Goal: Task Accomplishment & Management: Complete application form

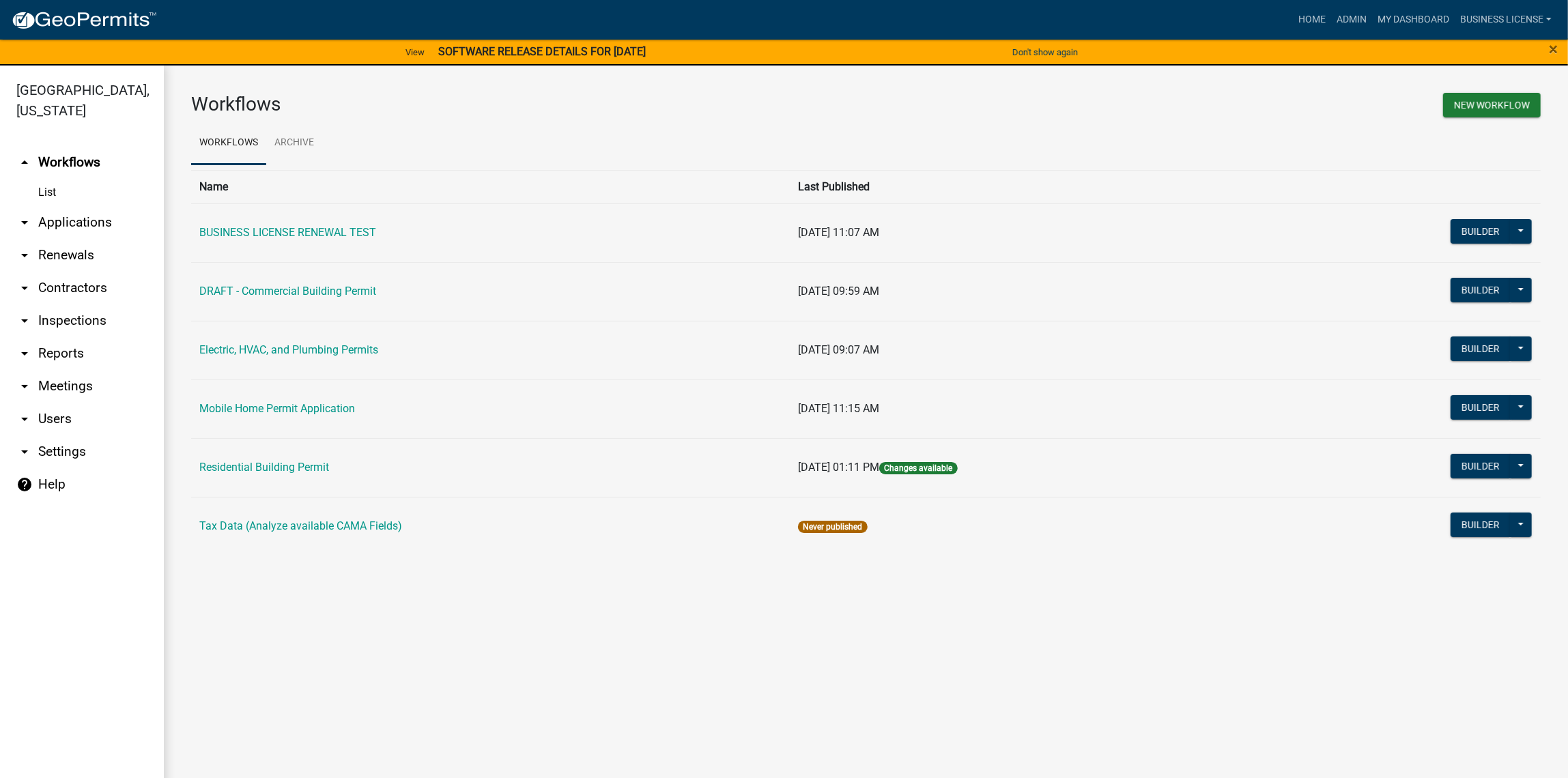
click at [50, 227] on link "arrow_drop_down Applications" at bounding box center [82, 222] width 163 height 33
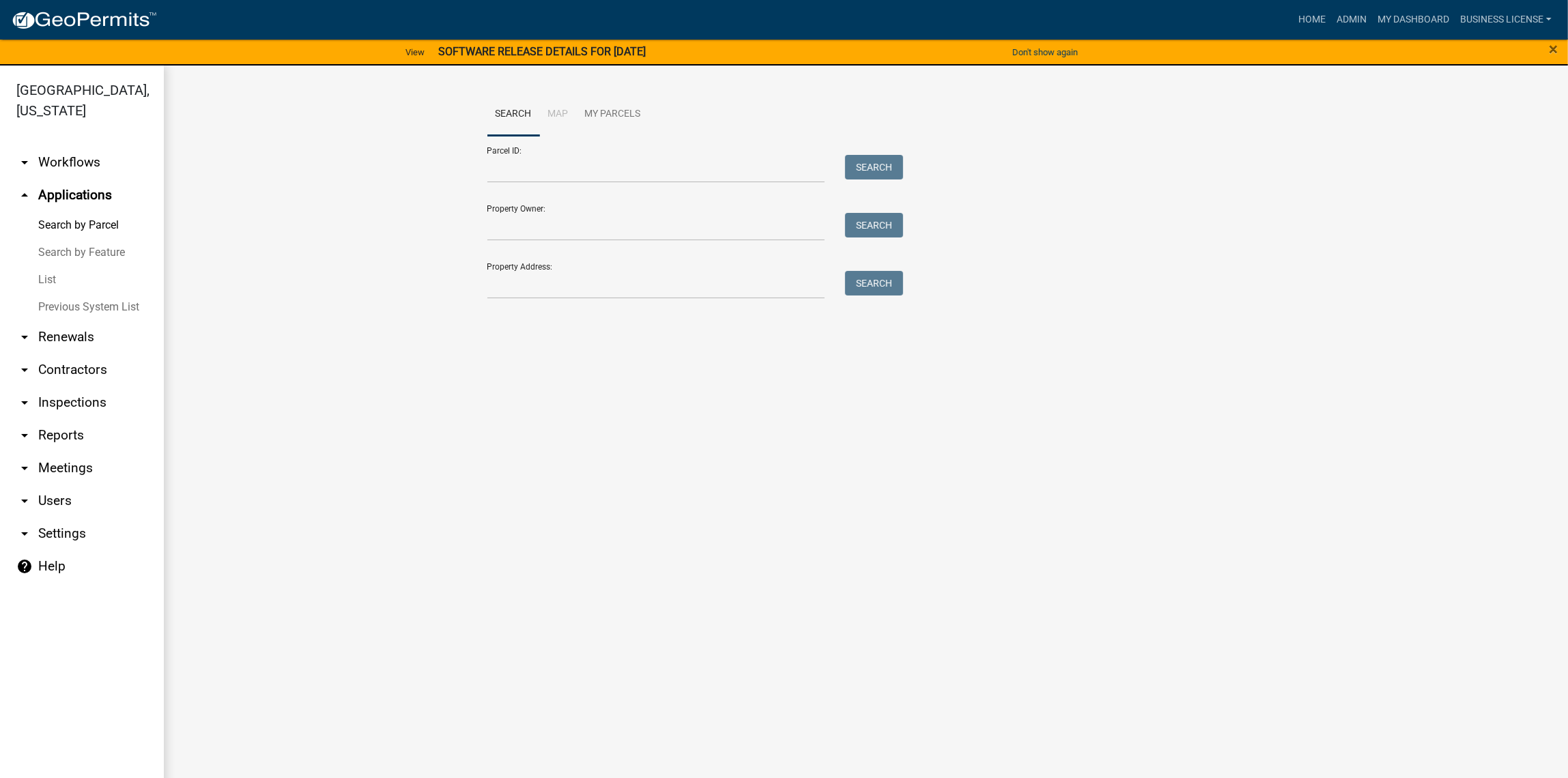
click at [48, 154] on link "arrow_drop_down Workflows" at bounding box center [82, 162] width 163 height 33
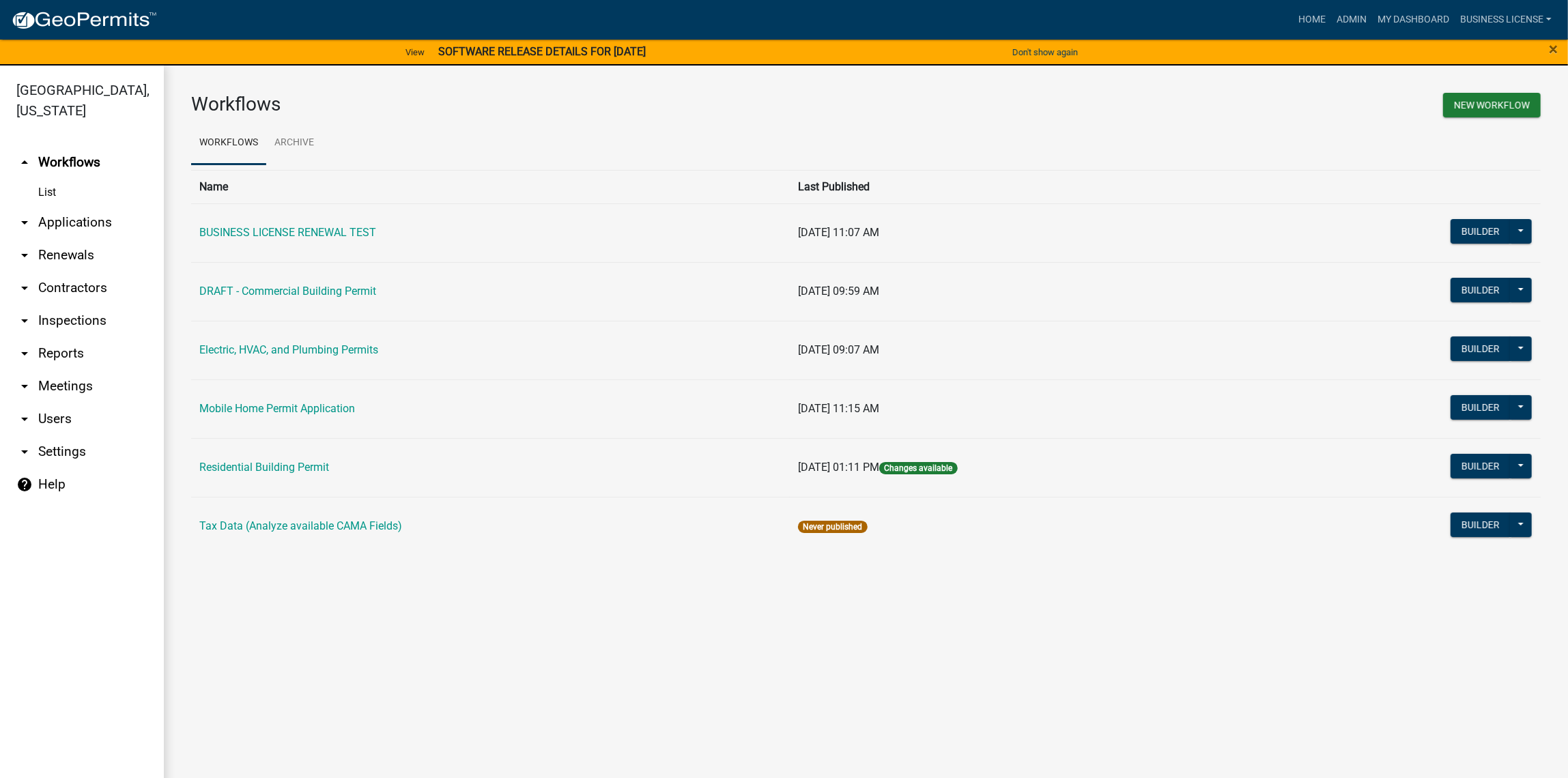
click at [60, 188] on link "List" at bounding box center [82, 192] width 163 height 28
click at [63, 228] on link "arrow_drop_down Applications" at bounding box center [82, 222] width 163 height 33
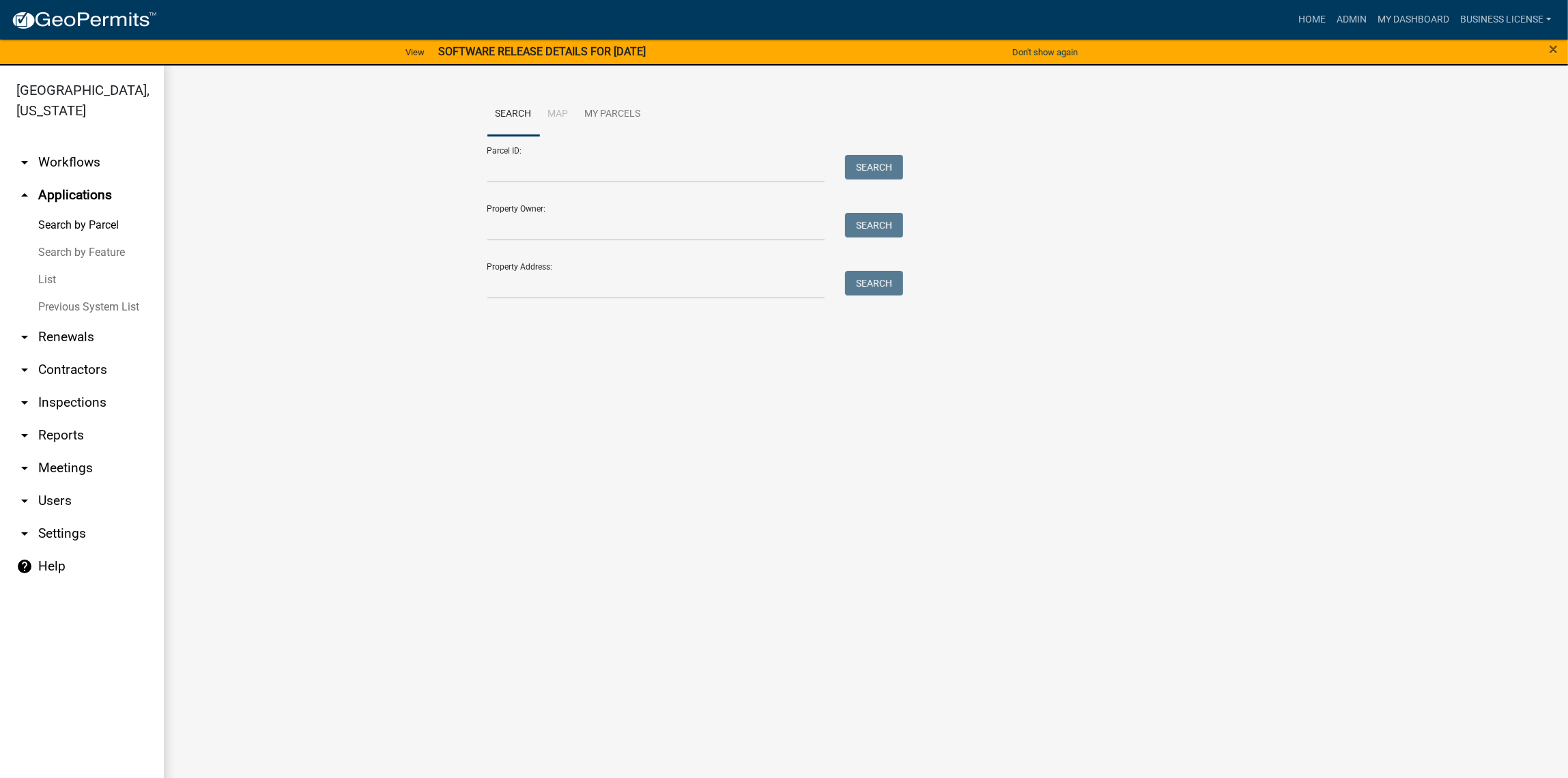
click at [42, 284] on link "List" at bounding box center [82, 279] width 163 height 28
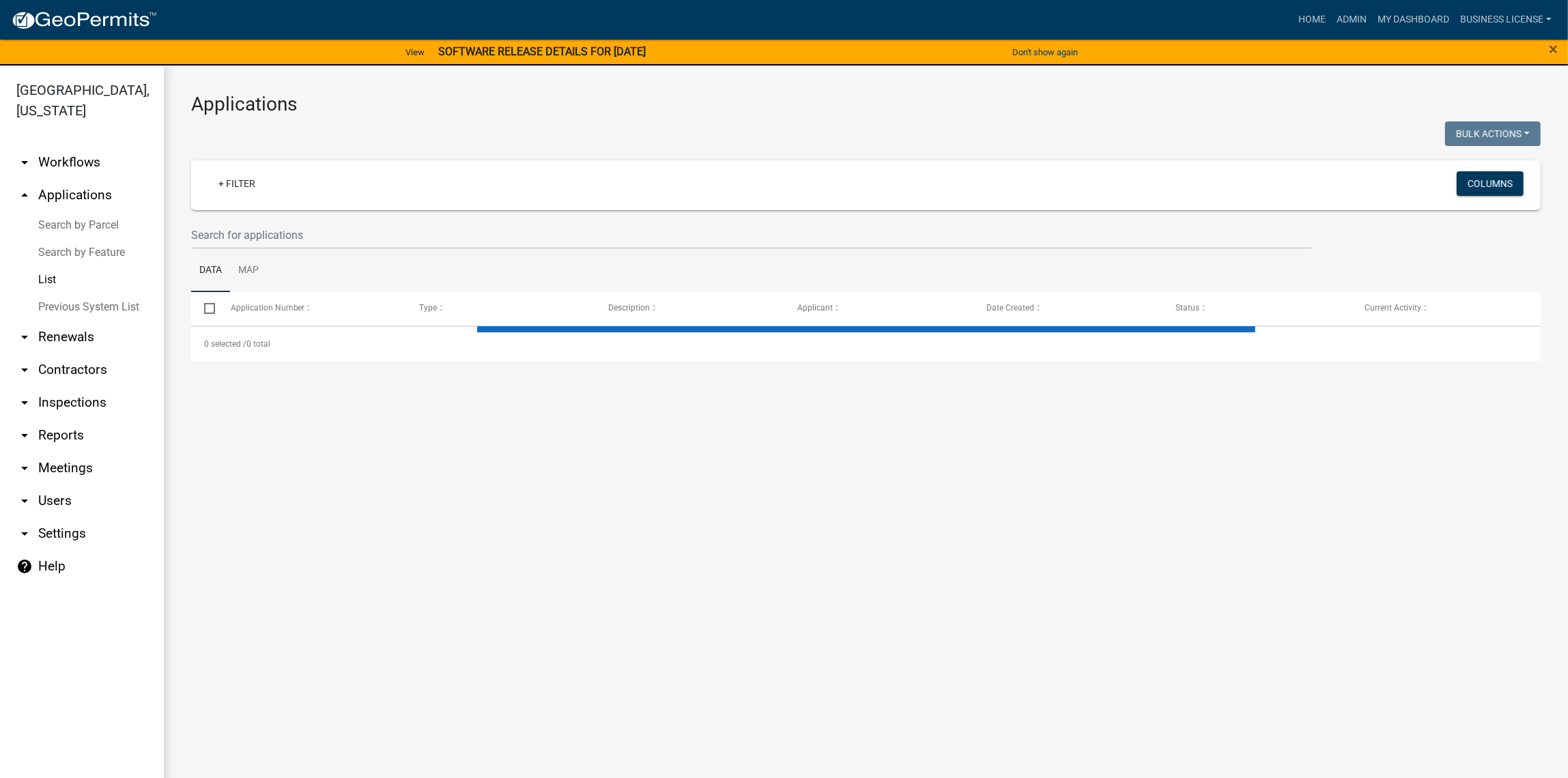
select select "3: 100"
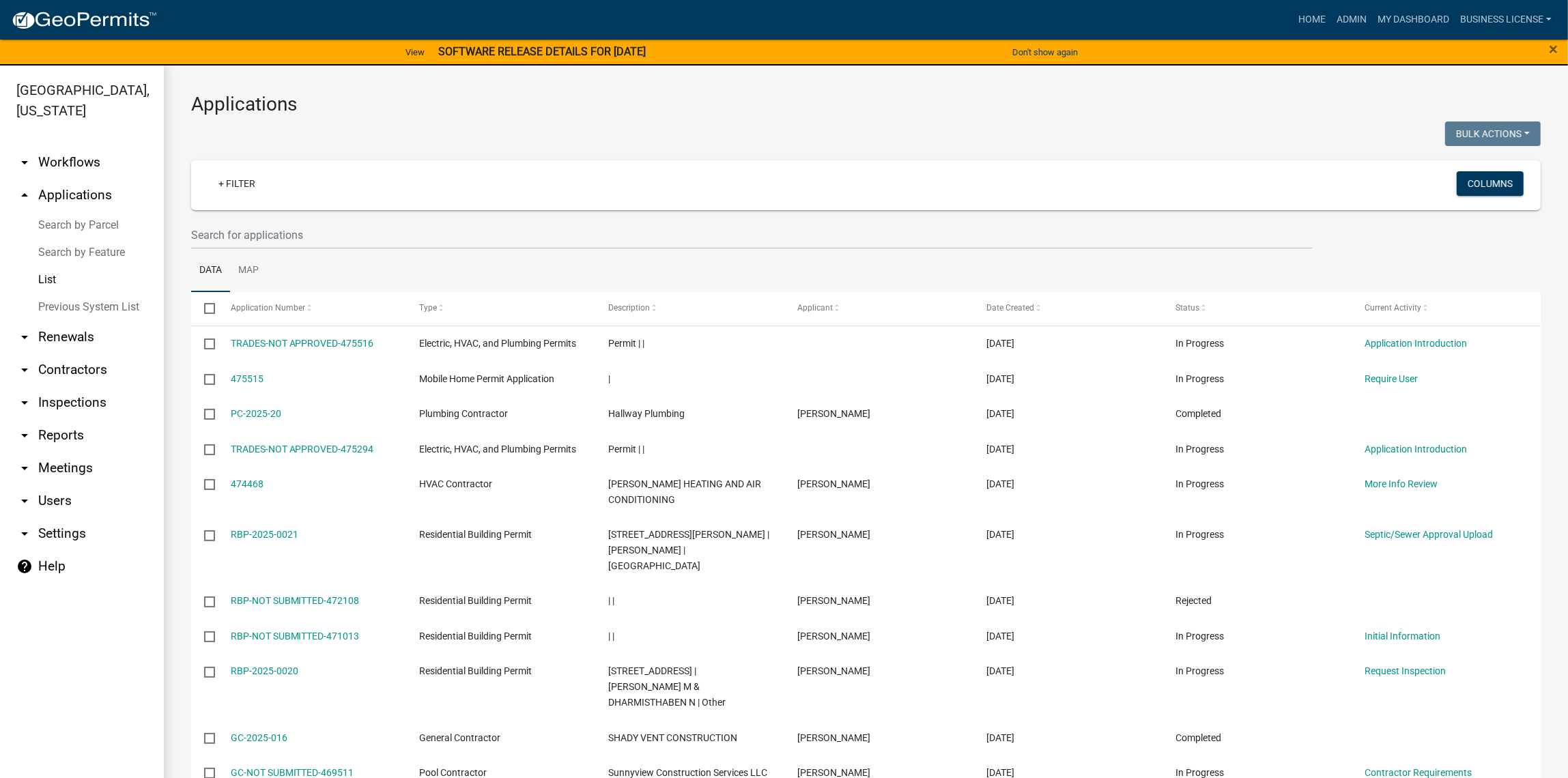
click at [396, 186] on div "+ Filter" at bounding box center [642, 185] width 892 height 28
click at [228, 186] on link "+ Filter" at bounding box center [237, 183] width 58 height 24
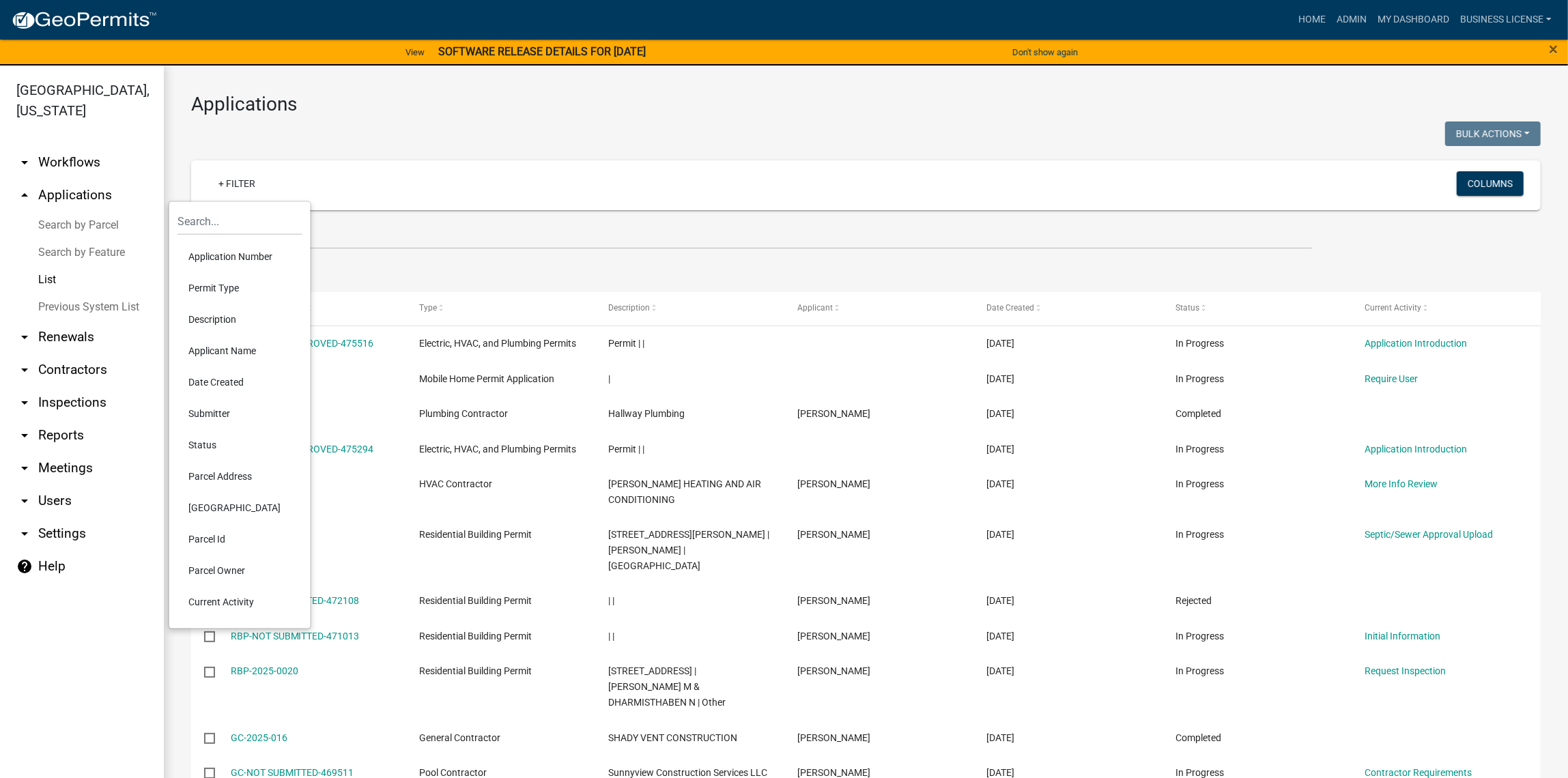
click at [235, 251] on li "Application Number" at bounding box center [240, 257] width 125 height 32
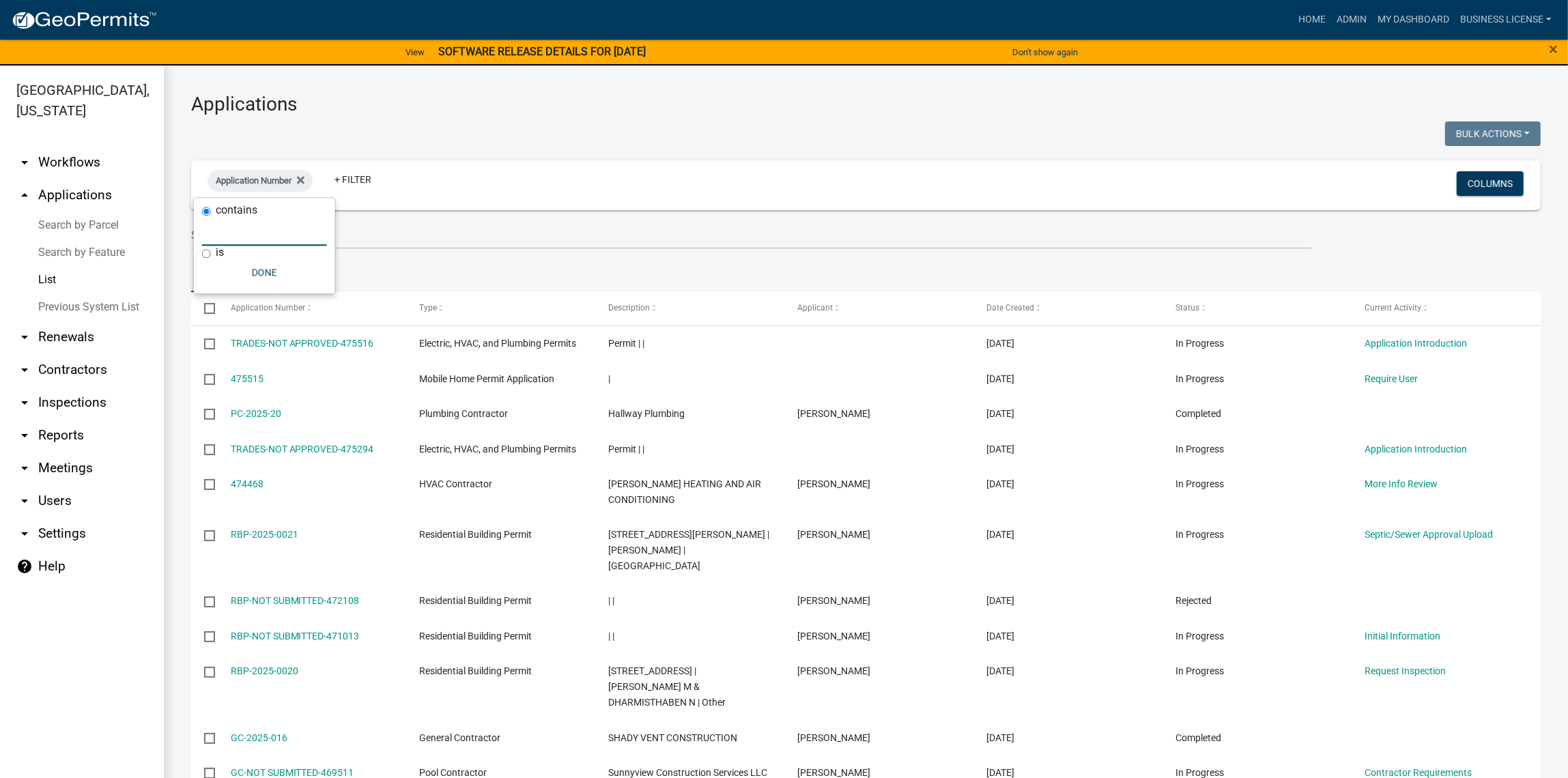
click at [250, 233] on input "text" at bounding box center [264, 232] width 125 height 28
type input "0016"
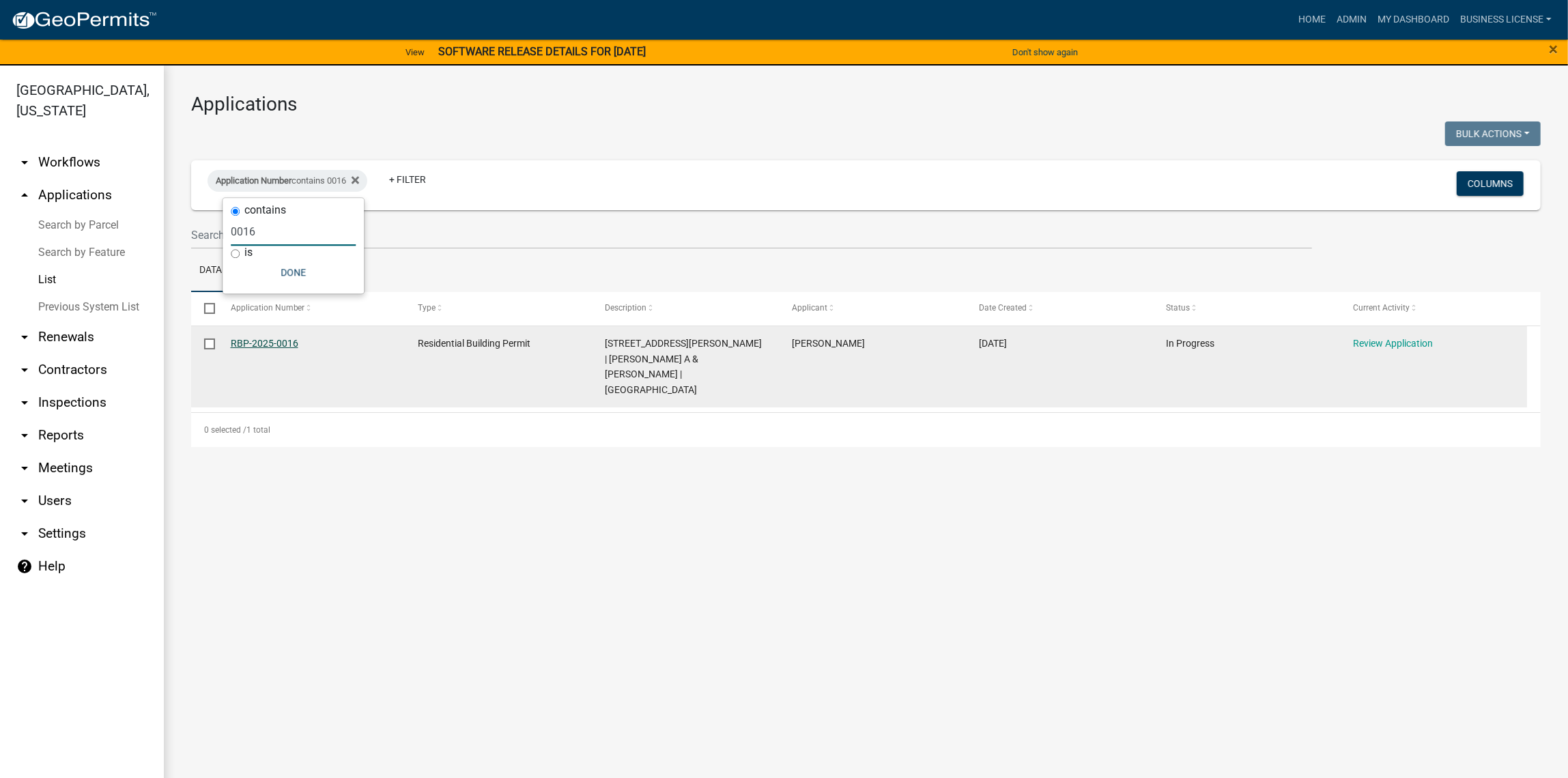
click at [260, 339] on link "RBP-2025-0016" at bounding box center [264, 343] width 68 height 11
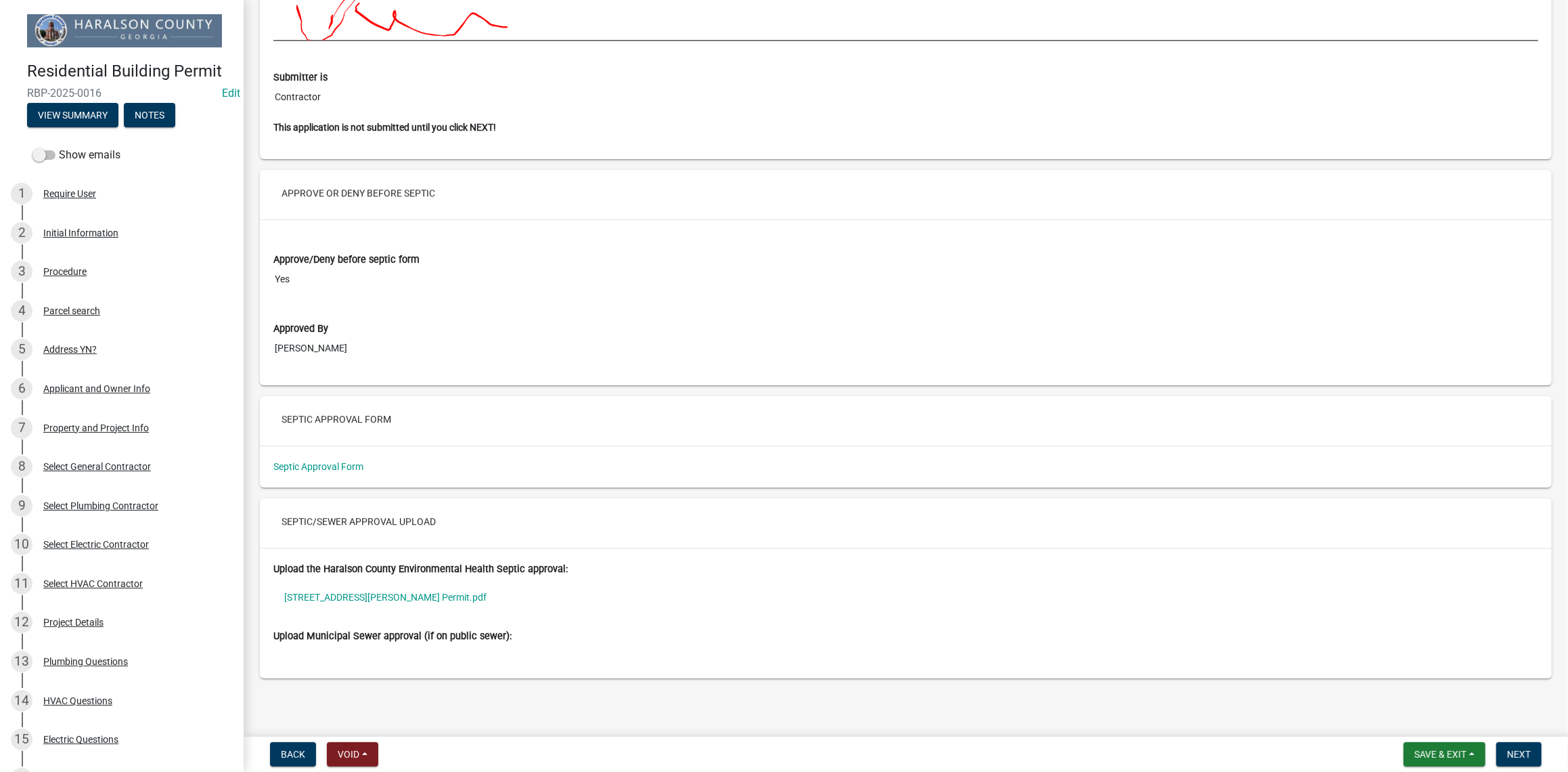
scroll to position [7881, 0]
click at [314, 464] on link "Septic Approval Form" at bounding box center [318, 466] width 90 height 11
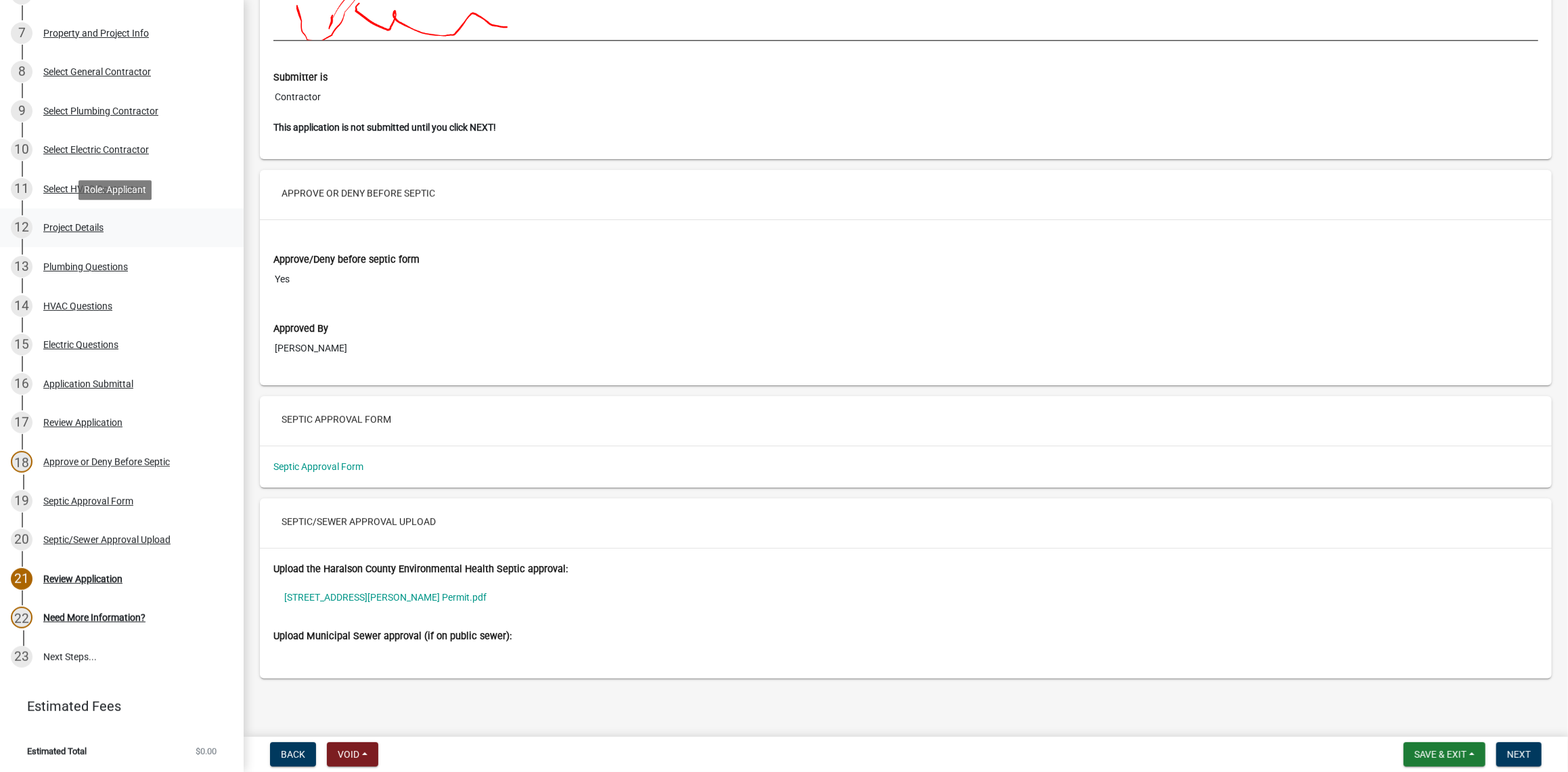
scroll to position [412, 0]
click at [69, 539] on div "Septic/Sewer Approval Upload" at bounding box center [107, 539] width 127 height 9
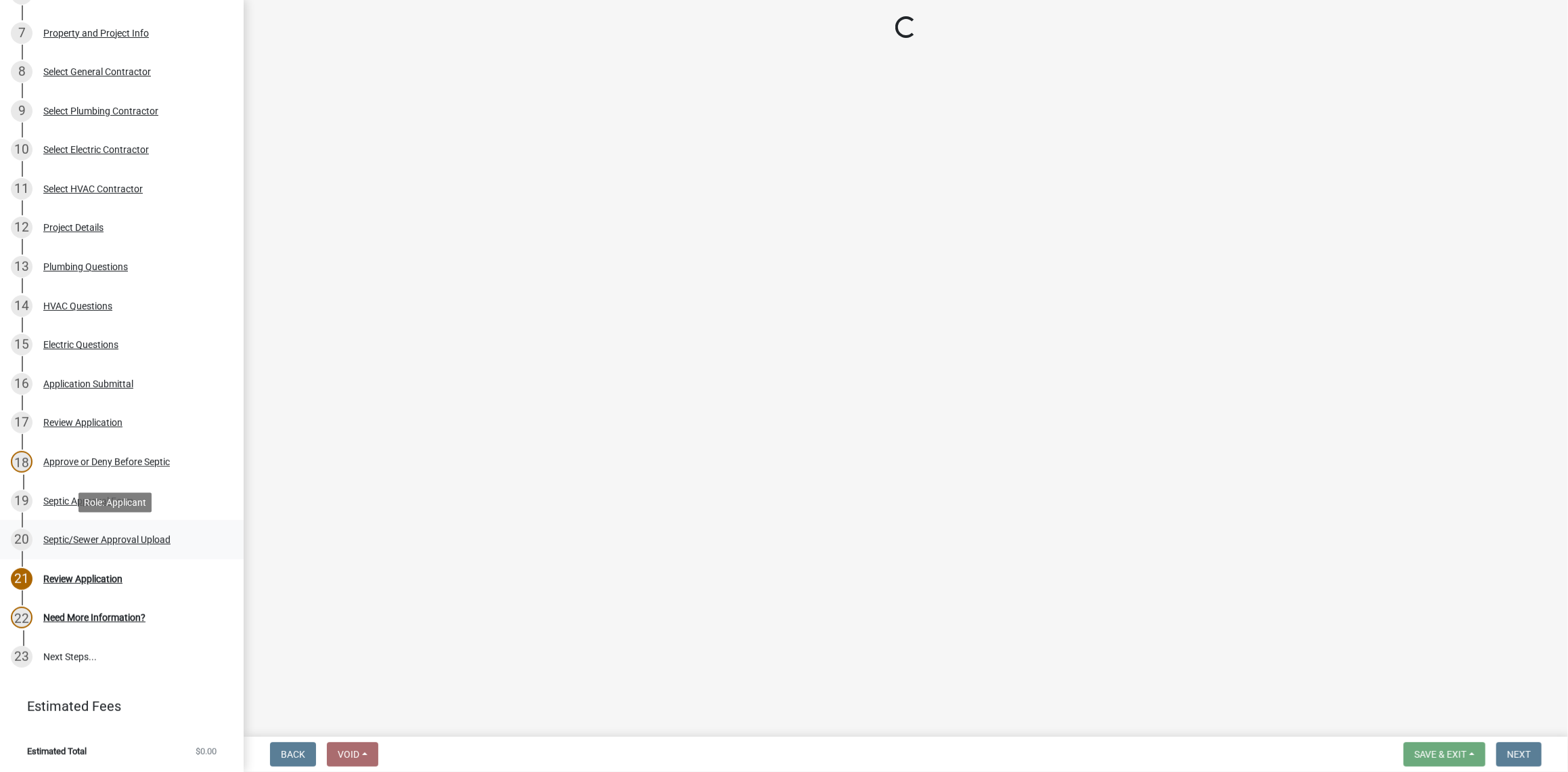
scroll to position [0, 0]
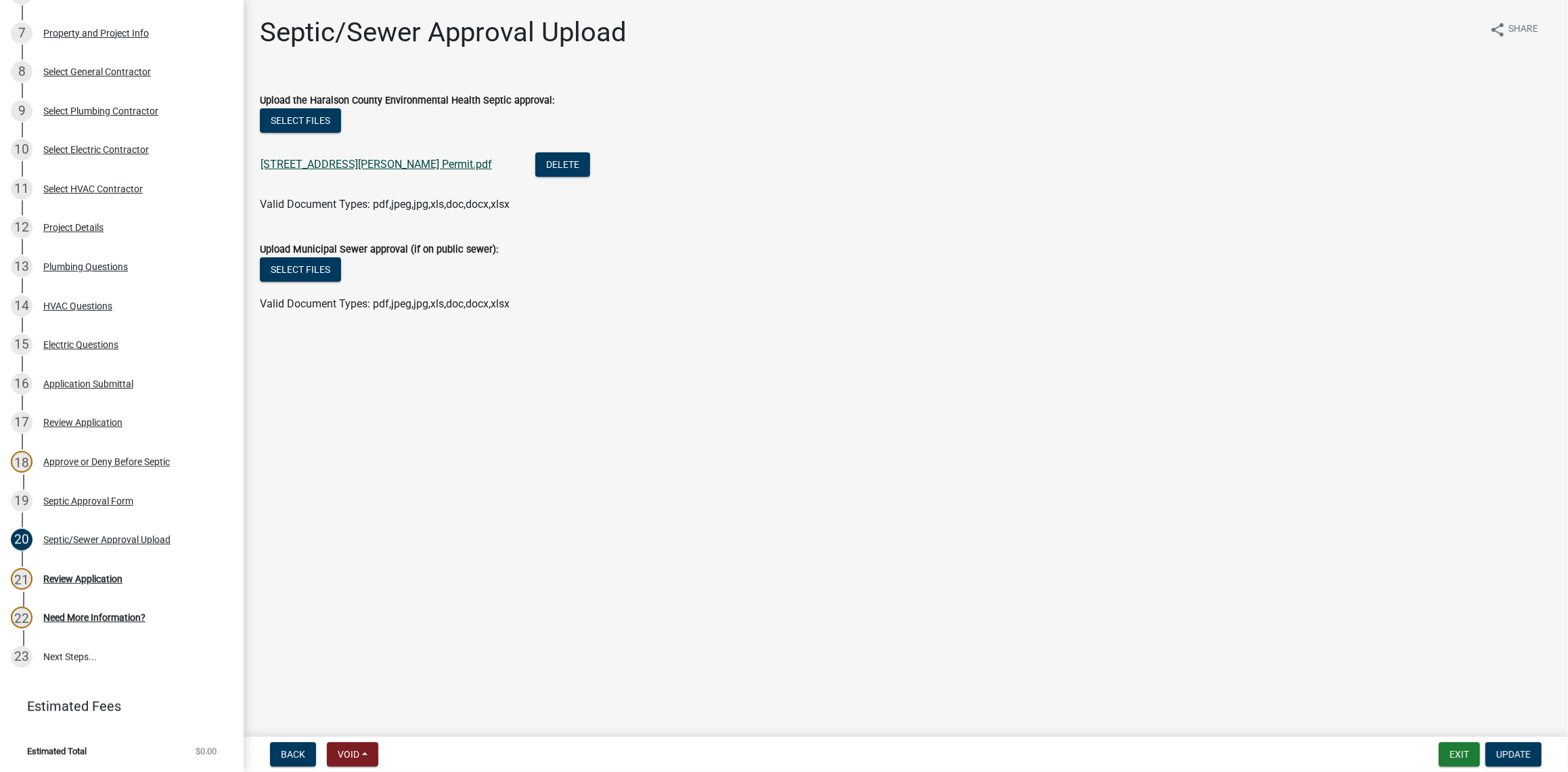
click at [323, 163] on link "[STREET_ADDRESS][PERSON_NAME] Permit.pdf" at bounding box center [376, 165] width 232 height 13
click at [74, 574] on div "Review Application" at bounding box center [83, 578] width 79 height 9
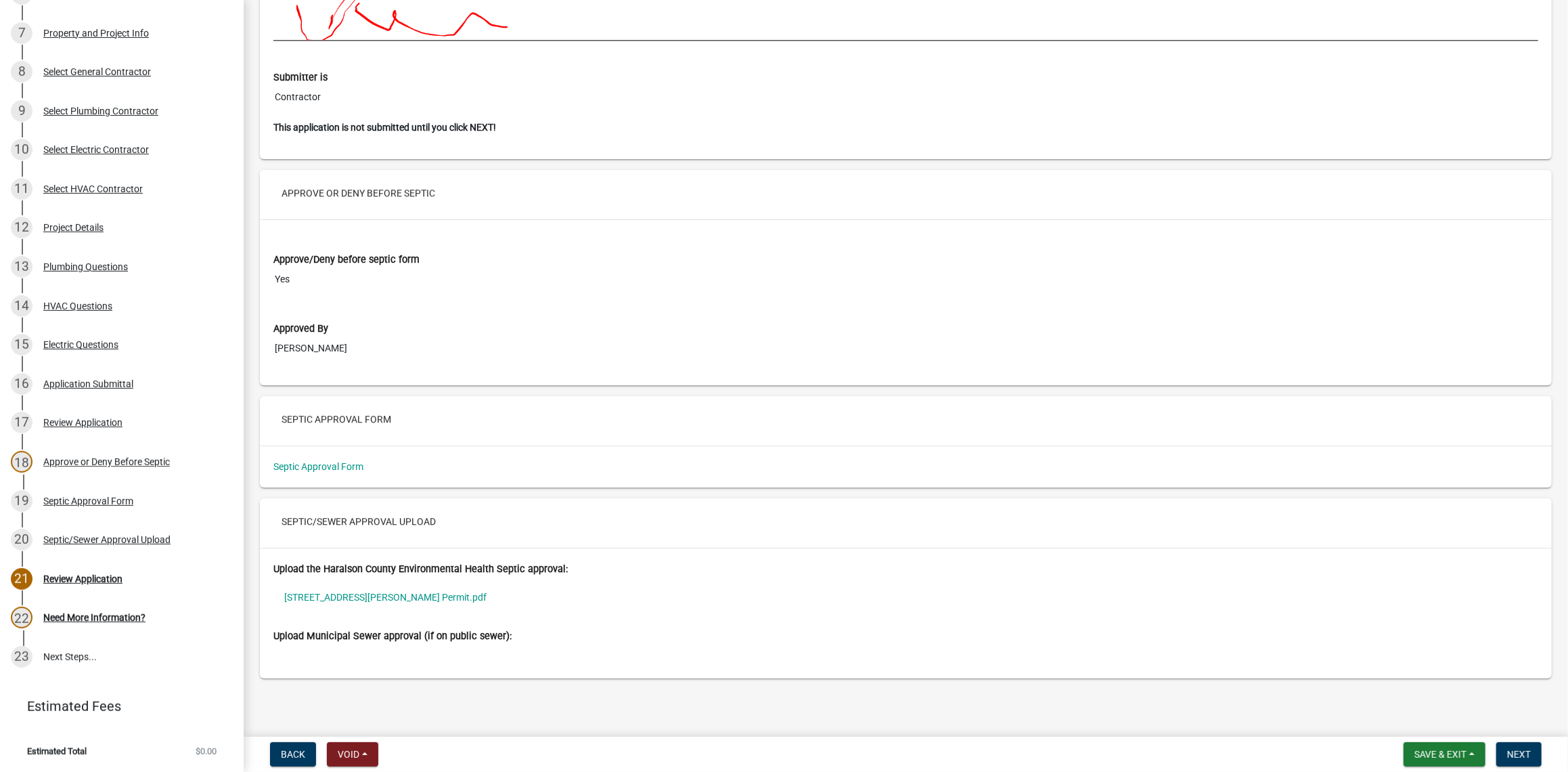
scroll to position [7881, 0]
click at [383, 597] on link "[STREET_ADDRESS][PERSON_NAME] Permit.pdf" at bounding box center [906, 597] width 1264 height 31
click at [1522, 756] on span "Next" at bounding box center [1518, 754] width 24 height 11
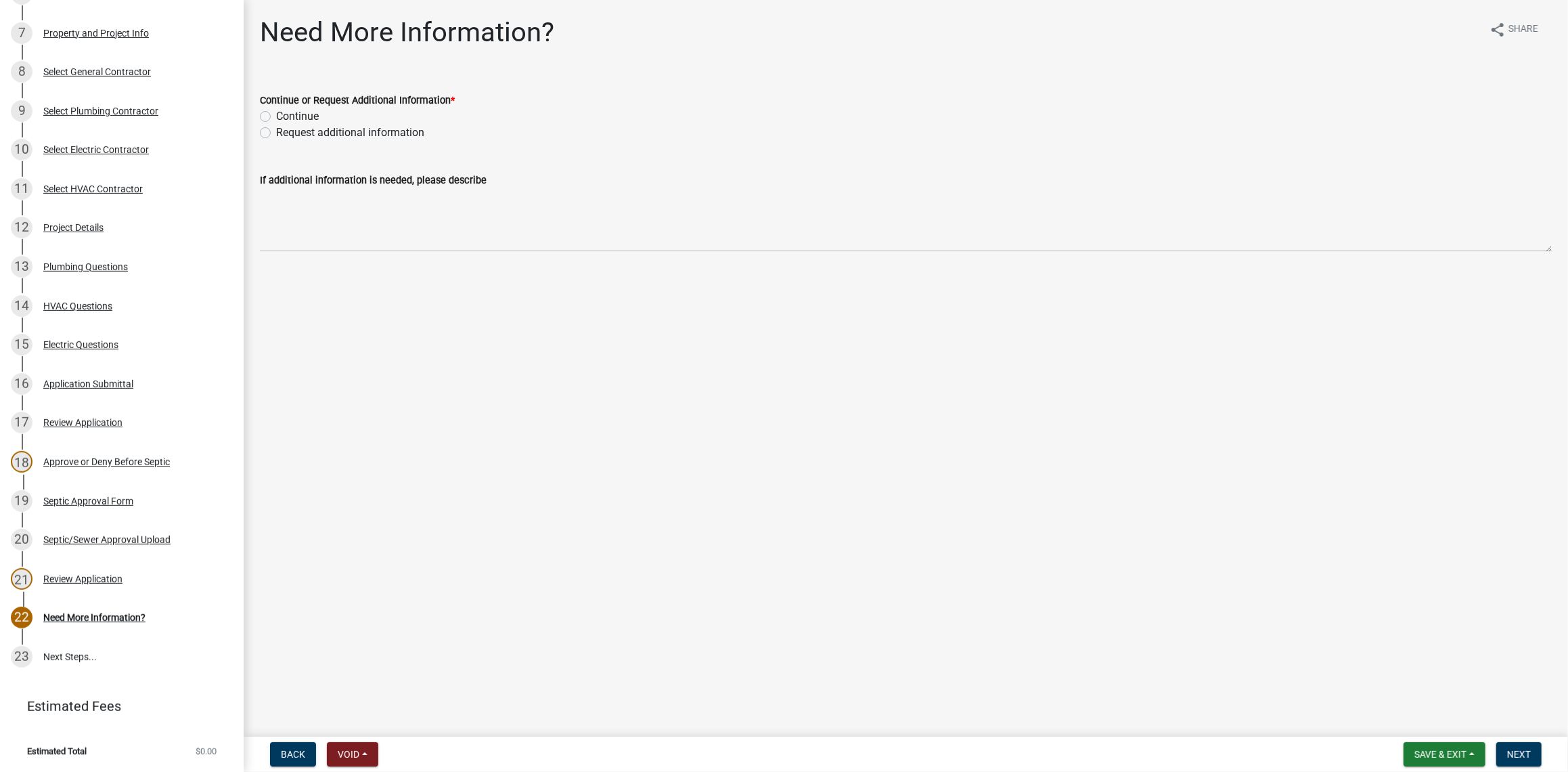
click at [276, 115] on label "Continue" at bounding box center [298, 117] width 43 height 17
click at [276, 115] on input "Continue" at bounding box center [280, 113] width 9 height 9
radio input "true"
click at [1514, 746] on button "Next" at bounding box center [1518, 754] width 45 height 24
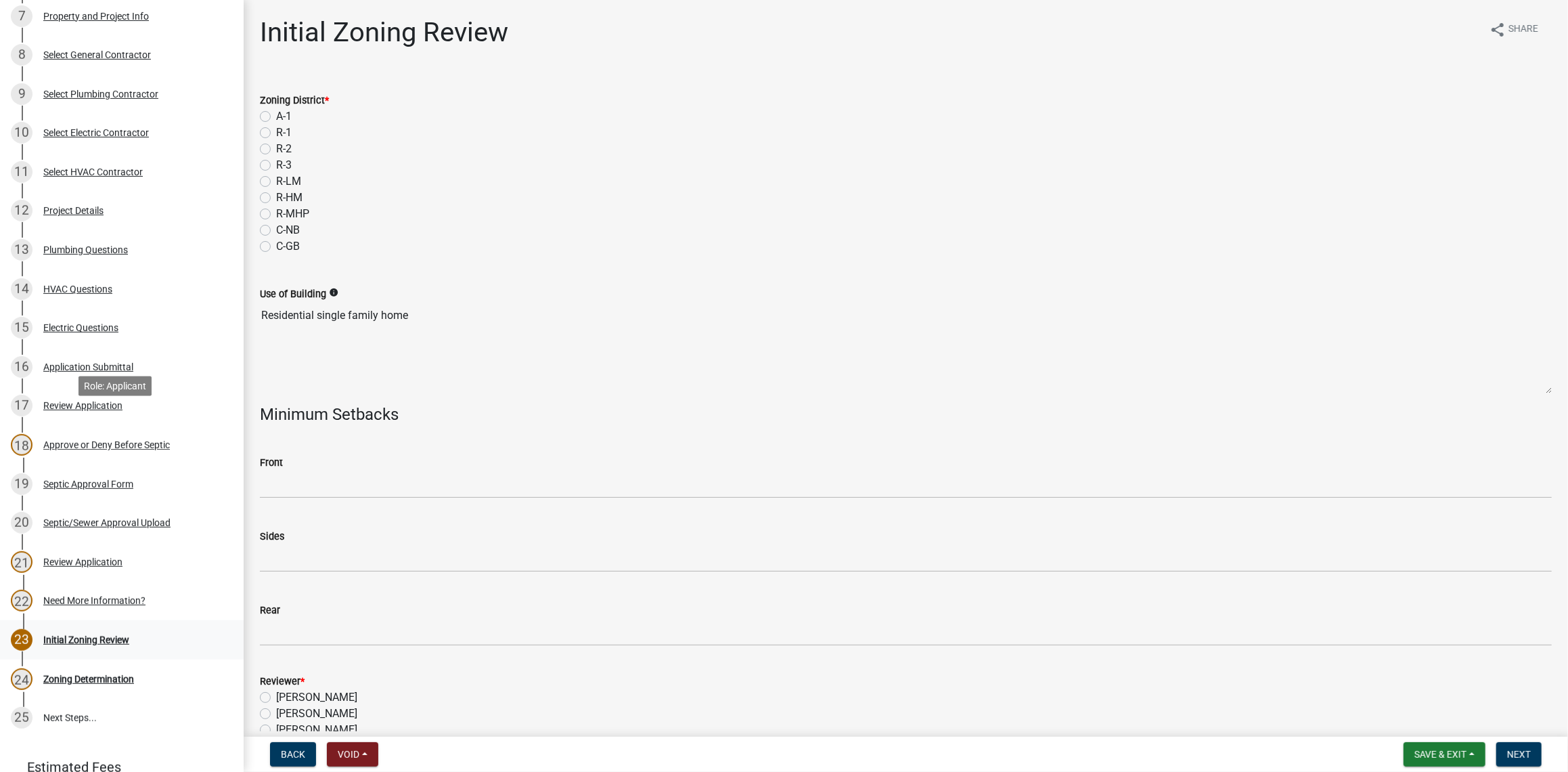
scroll to position [489, 0]
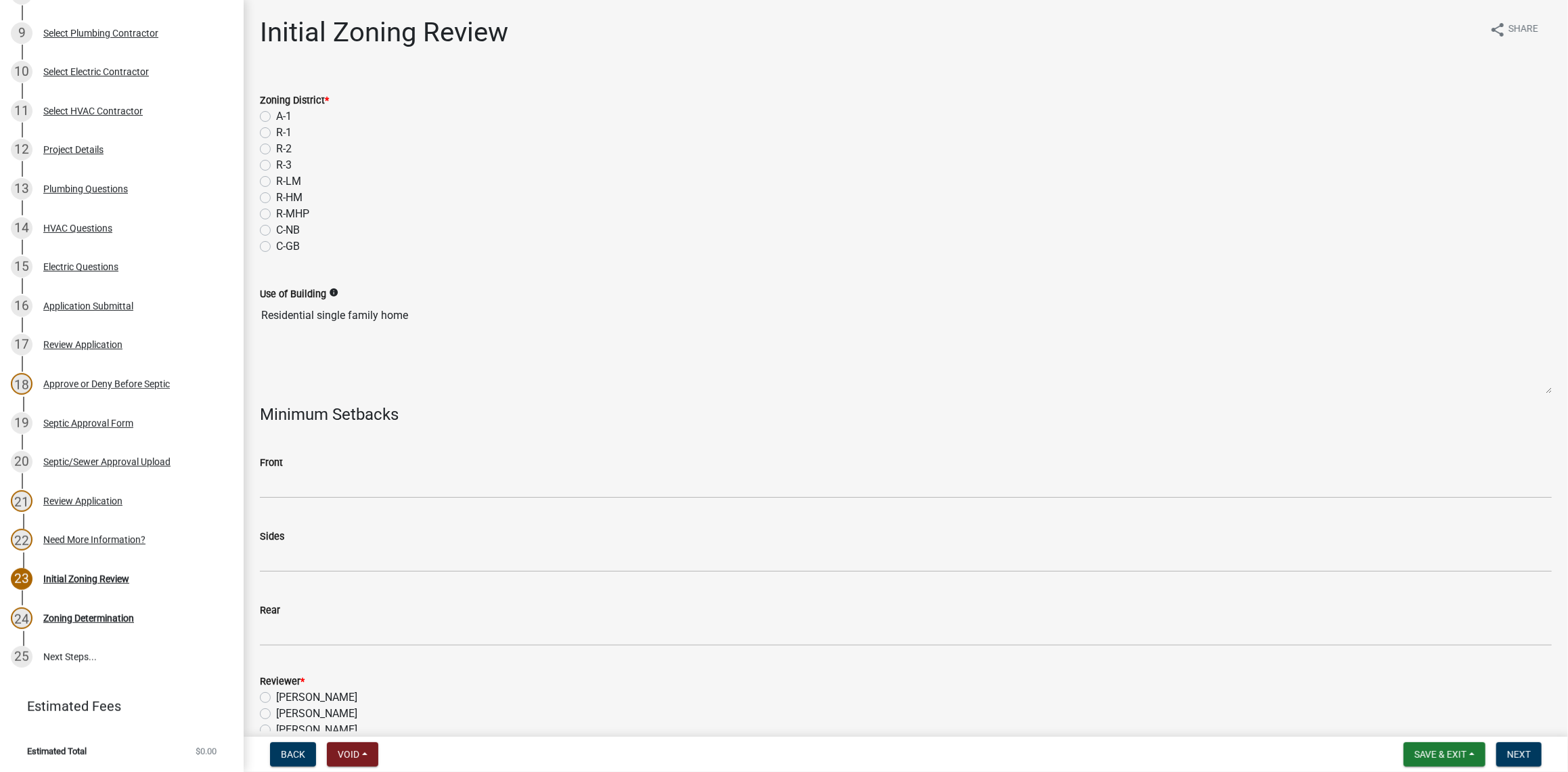
click at [276, 149] on label "R-2" at bounding box center [284, 149] width 16 height 17
click at [276, 149] on input "R-2" at bounding box center [280, 145] width 9 height 9
radio input "true"
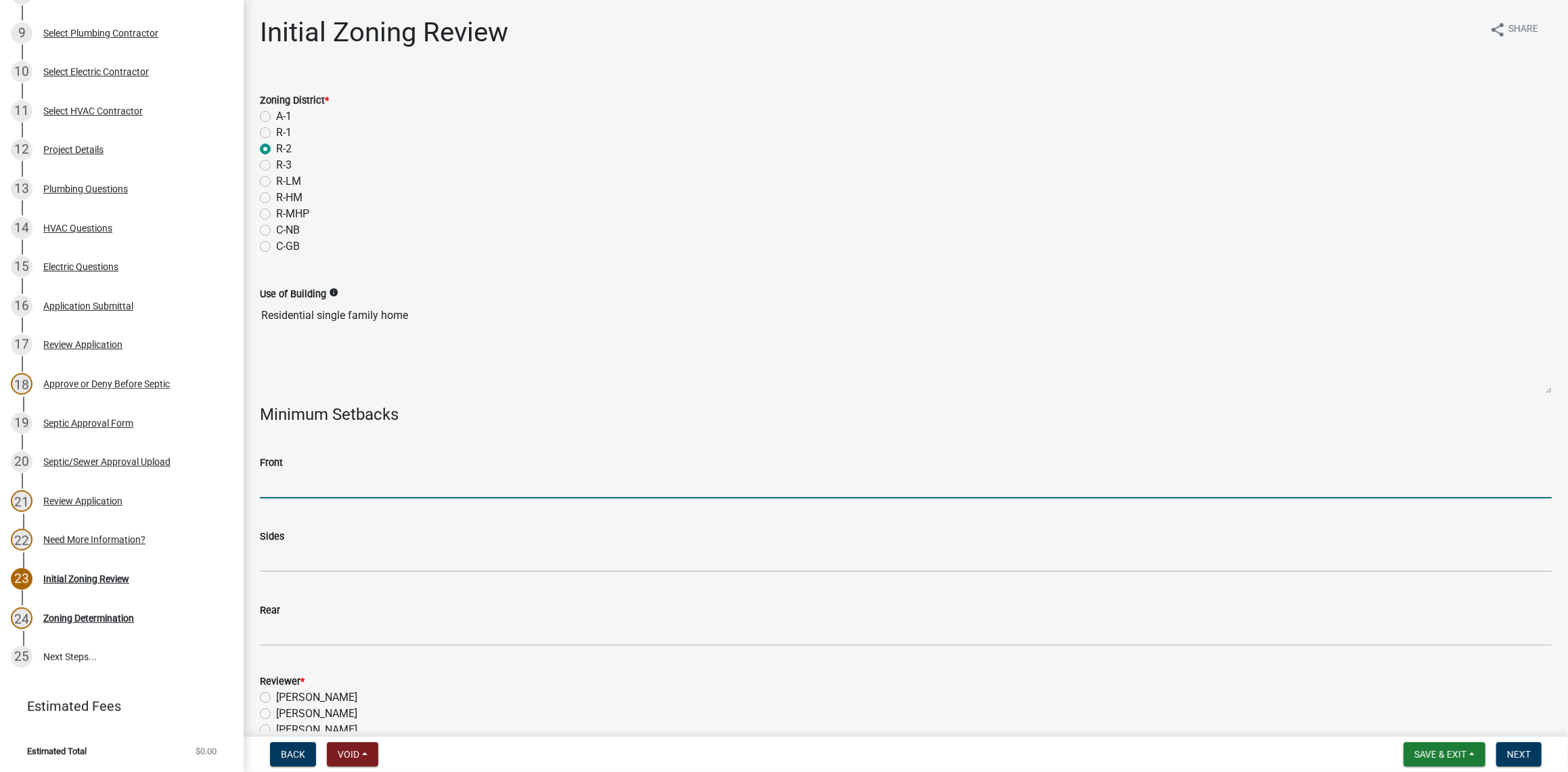
click at [299, 487] on input "Front" at bounding box center [906, 485] width 1292 height 28
type input "40"
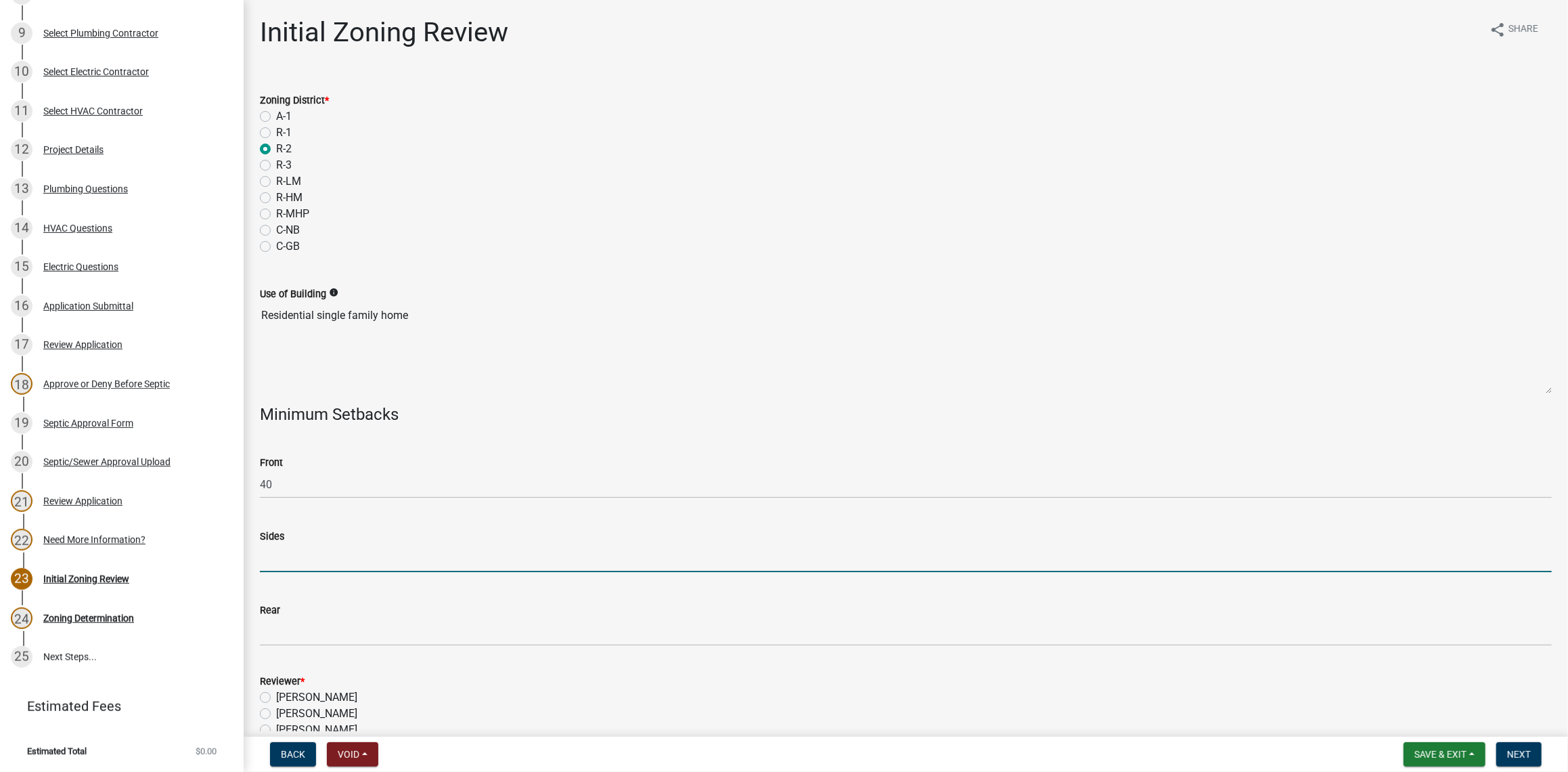
click at [304, 566] on input "Sides" at bounding box center [906, 559] width 1292 height 28
type input "3"
type input "15"
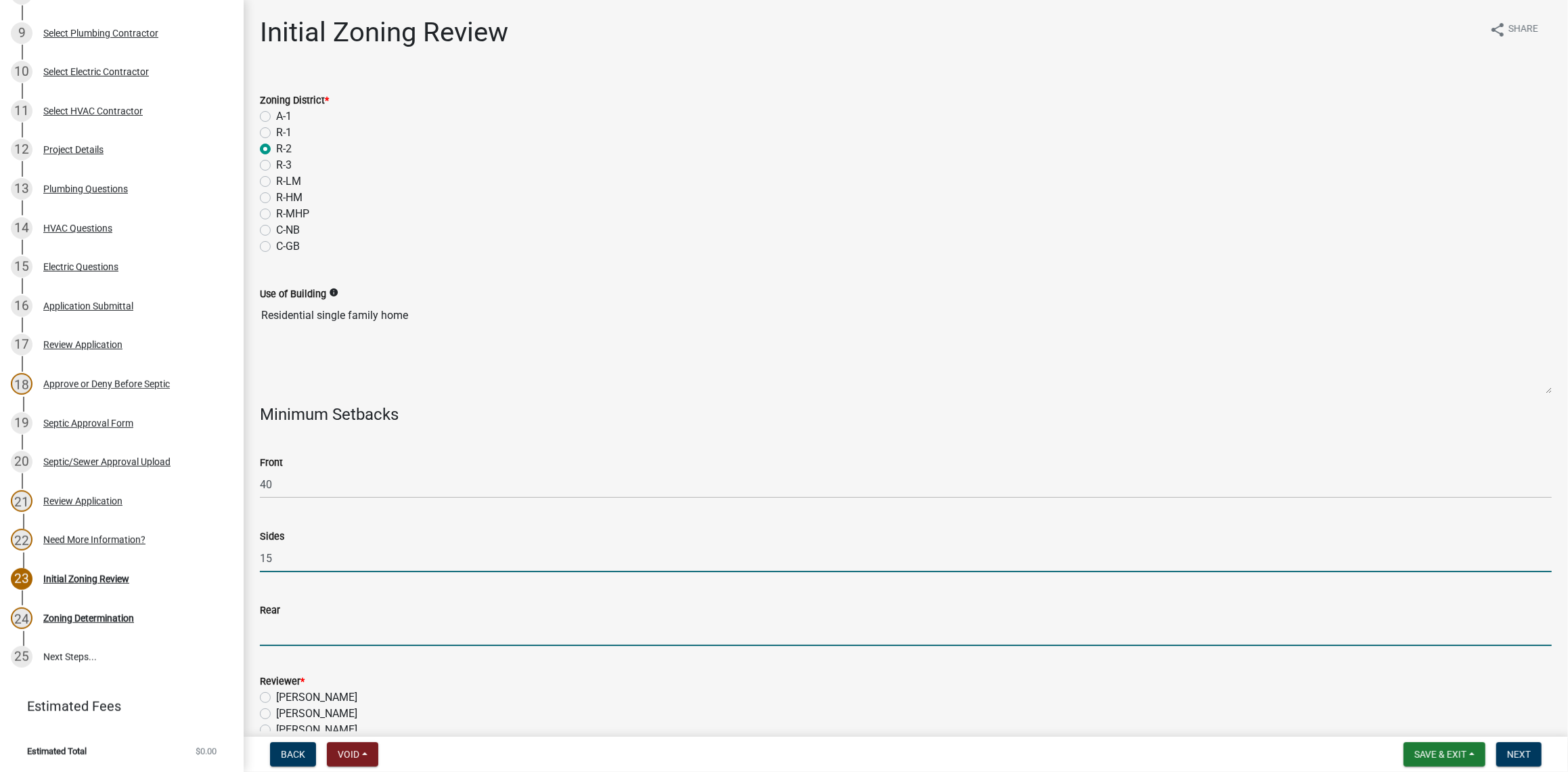
click at [302, 640] on input "Rear" at bounding box center [906, 632] width 1292 height 28
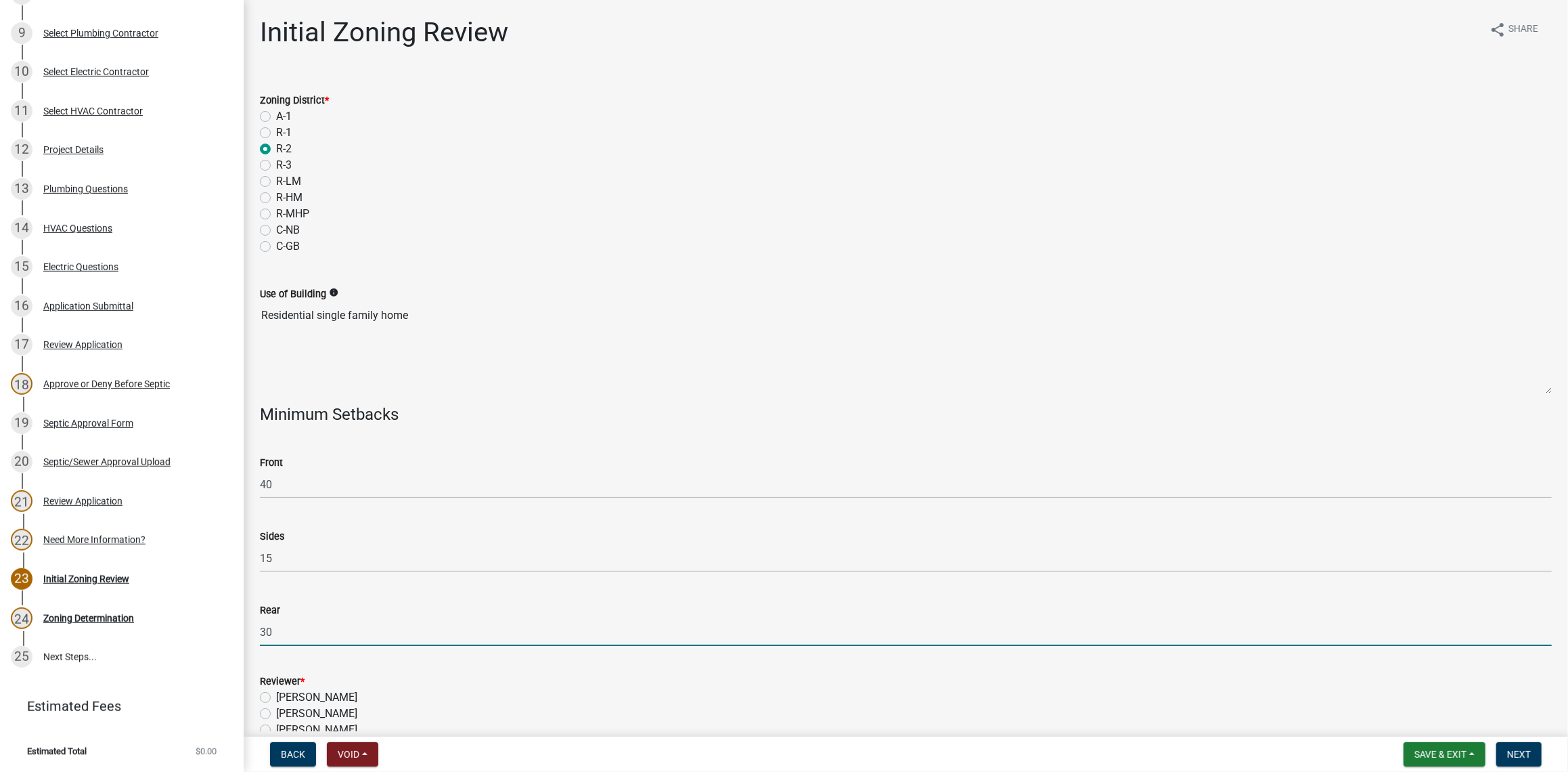
scroll to position [72, 0]
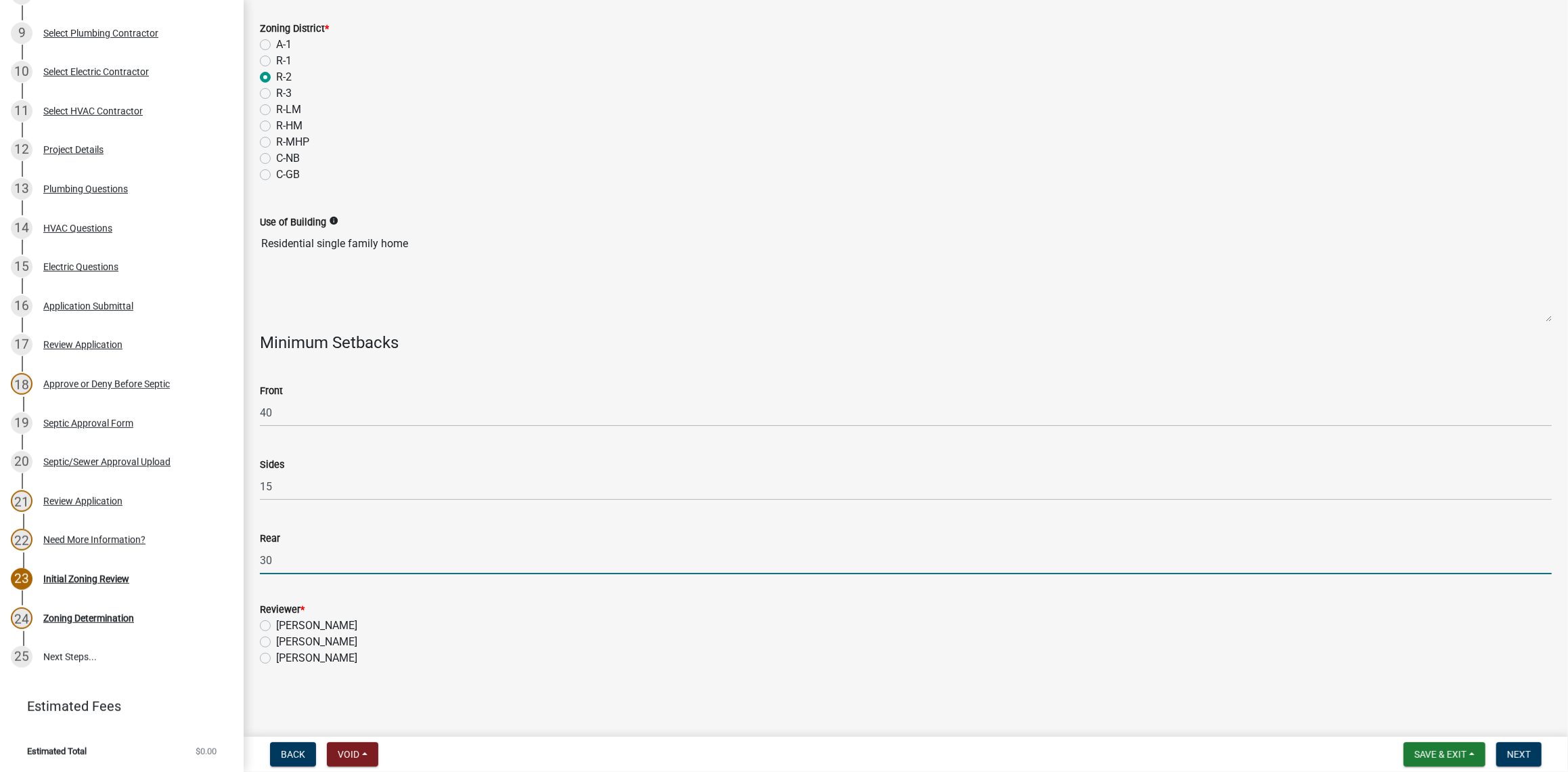
type input "30"
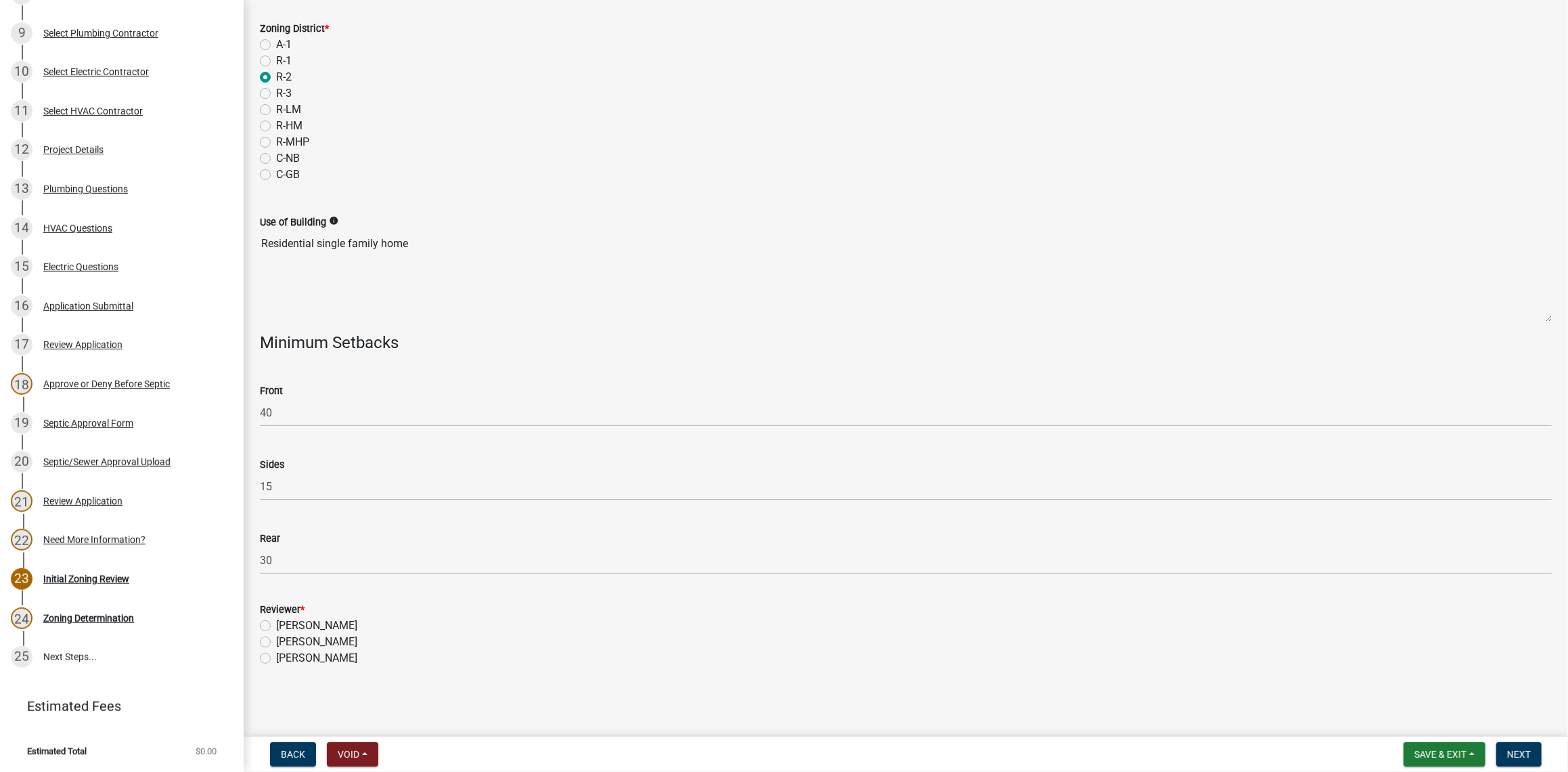
click at [276, 640] on label "[PERSON_NAME]" at bounding box center [317, 642] width 81 height 17
click at [276, 640] on input "[PERSON_NAME]" at bounding box center [280, 638] width 9 height 9
radio input "true"
click at [1522, 750] on span "Next" at bounding box center [1518, 754] width 24 height 11
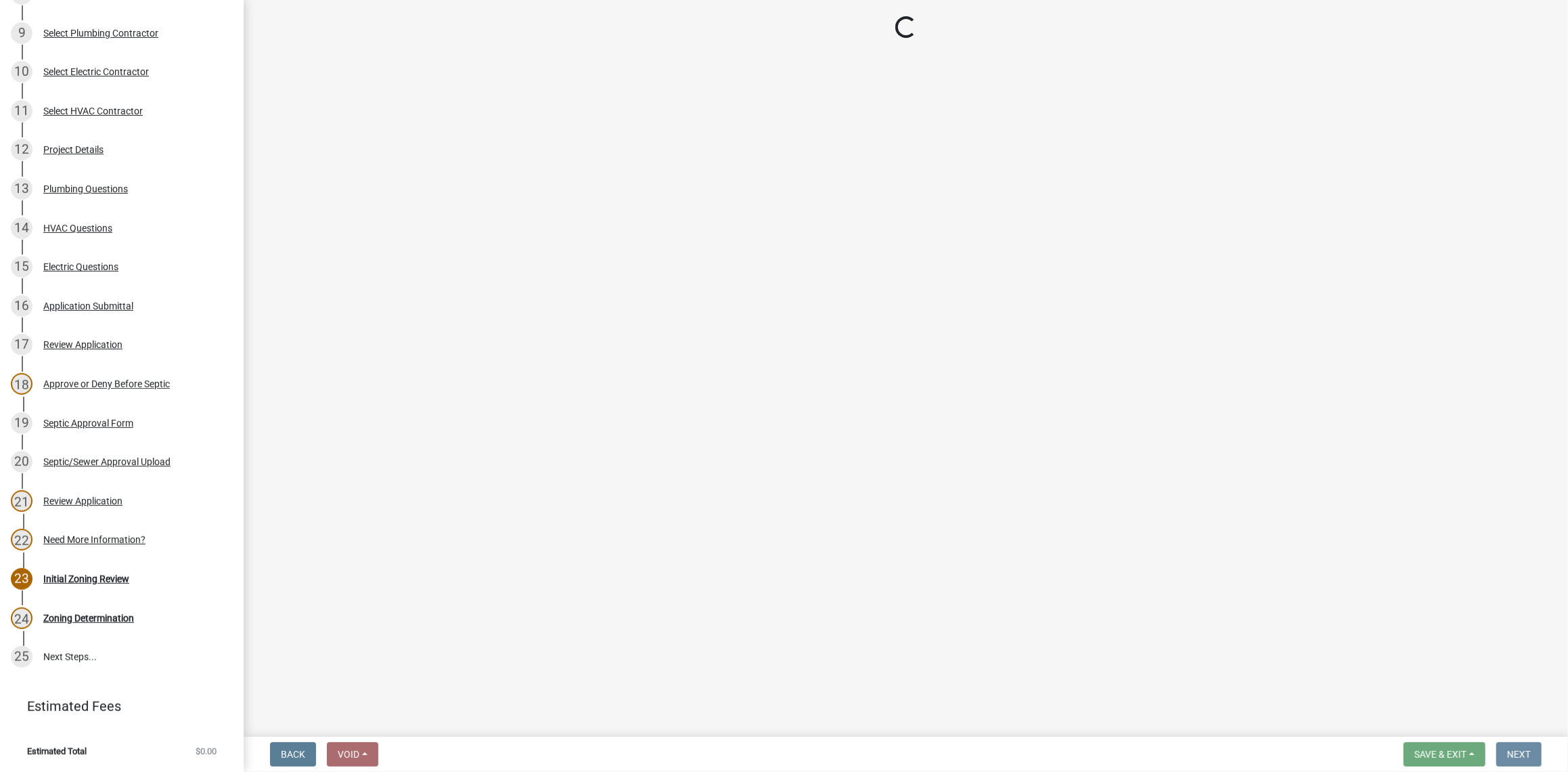
scroll to position [0, 0]
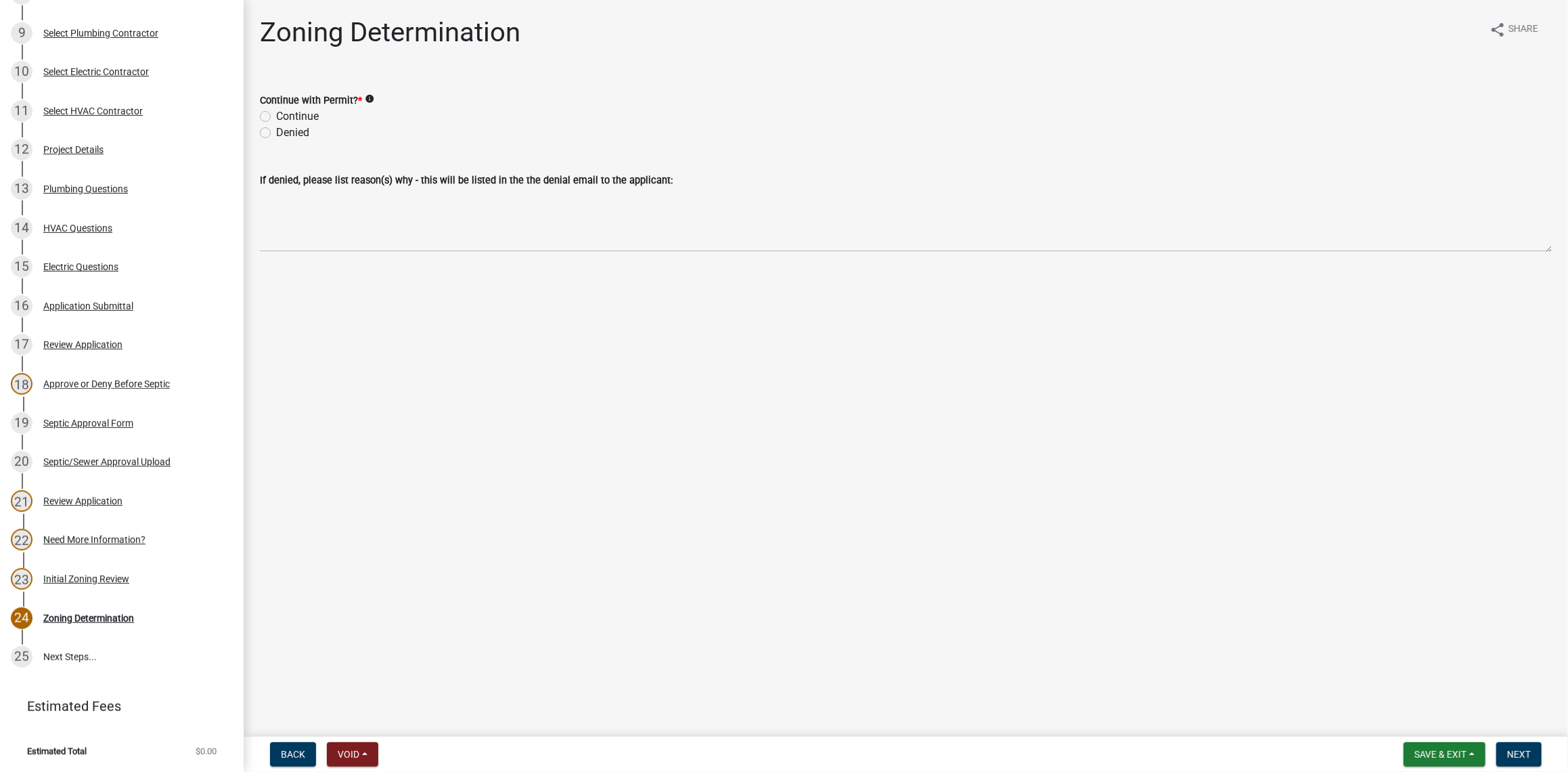
click at [276, 117] on label "Continue" at bounding box center [298, 117] width 43 height 17
click at [276, 117] on input "Continue" at bounding box center [280, 113] width 9 height 9
radio input "true"
click at [1529, 755] on span "Next" at bounding box center [1518, 754] width 24 height 11
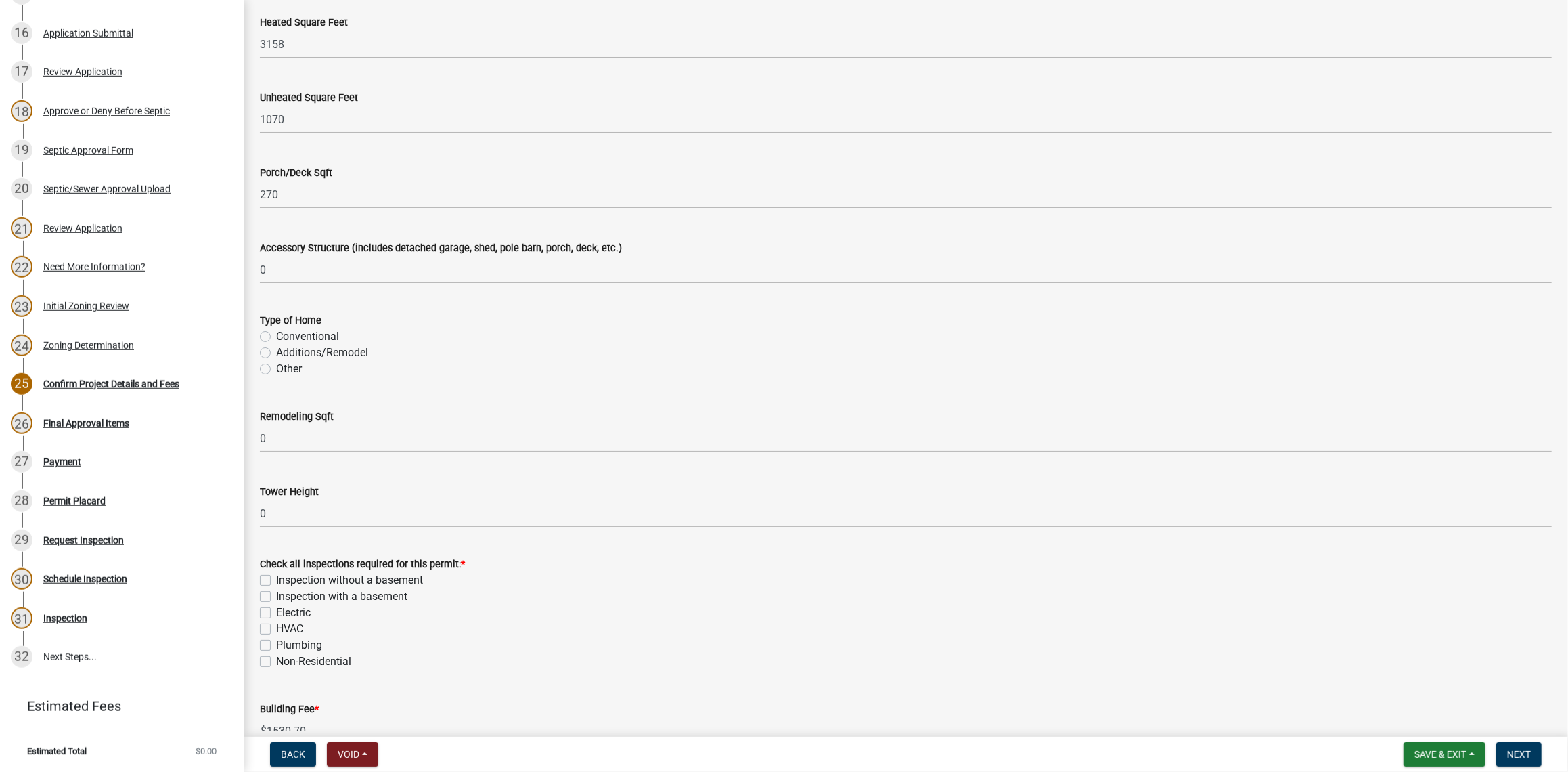
scroll to position [361, 0]
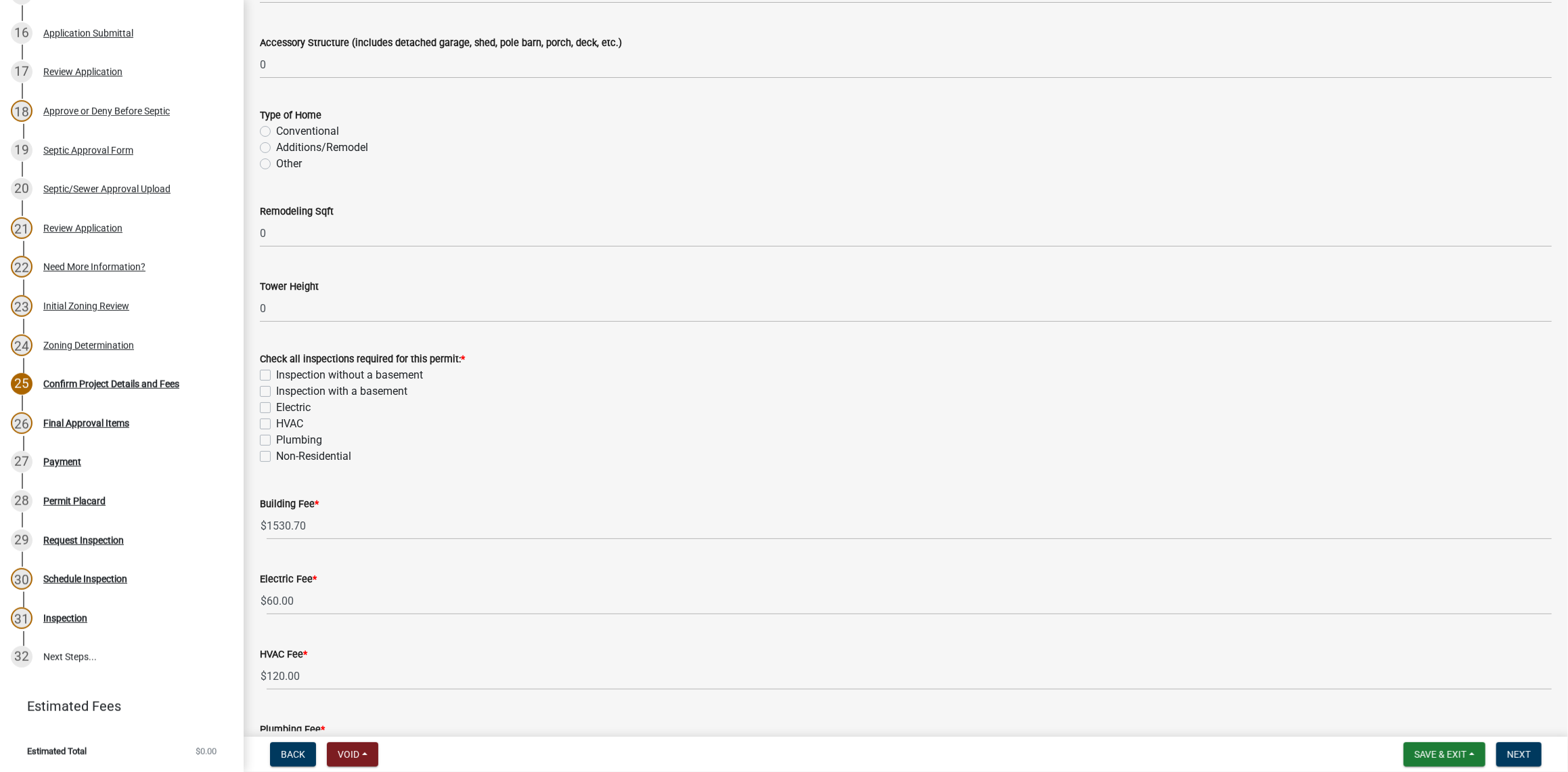
click at [276, 128] on label "Conventional" at bounding box center [308, 132] width 63 height 17
click at [276, 128] on input "Conventional" at bounding box center [280, 127] width 9 height 9
radio input "true"
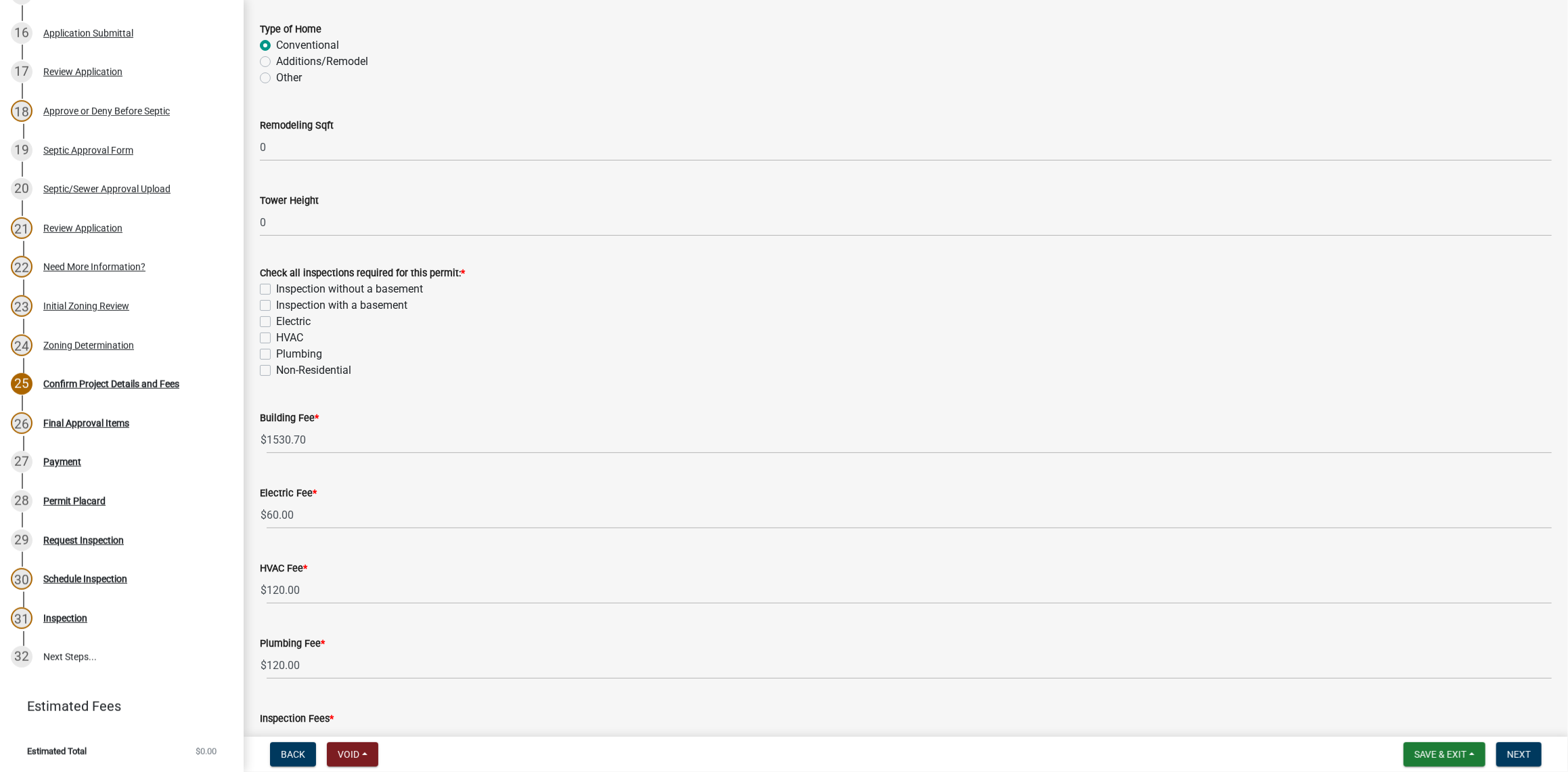
scroll to position [535, 0]
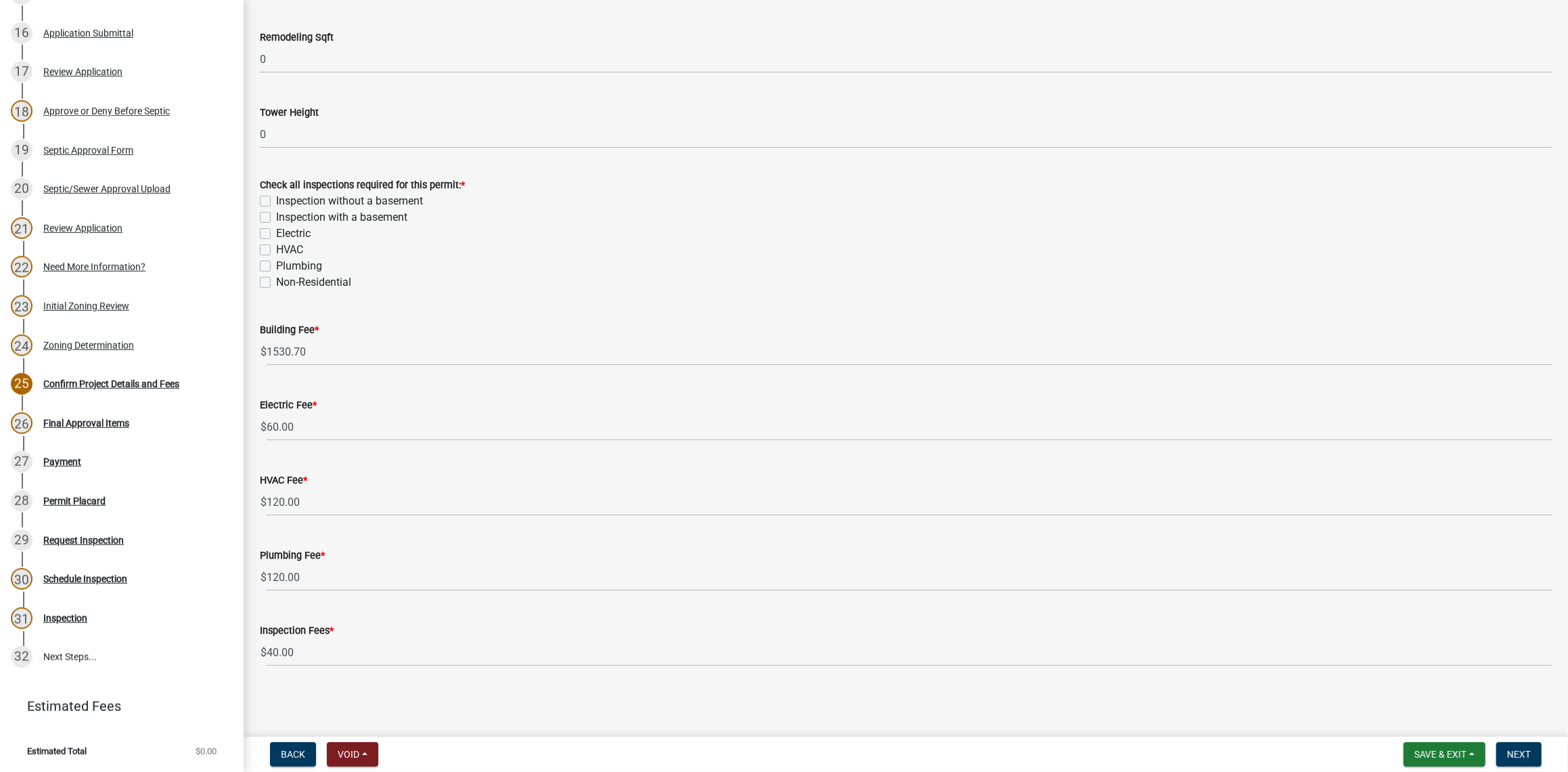
click at [276, 199] on label "Inspection without a basement" at bounding box center [350, 201] width 147 height 17
click at [276, 199] on input "Inspection without a basement" at bounding box center [280, 197] width 9 height 9
checkbox input "true"
checkbox input "false"
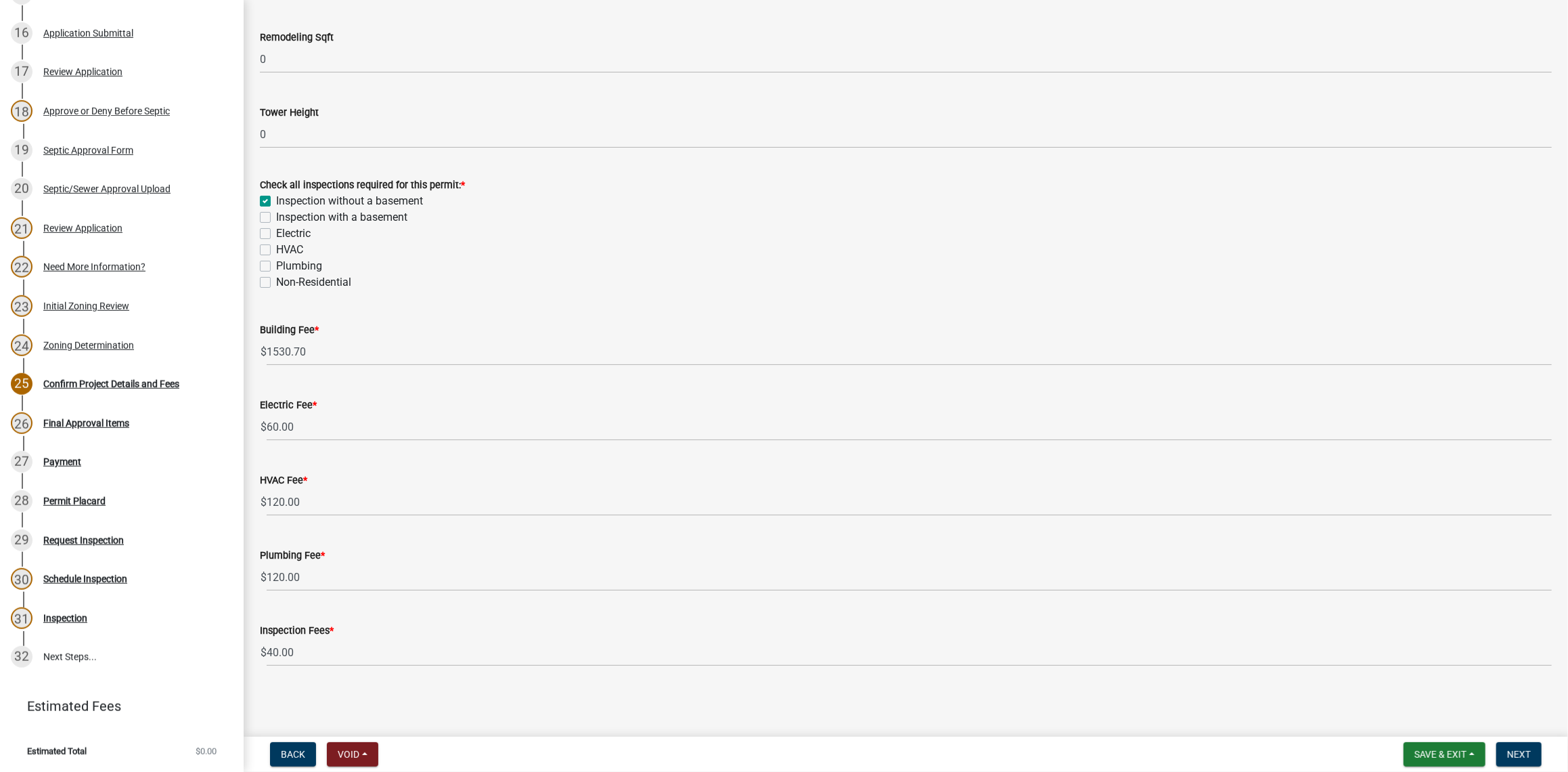
checkbox input "false"
click at [276, 230] on label "Electric" at bounding box center [294, 234] width 35 height 17
click at [276, 230] on input "Electric" at bounding box center [280, 230] width 9 height 9
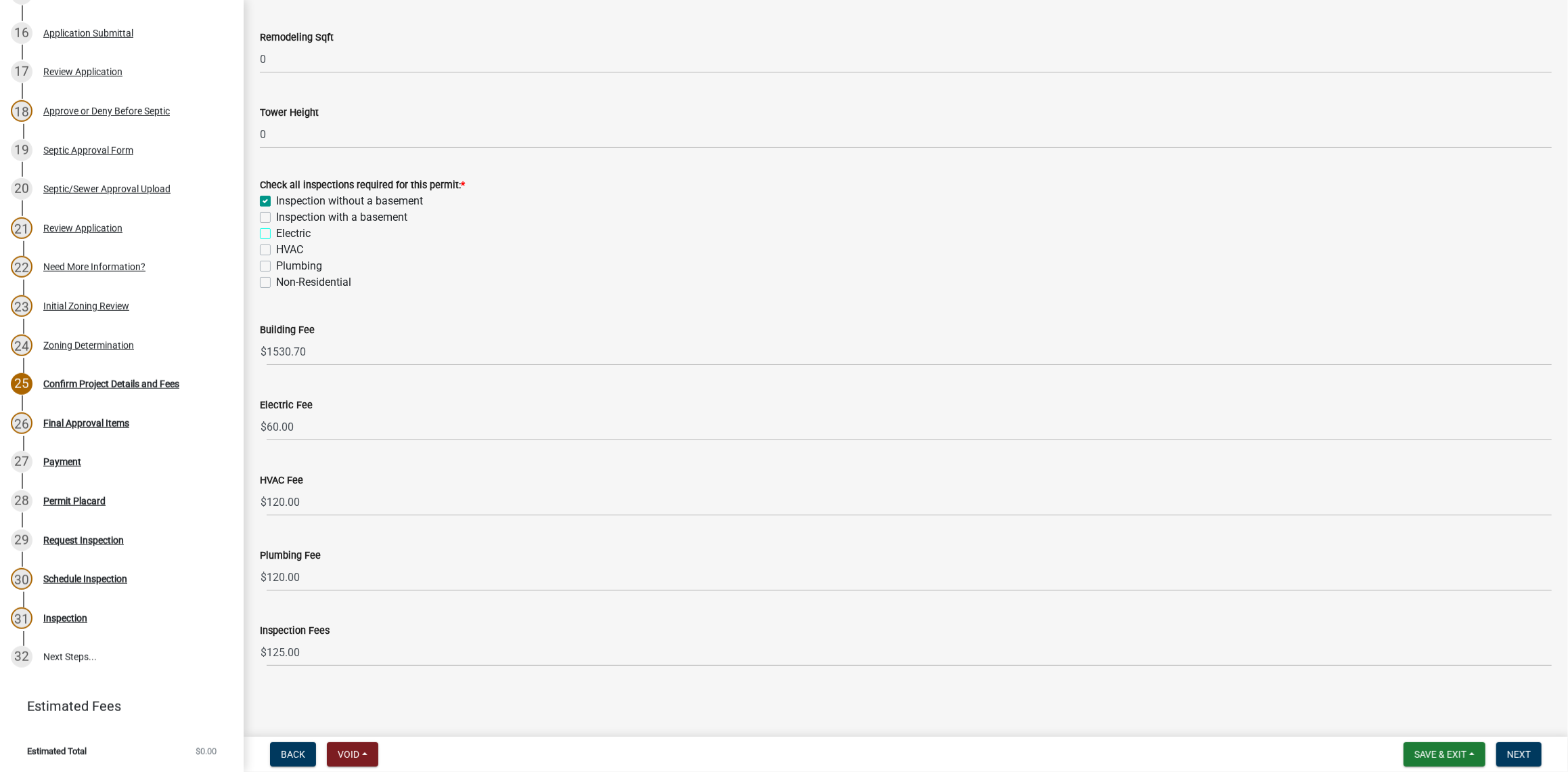
checkbox input "true"
checkbox input "false"
checkbox input "true"
checkbox input "false"
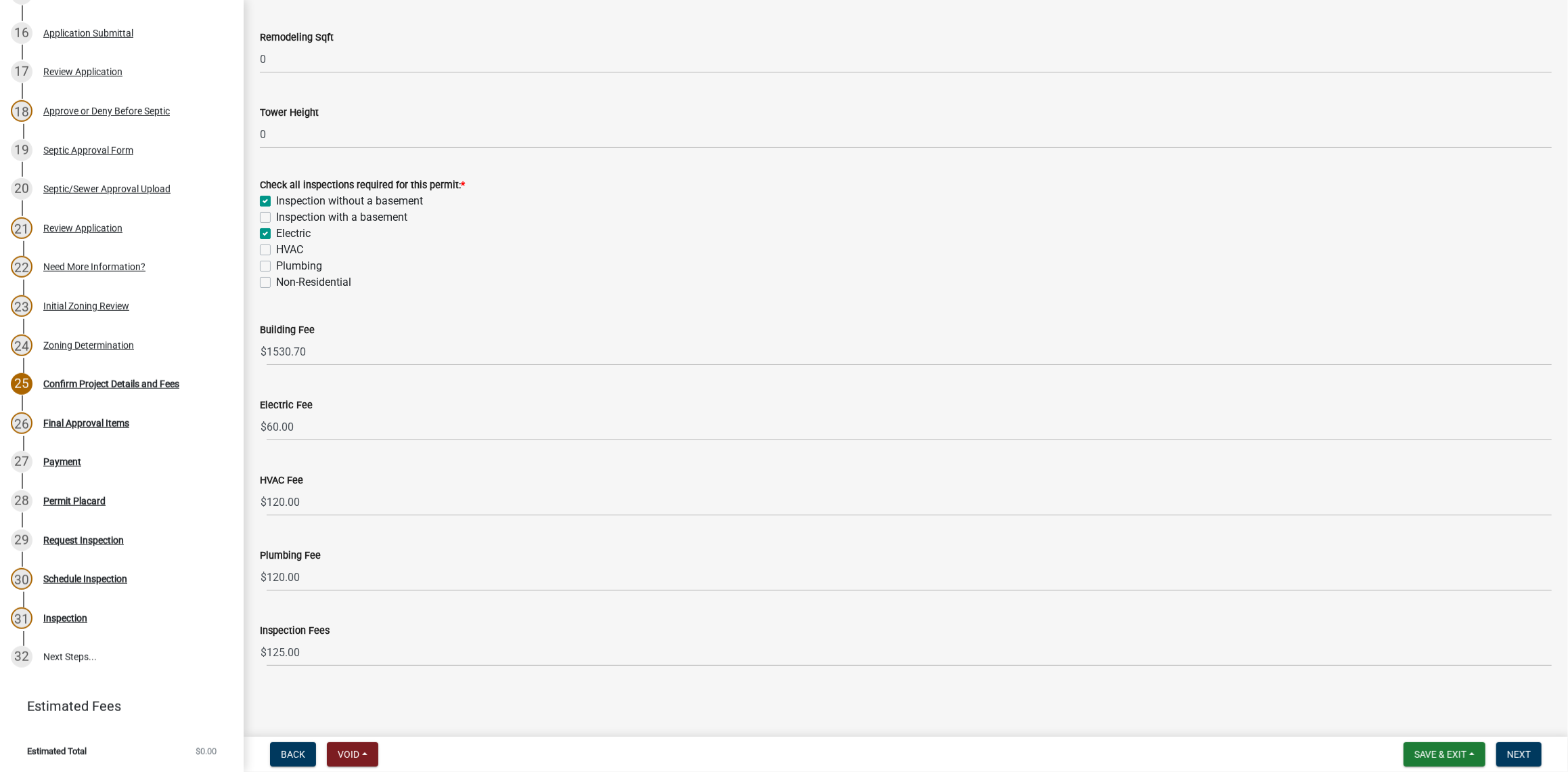
checkbox input "false"
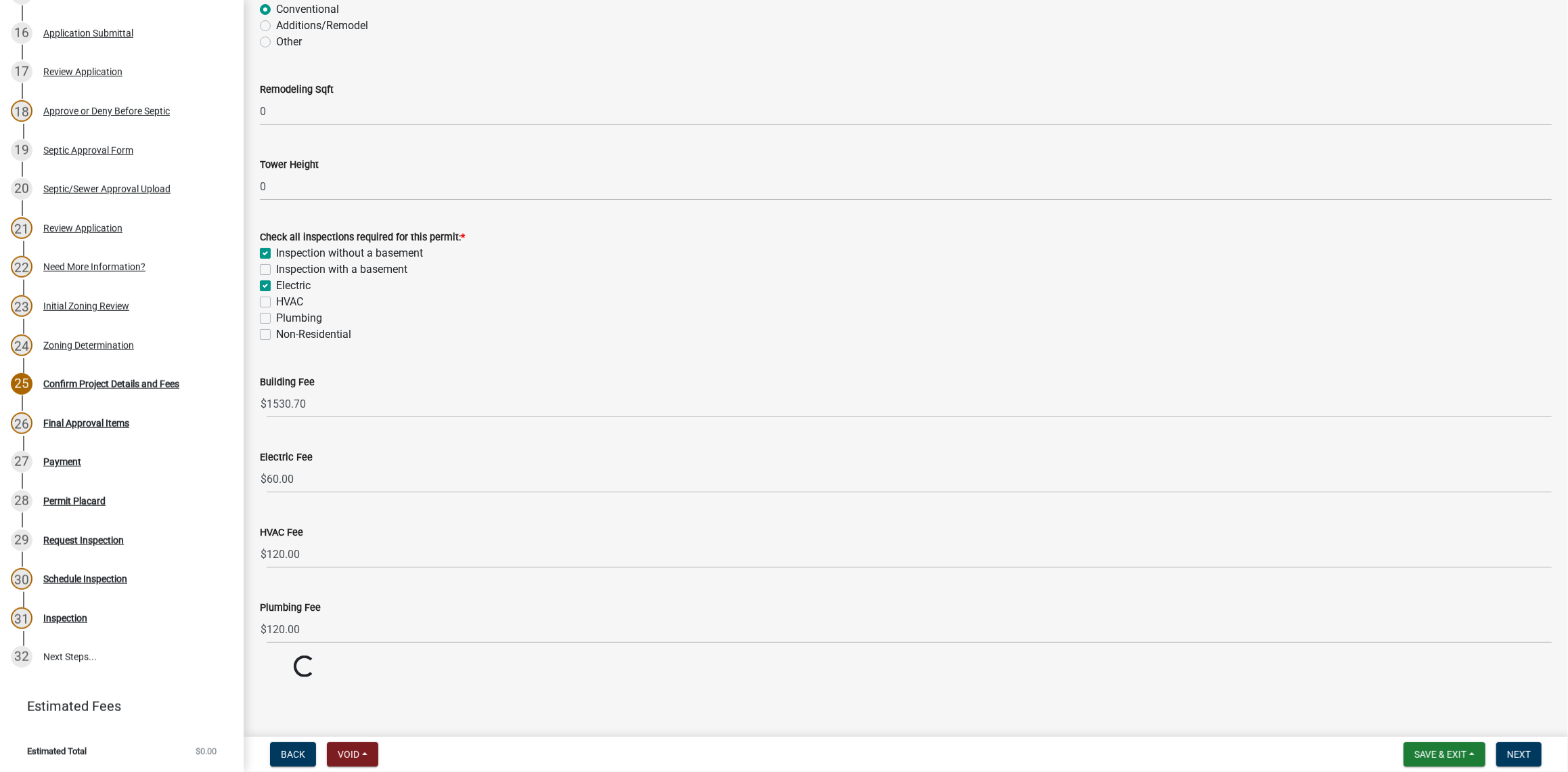
click at [276, 299] on label "HVAC" at bounding box center [289, 302] width 27 height 17
click at [276, 299] on input "HVAC" at bounding box center [280, 298] width 9 height 9
checkbox input "true"
checkbox input "false"
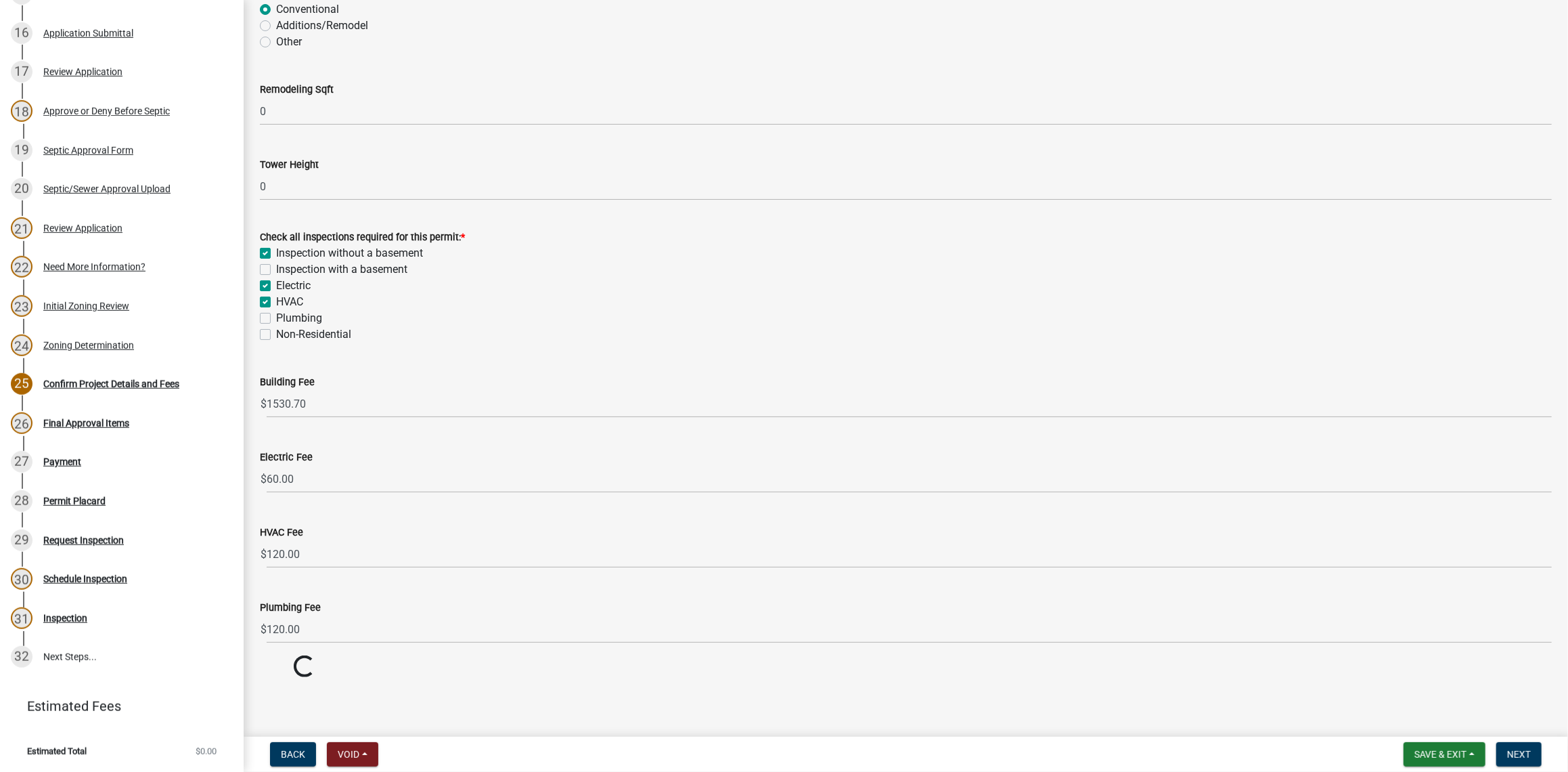
checkbox input "true"
checkbox input "false"
click at [276, 315] on label "Plumbing" at bounding box center [299, 319] width 46 height 17
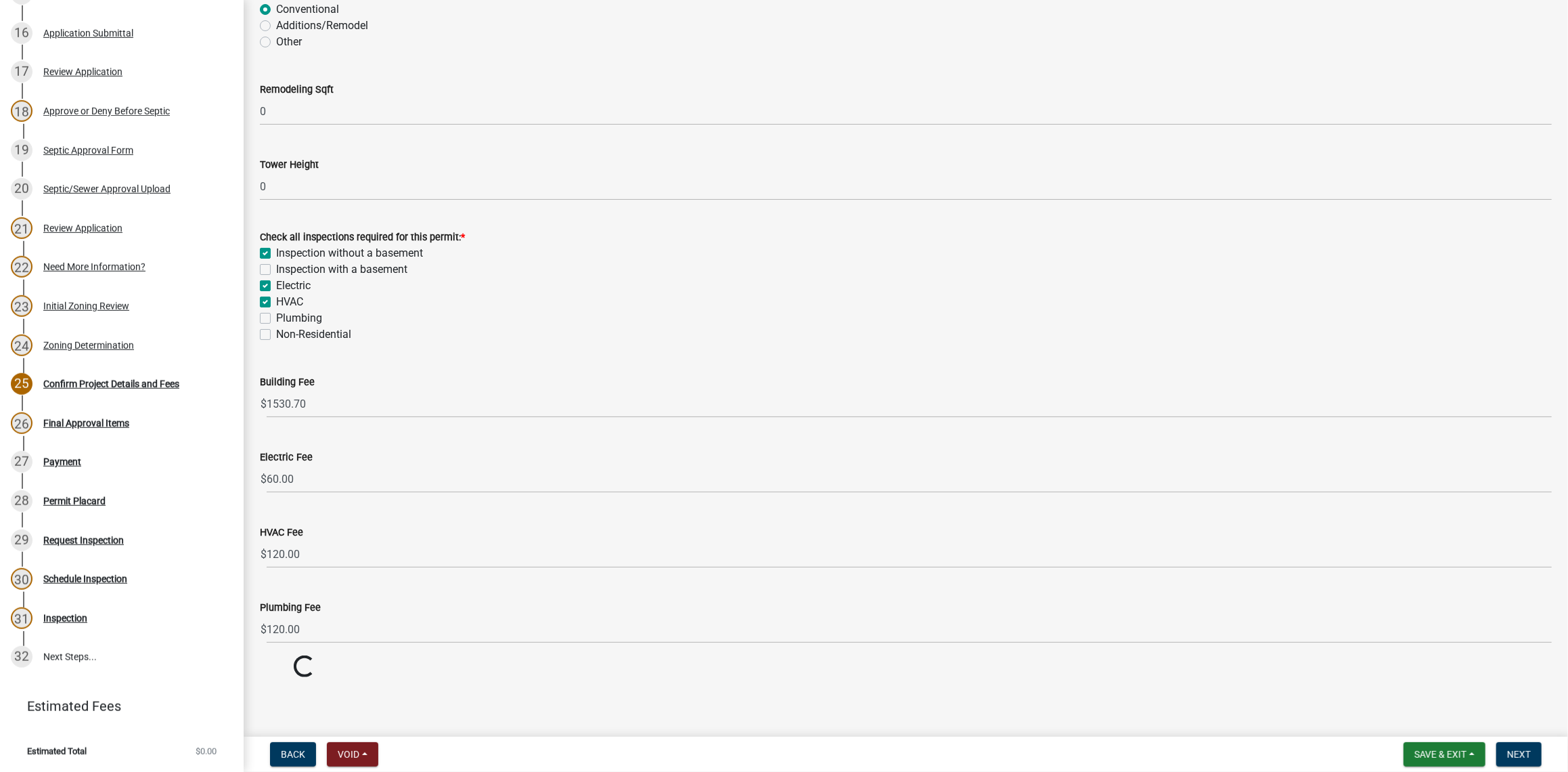
click at [276, 315] on input "Plumbing" at bounding box center [280, 314] width 9 height 9
checkbox input "true"
checkbox input "false"
checkbox input "true"
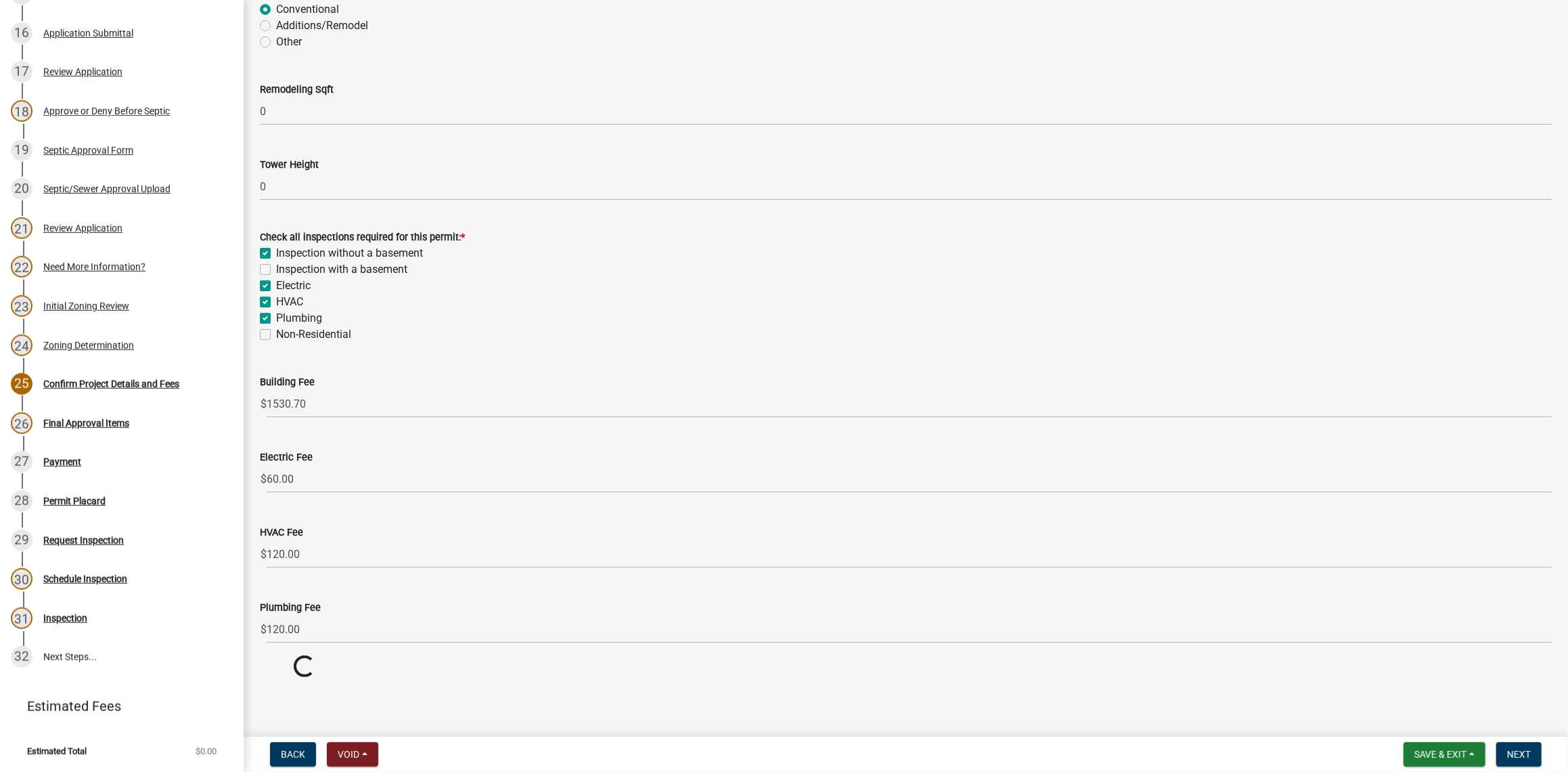
checkbox input "true"
checkbox input "false"
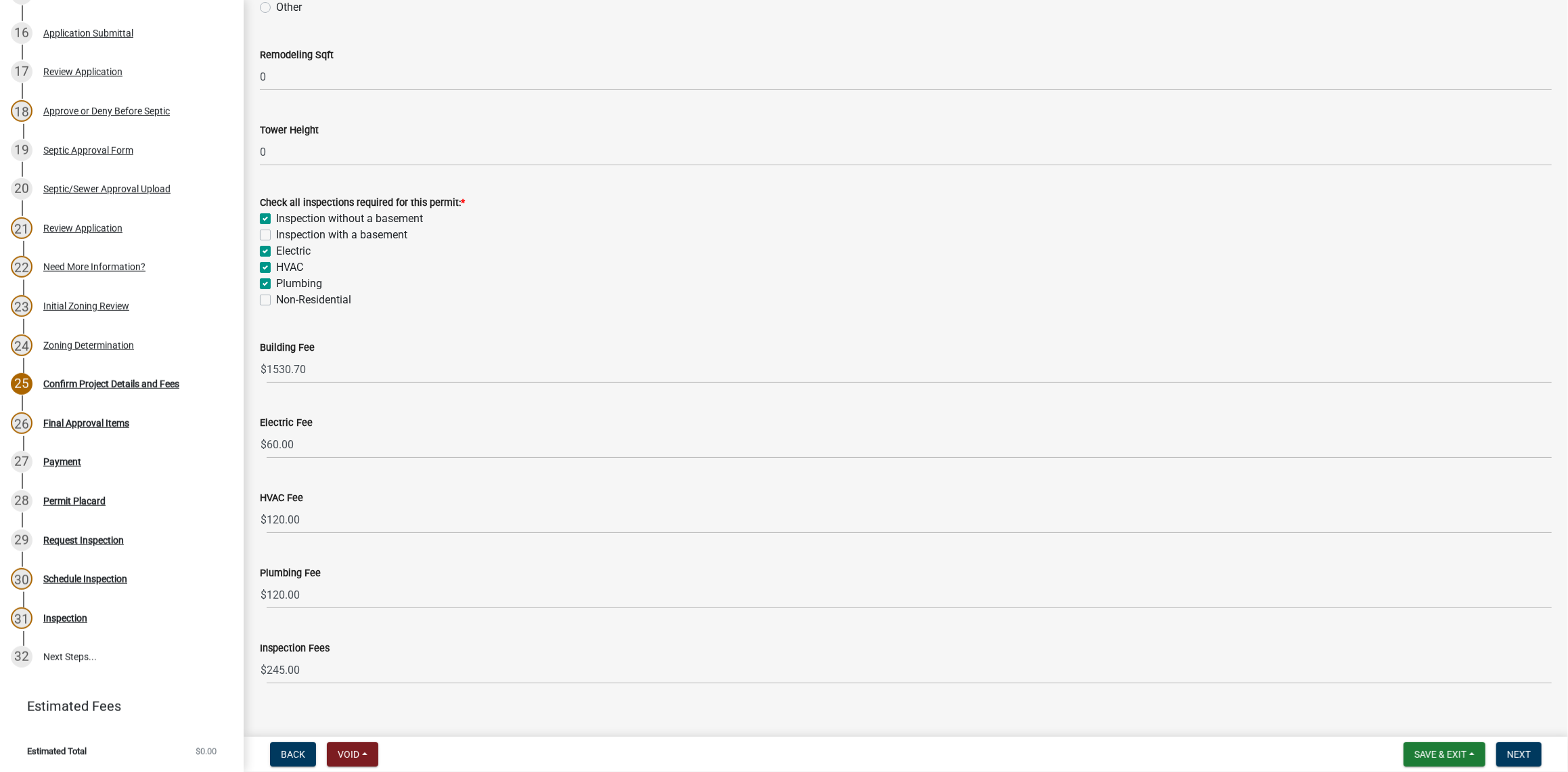
scroll to position [535, 0]
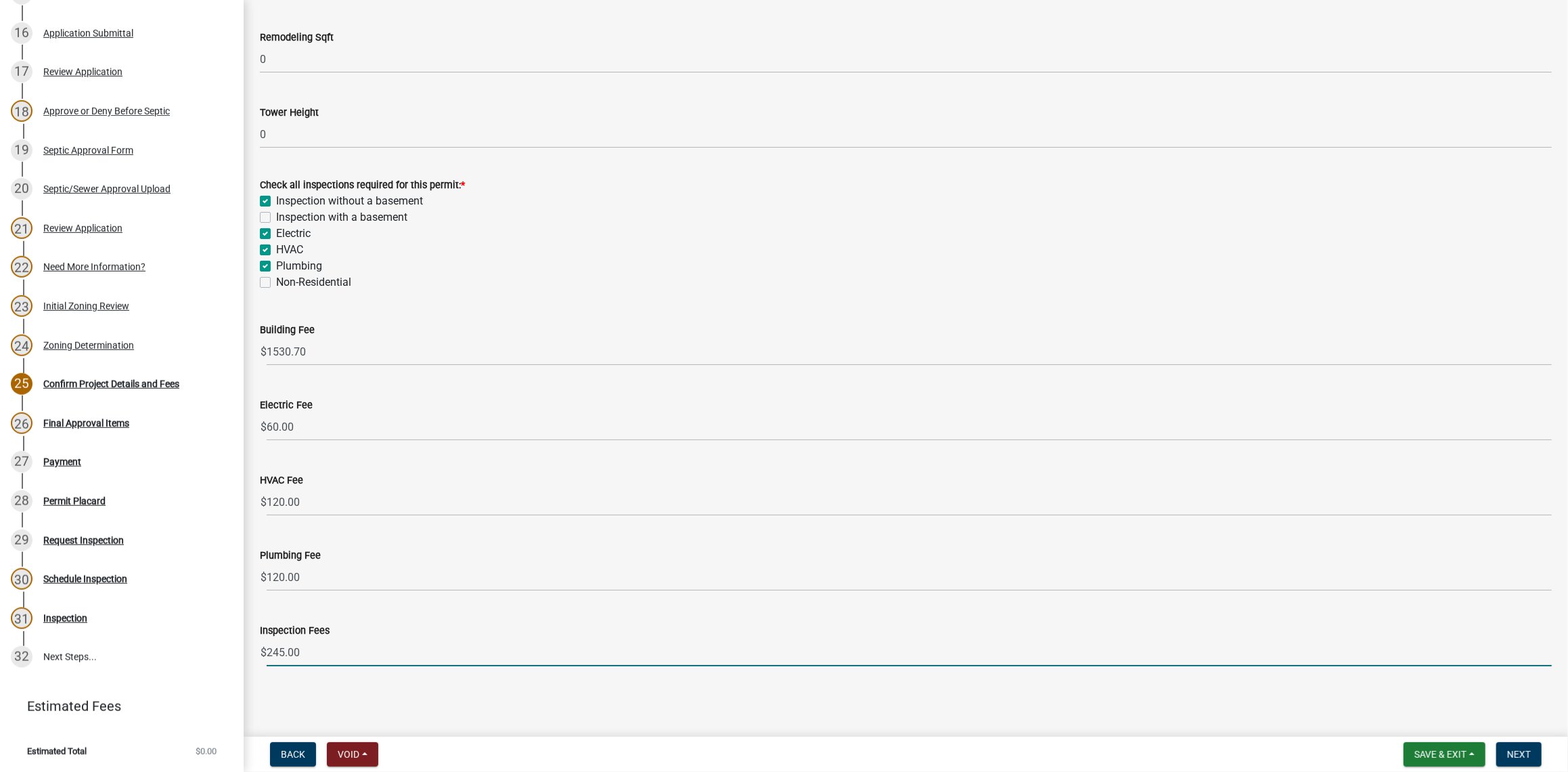
drag, startPoint x: 323, startPoint y: 656, endPoint x: 280, endPoint y: 527, distance: 136.0
click at [231, 635] on div "Residential Building Permit RBP-2025-0016 Edit View Summary Notes Show emails 1…" at bounding box center [784, 386] width 1568 height 772
type input "125"
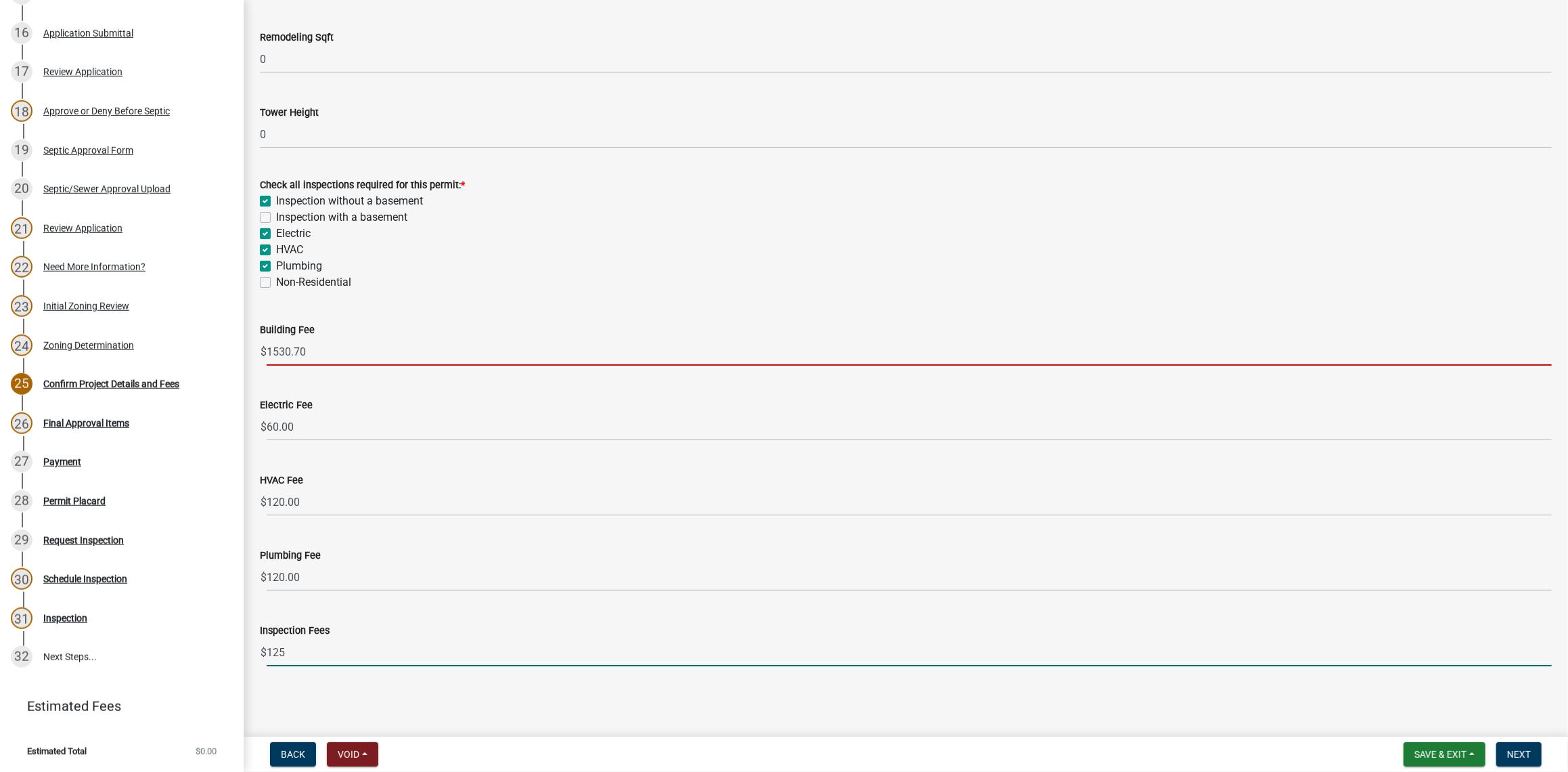
click at [372, 348] on input "1530.70" at bounding box center [909, 352] width 1285 height 28
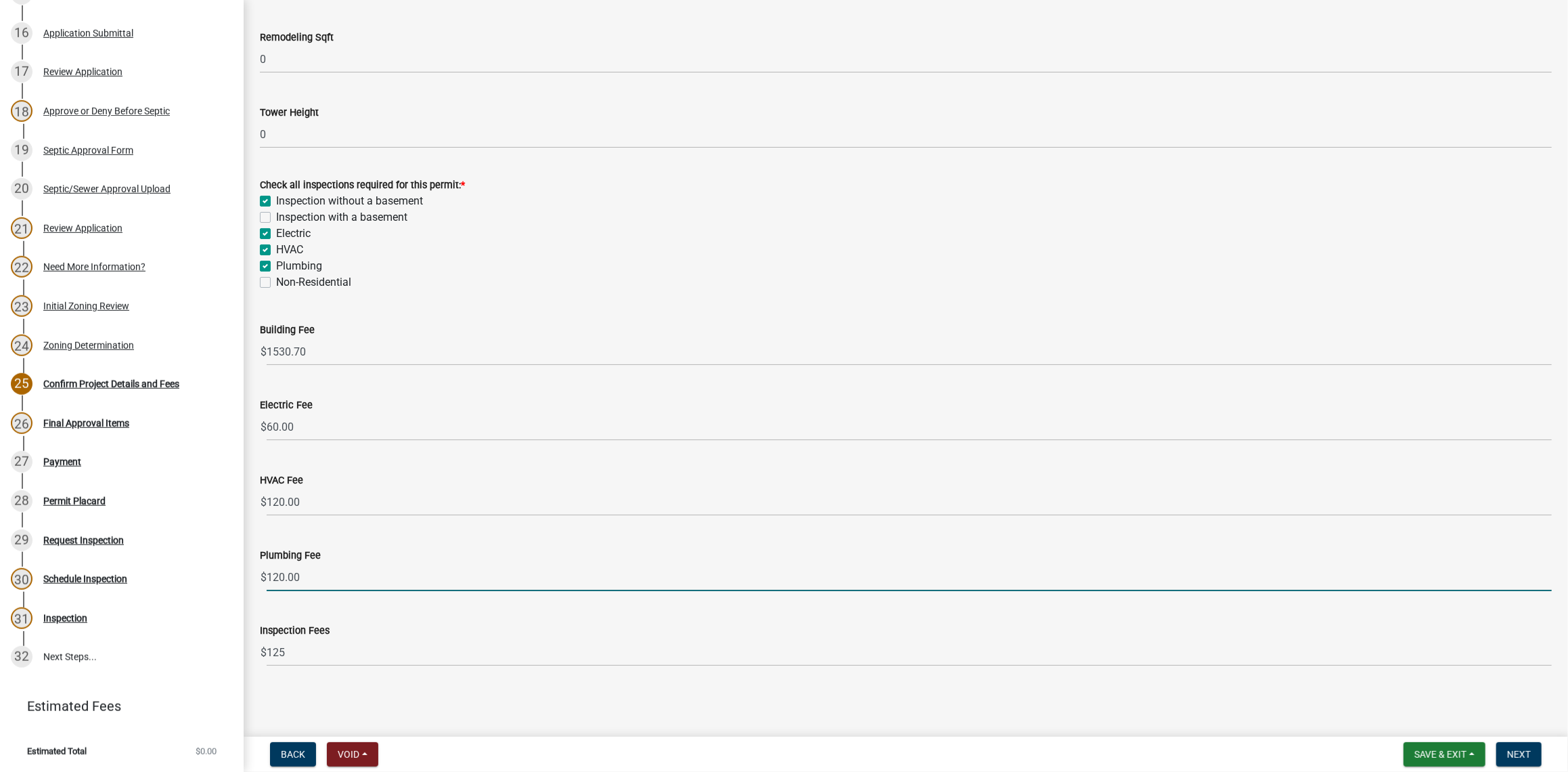
click at [494, 567] on input "120.00" at bounding box center [909, 578] width 1285 height 28
drag, startPoint x: 329, startPoint y: 578, endPoint x: 201, endPoint y: 529, distance: 137.1
click at [200, 568] on div "Residential Building Permit RBP-2025-0016 Edit View Summary Notes Show emails 1…" at bounding box center [784, 386] width 1568 height 772
type input "60"
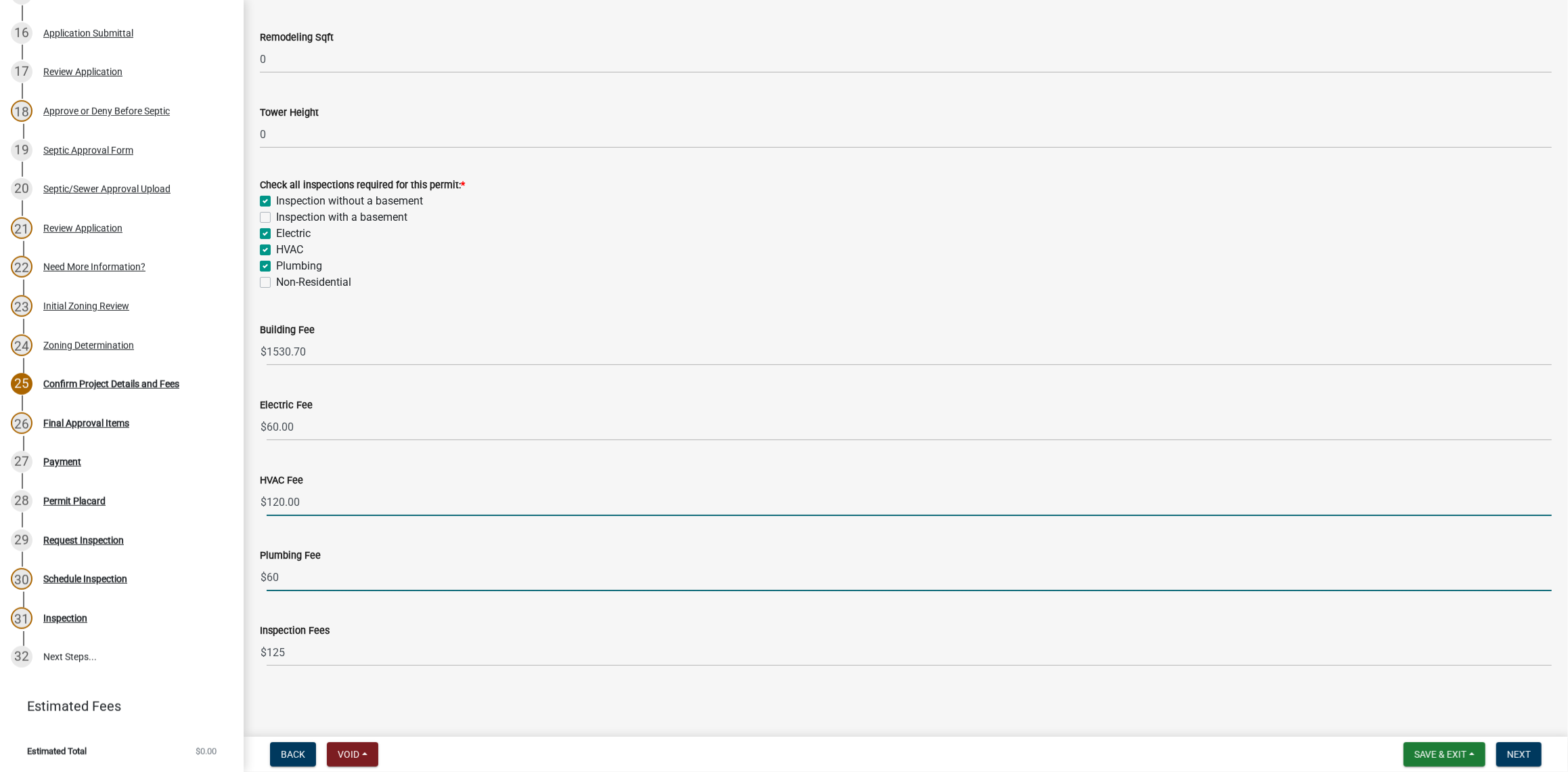
click at [318, 496] on input "120.00" at bounding box center [909, 502] width 1285 height 28
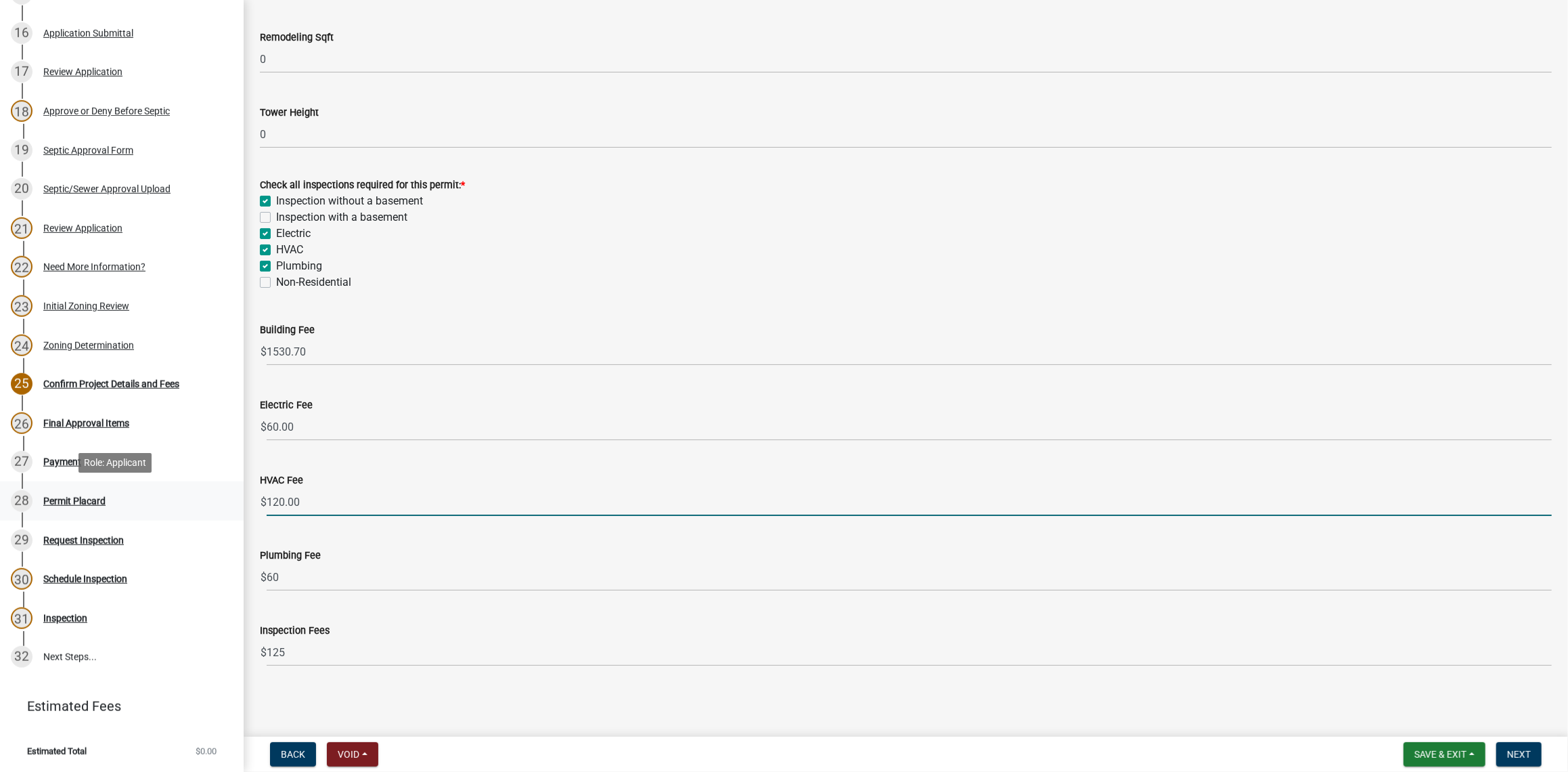
drag, startPoint x: 263, startPoint y: 501, endPoint x: 215, endPoint y: 501, distance: 48.0
click at [215, 501] on div "Residential Building Permit RBP-2025-0016 Edit View Summary Notes Show emails 1…" at bounding box center [784, 386] width 1568 height 772
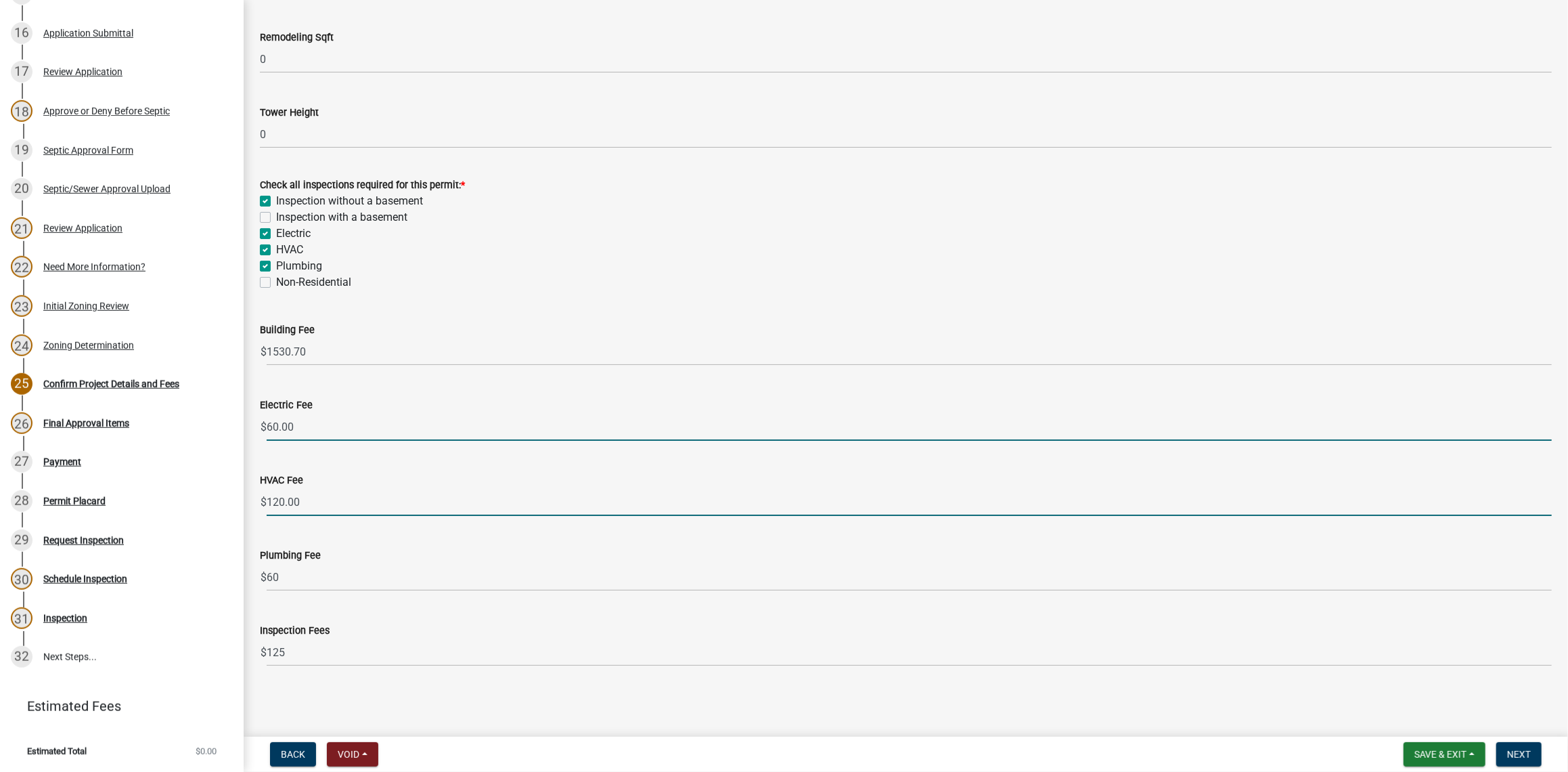
click at [409, 432] on input "60.00" at bounding box center [909, 427] width 1285 height 28
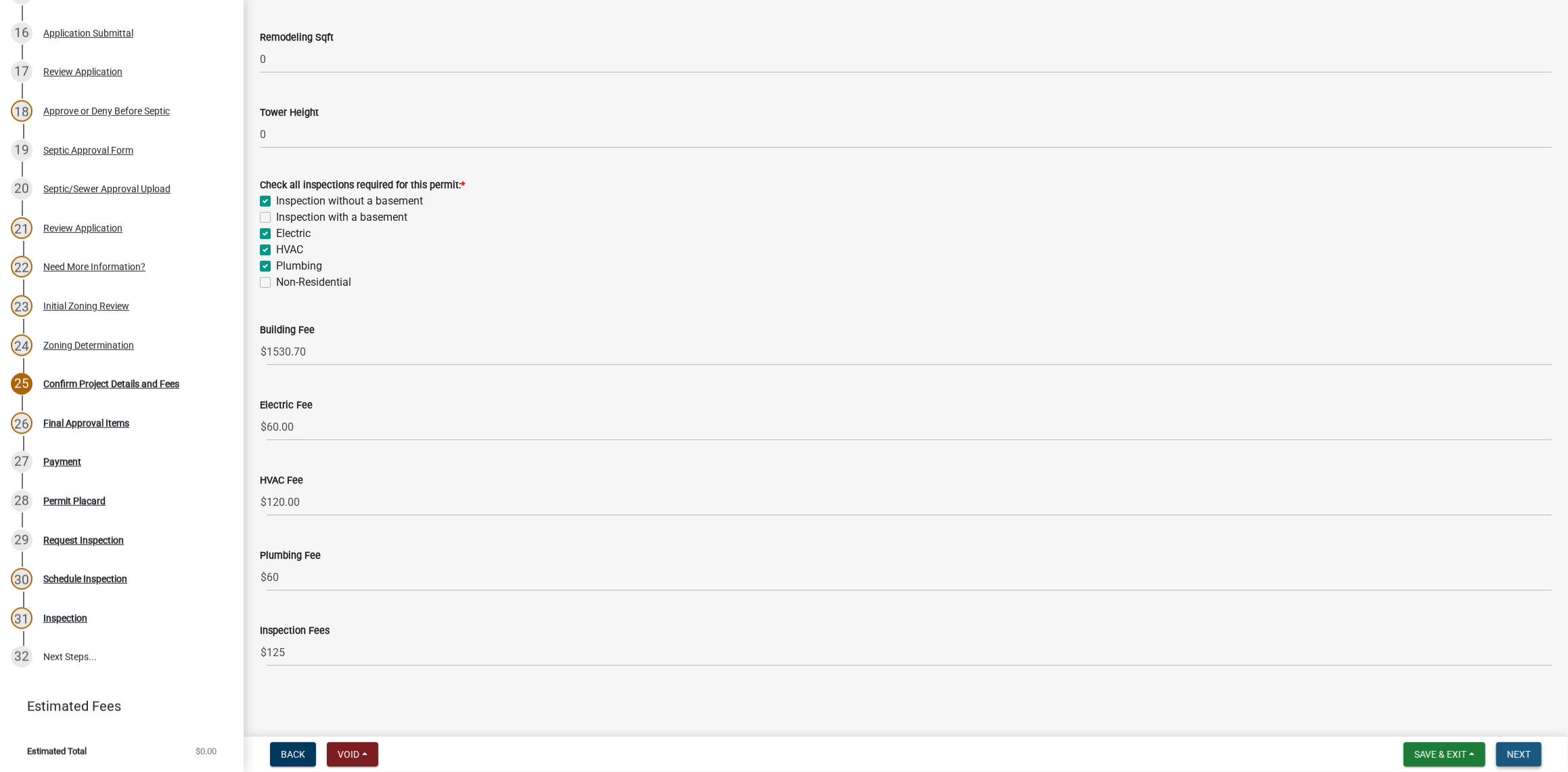
click at [1522, 761] on button "Next" at bounding box center [1518, 754] width 45 height 24
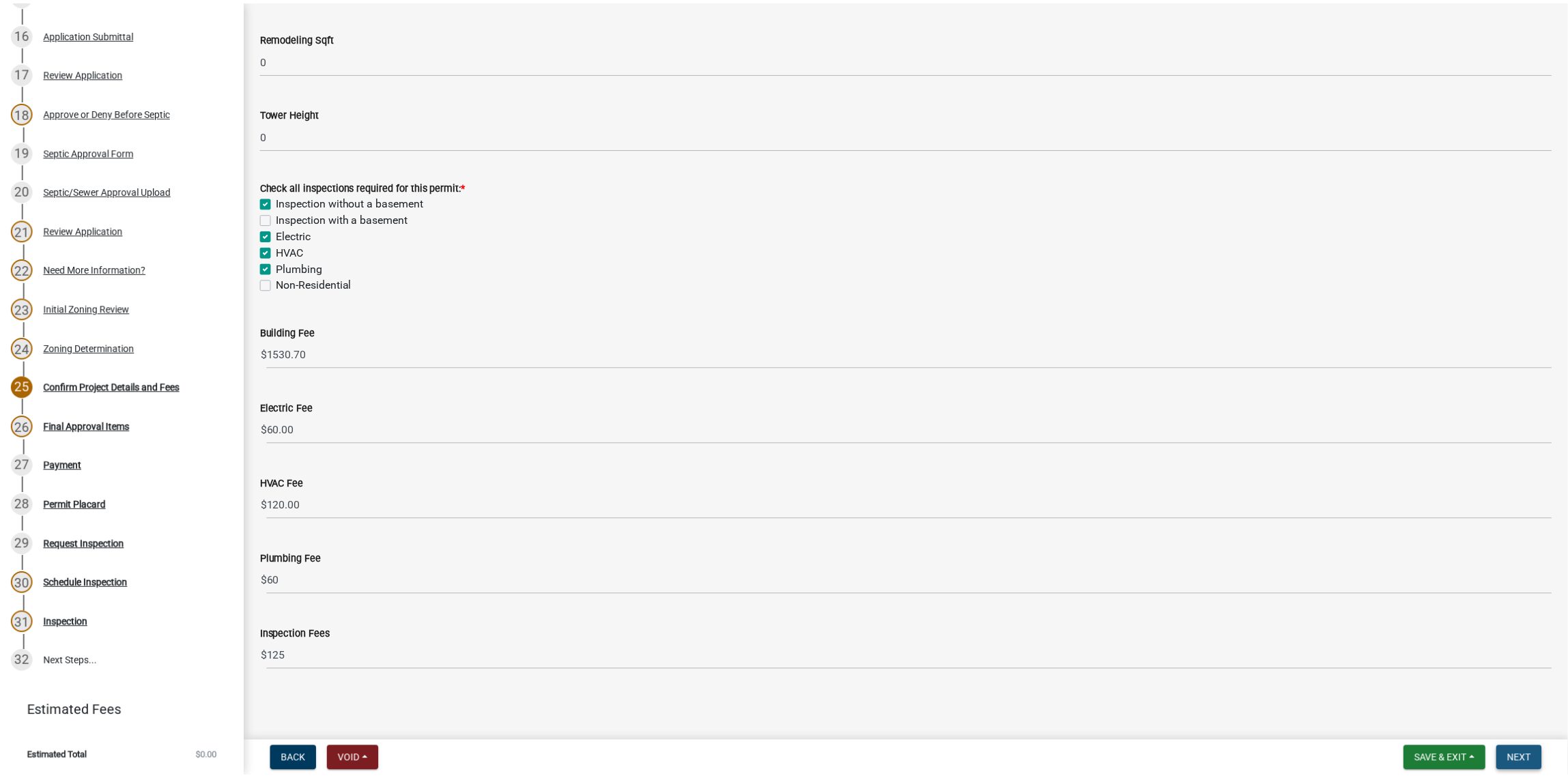
scroll to position [0, 0]
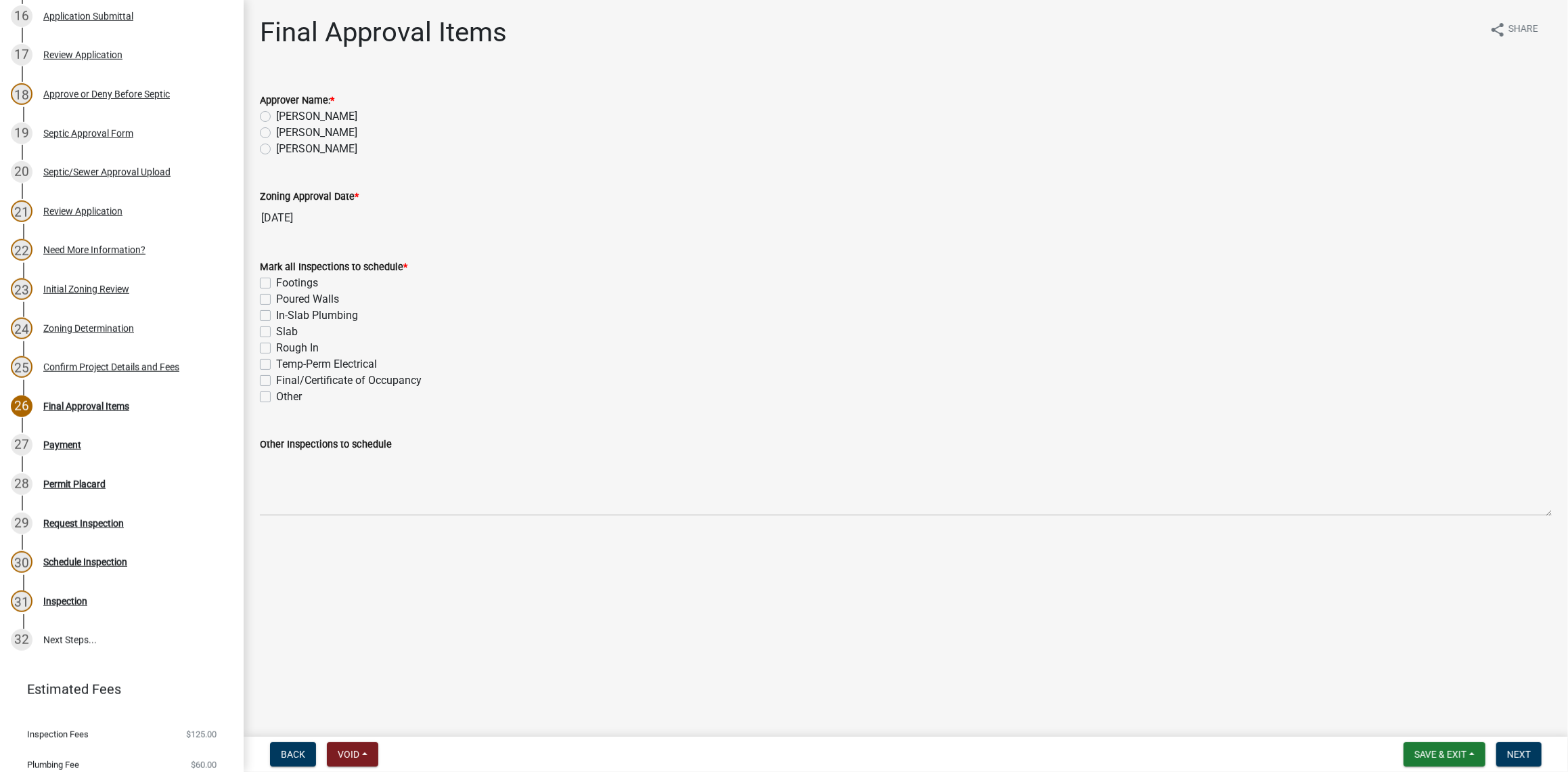
click at [276, 133] on label "[PERSON_NAME]" at bounding box center [317, 133] width 81 height 17
click at [276, 133] on input "[PERSON_NAME]" at bounding box center [280, 129] width 9 height 9
radio input "true"
click at [276, 281] on label "Footings" at bounding box center [297, 283] width 42 height 17
click at [276, 281] on input "Footings" at bounding box center [280, 279] width 9 height 9
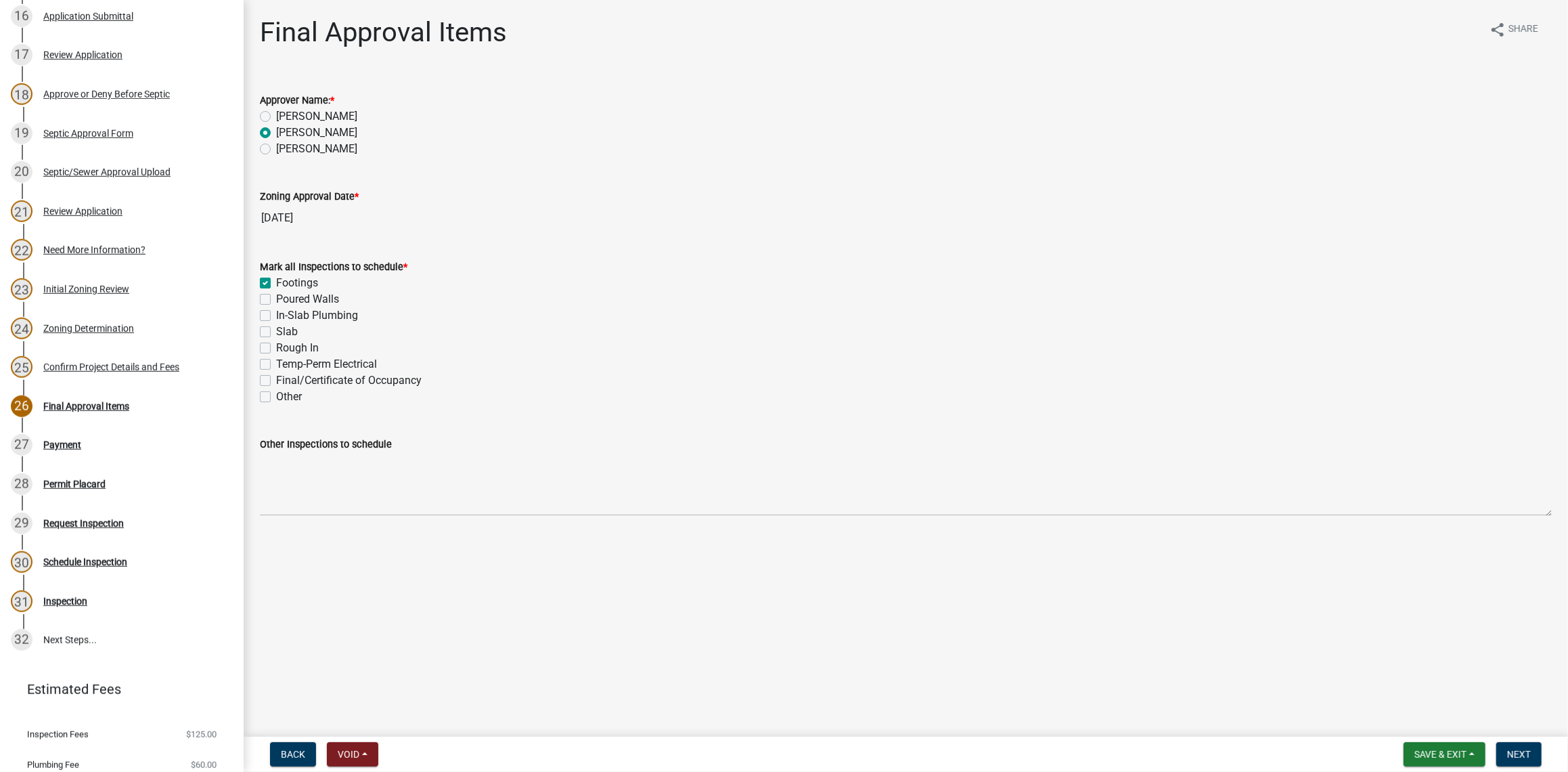
checkbox input "true"
checkbox input "false"
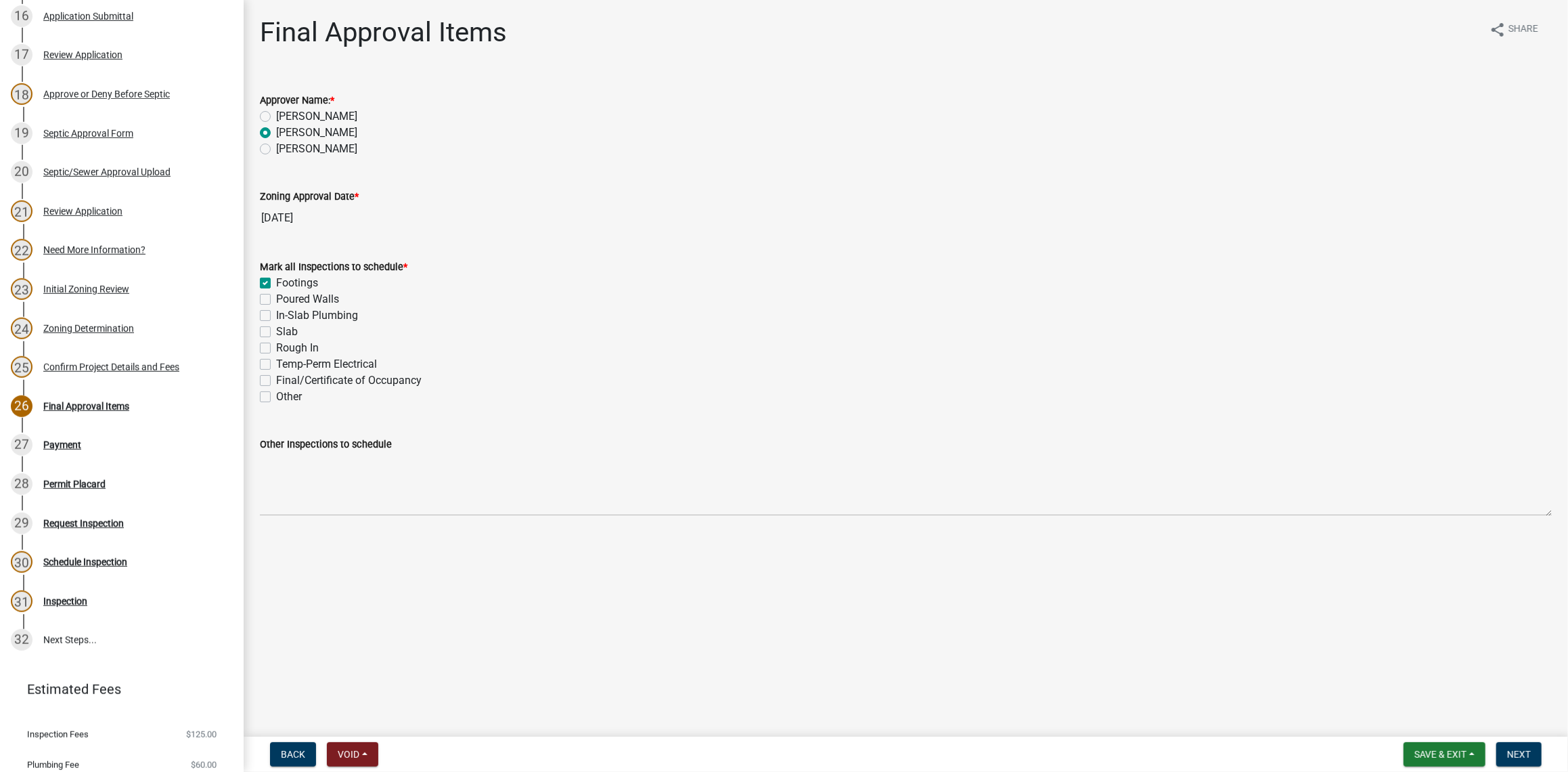
checkbox input "false"
click at [276, 314] on label "In-Slab Plumbing" at bounding box center [317, 316] width 82 height 17
click at [276, 314] on input "In-Slab Plumbing" at bounding box center [280, 312] width 9 height 9
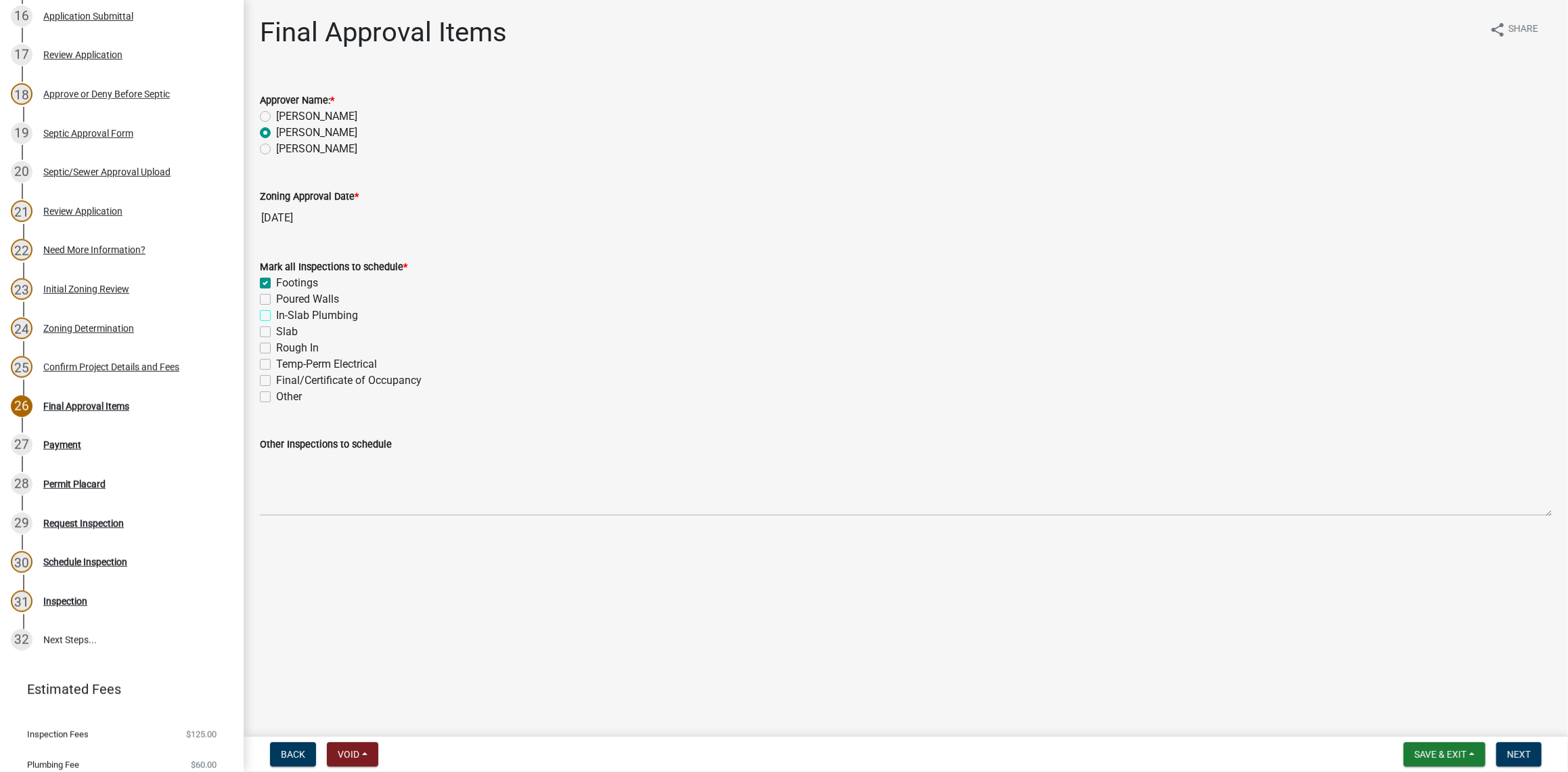
checkbox input "true"
checkbox input "false"
checkbox input "true"
checkbox input "false"
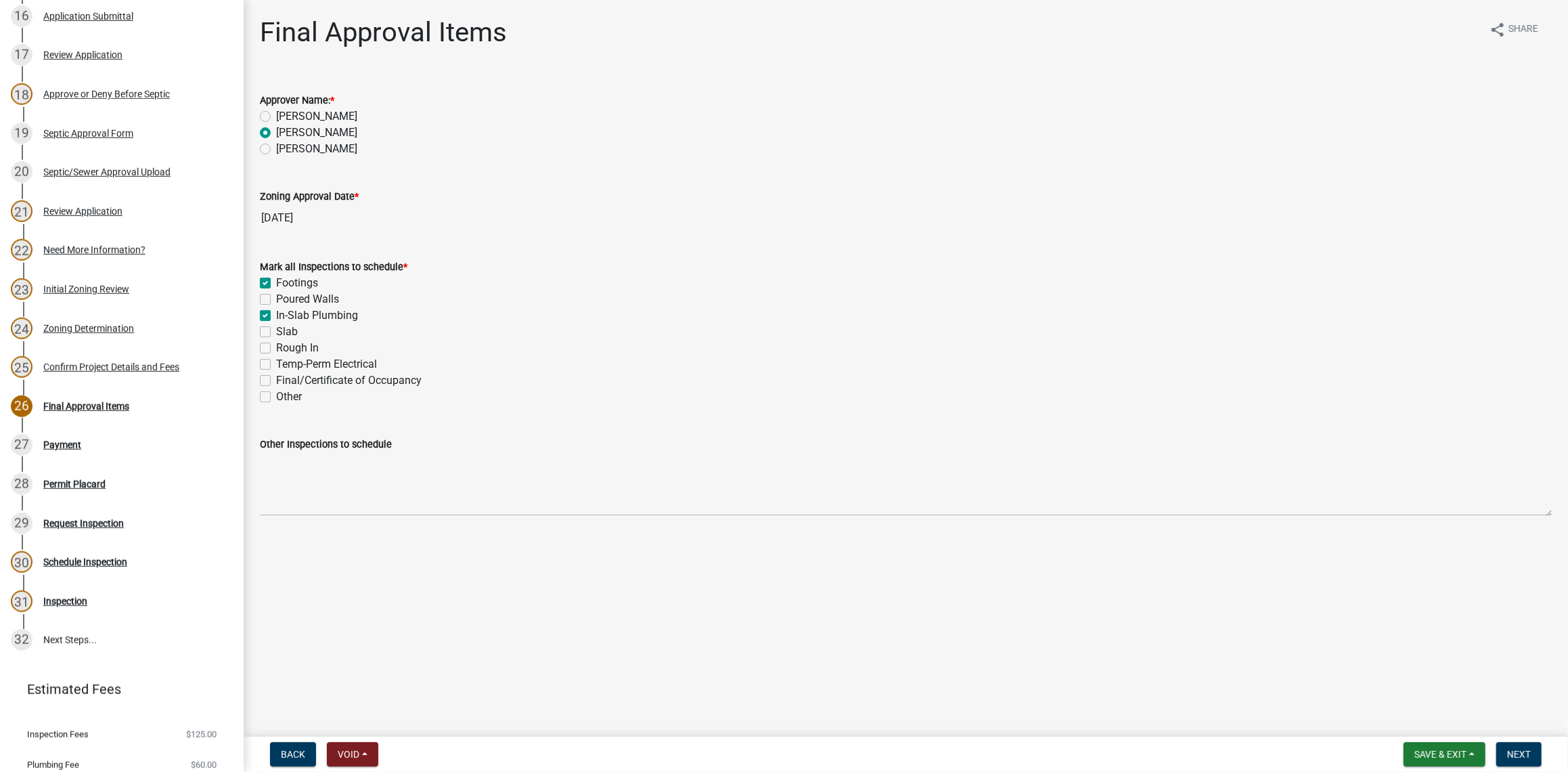
checkbox input "false"
click at [276, 331] on label "Slab" at bounding box center [287, 332] width 22 height 17
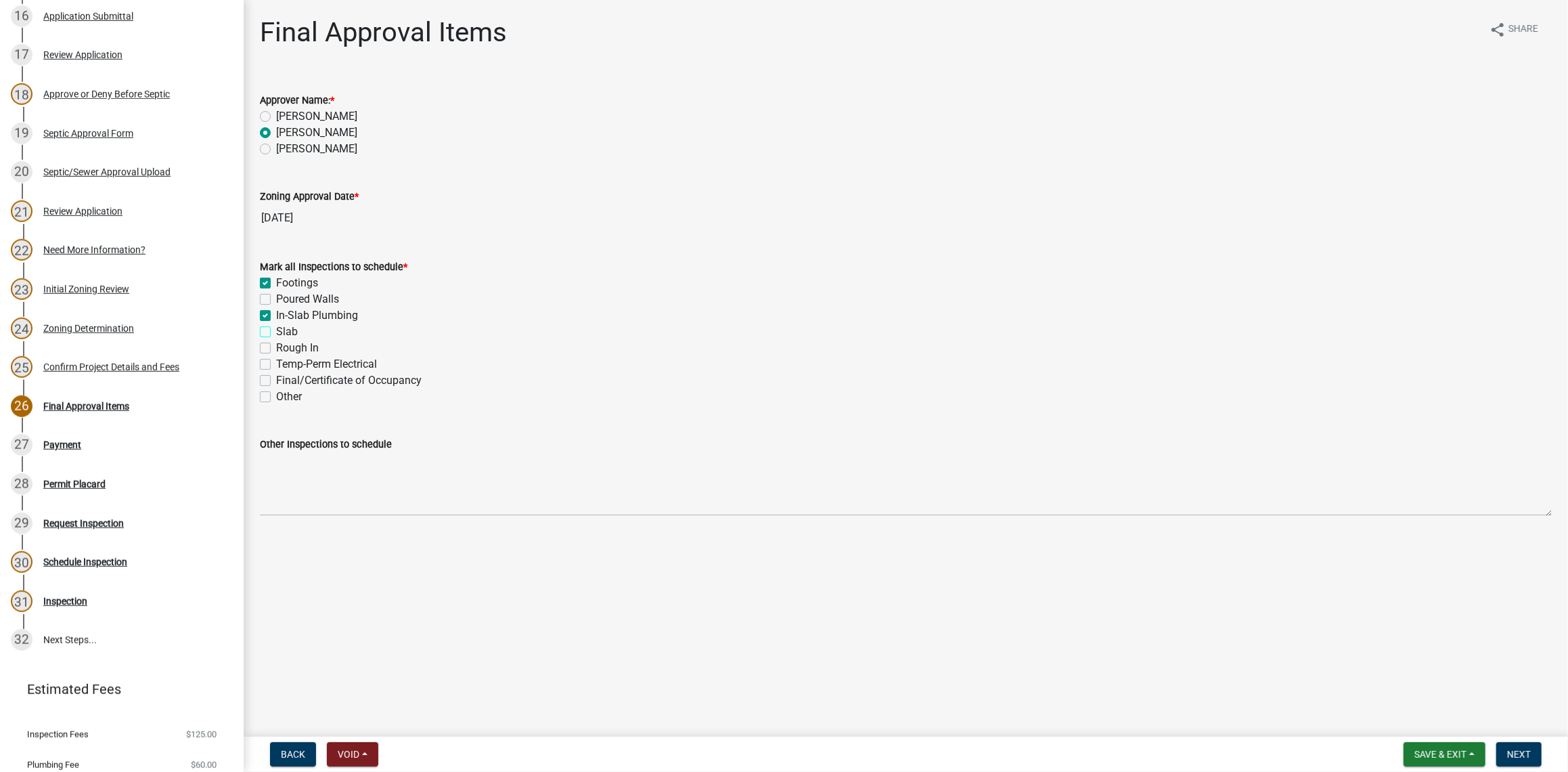
click at [276, 331] on input "Slab" at bounding box center [280, 328] width 9 height 9
checkbox input "true"
checkbox input "false"
checkbox input "true"
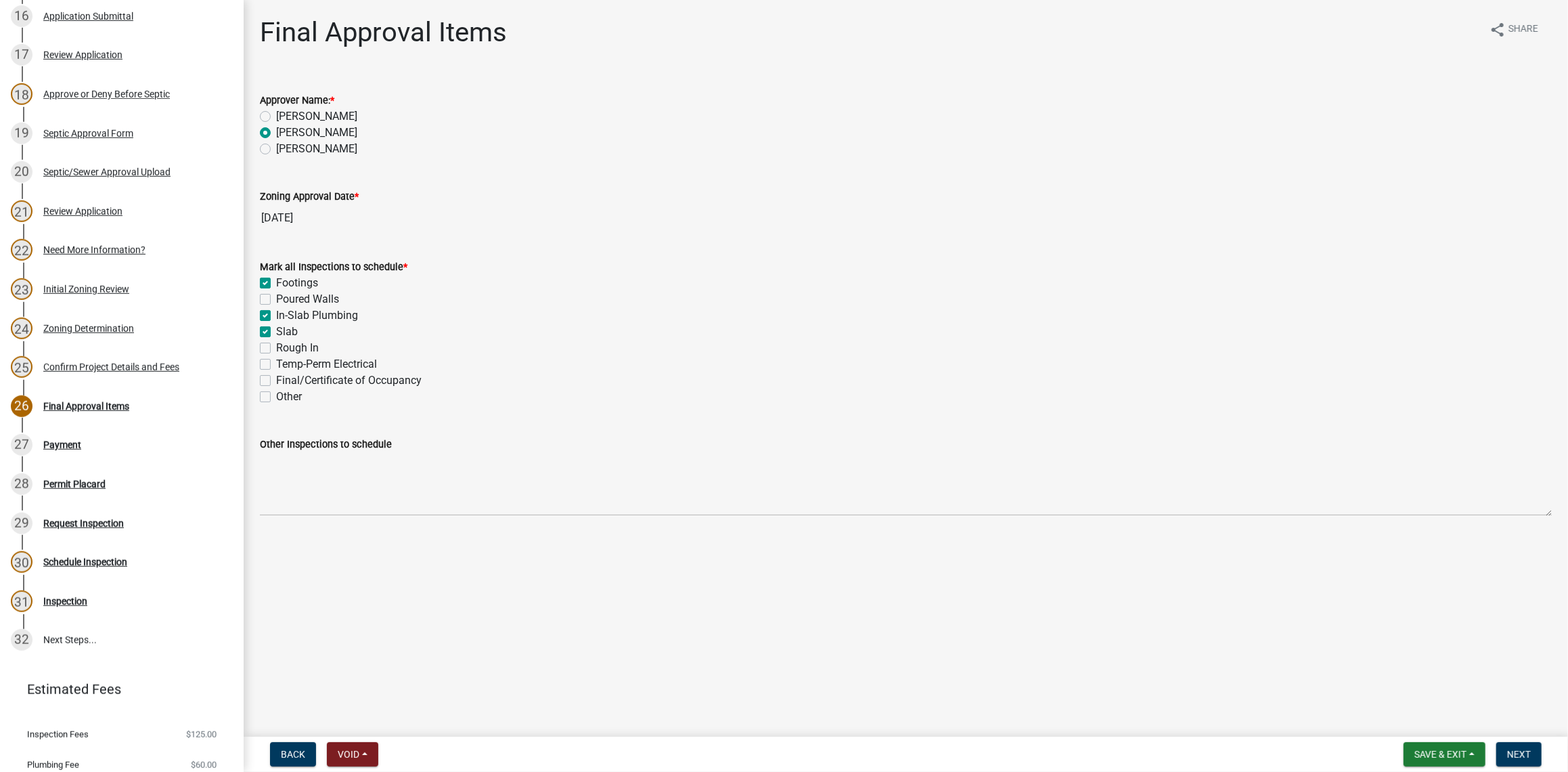
checkbox input "true"
checkbox input "false"
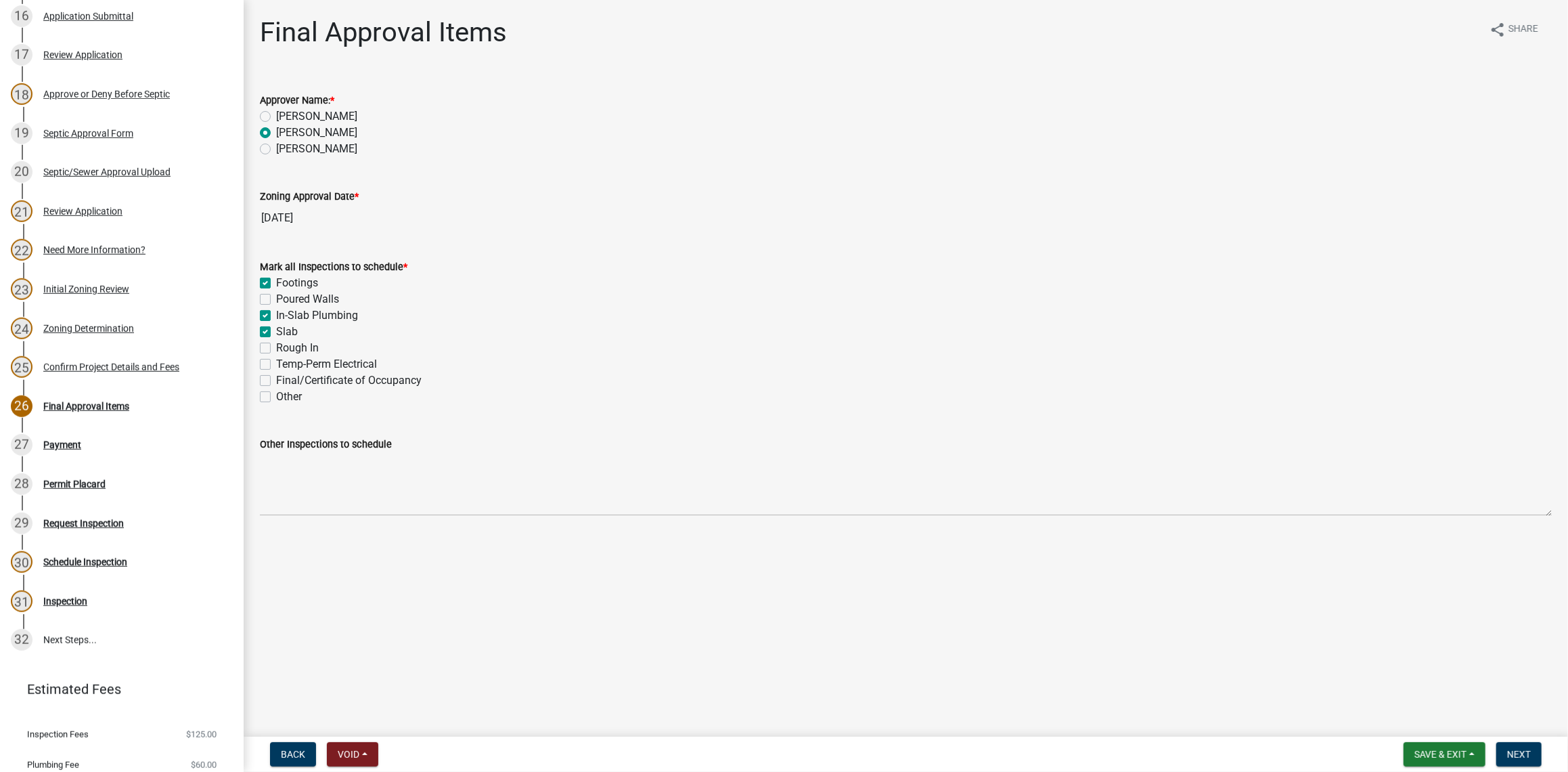
click at [276, 348] on label "Rough In" at bounding box center [298, 348] width 43 height 17
click at [276, 348] on input "Rough In" at bounding box center [280, 344] width 9 height 9
checkbox input "true"
checkbox input "false"
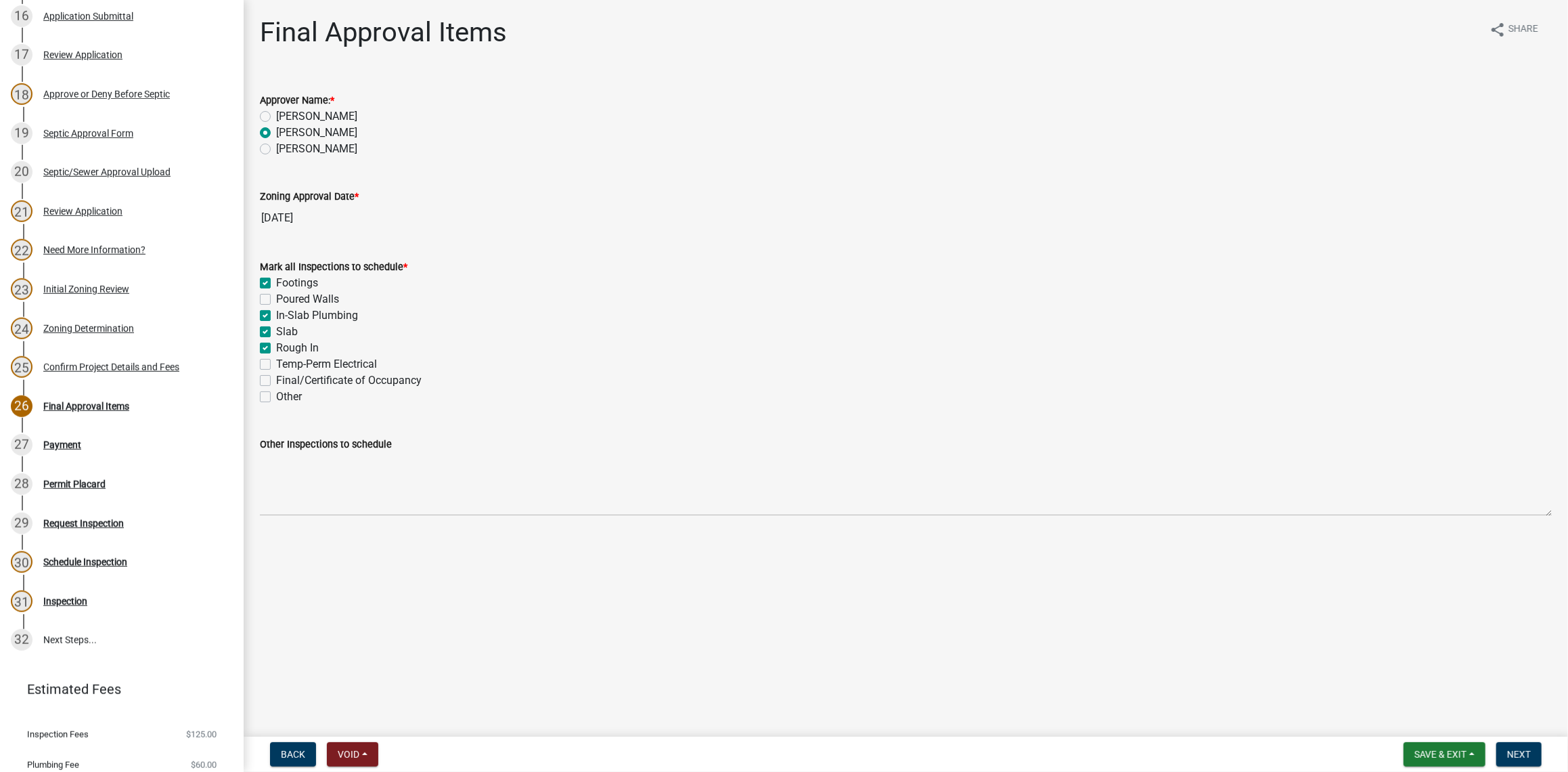
checkbox input "true"
checkbox input "false"
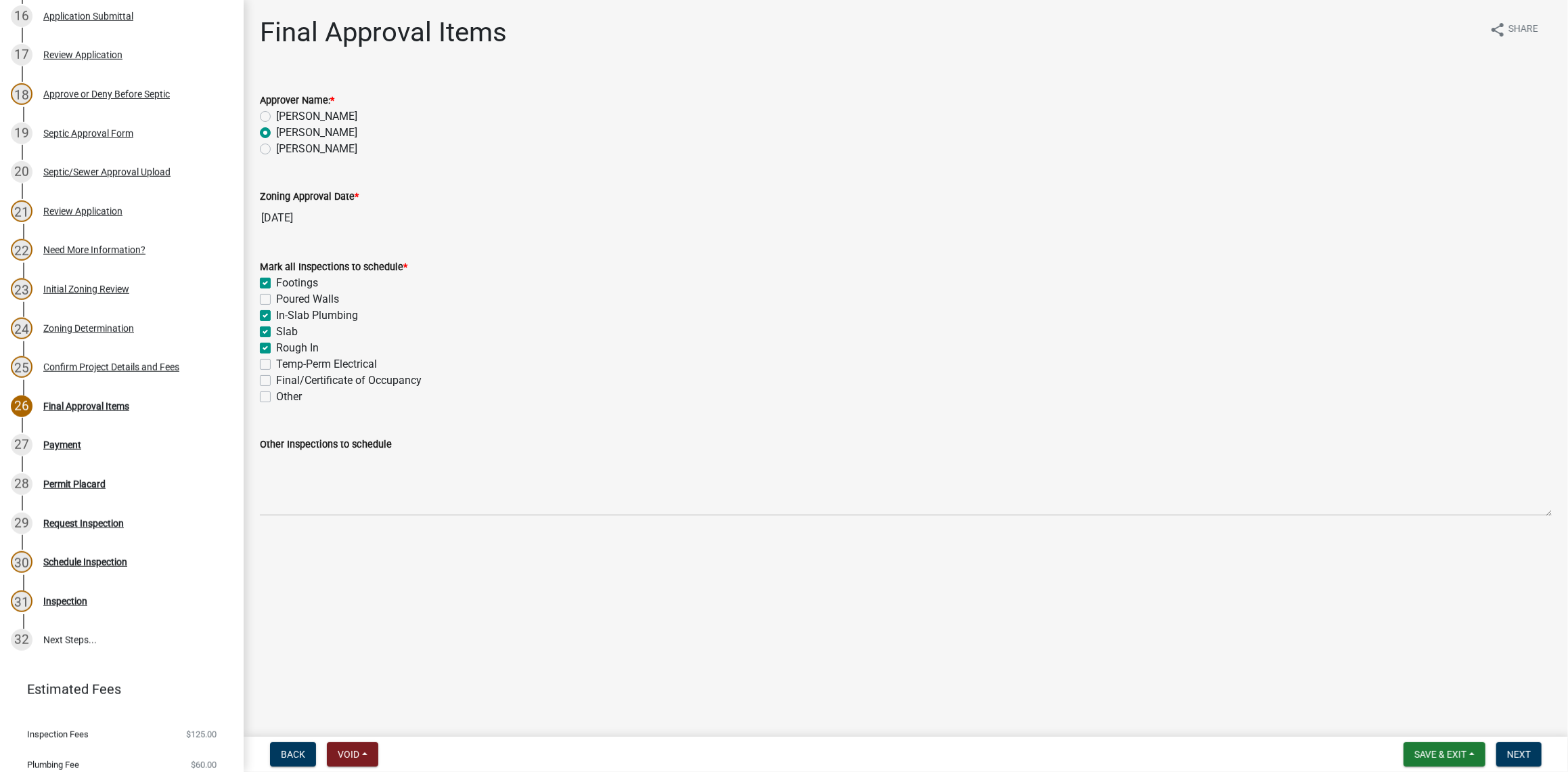
checkbox input "false"
click at [276, 363] on label "Temp-Perm Electrical" at bounding box center [327, 364] width 101 height 17
click at [276, 363] on input "Temp-Perm Electrical" at bounding box center [280, 360] width 9 height 9
checkbox input "true"
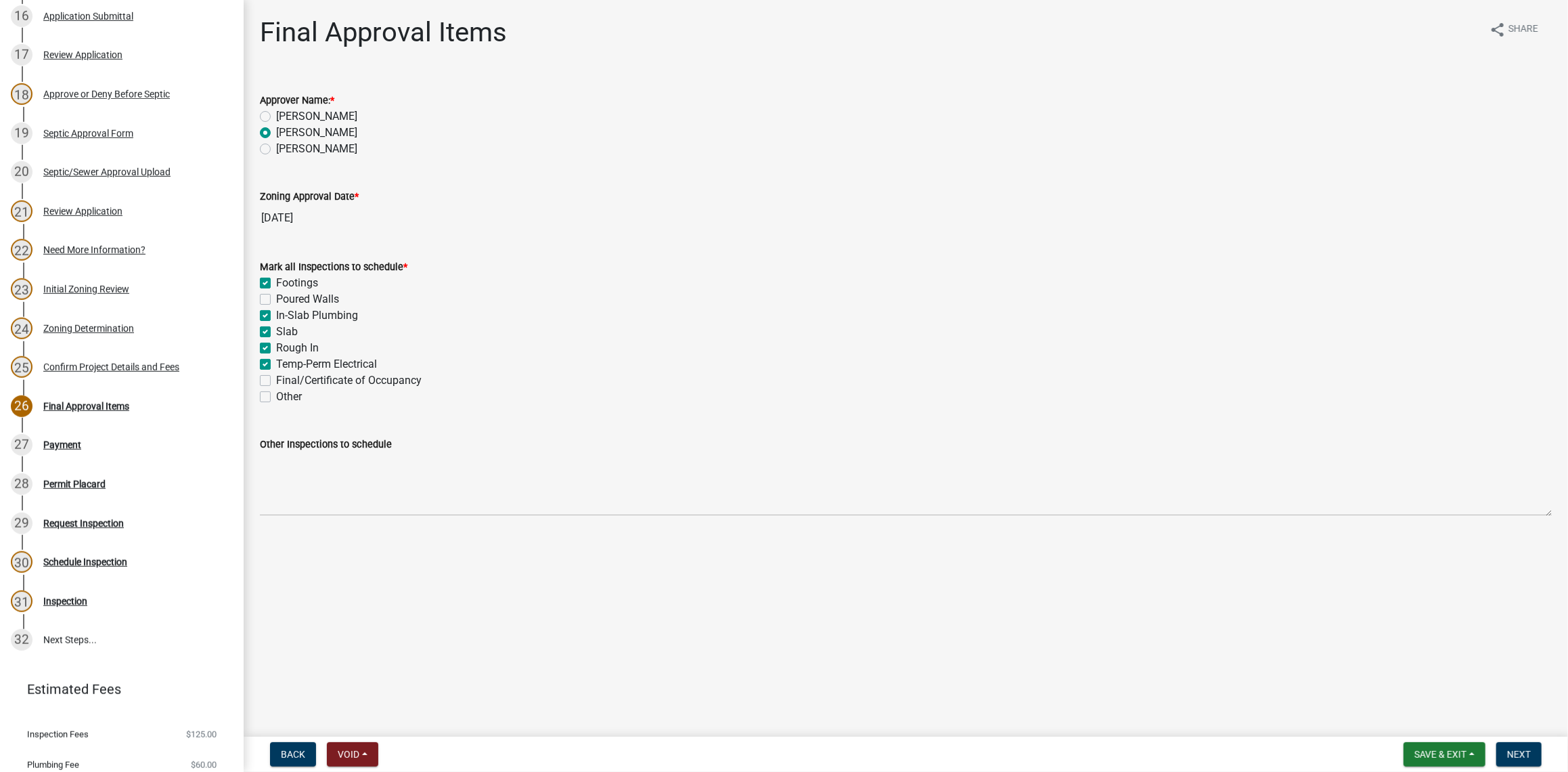
checkbox input "false"
checkbox input "true"
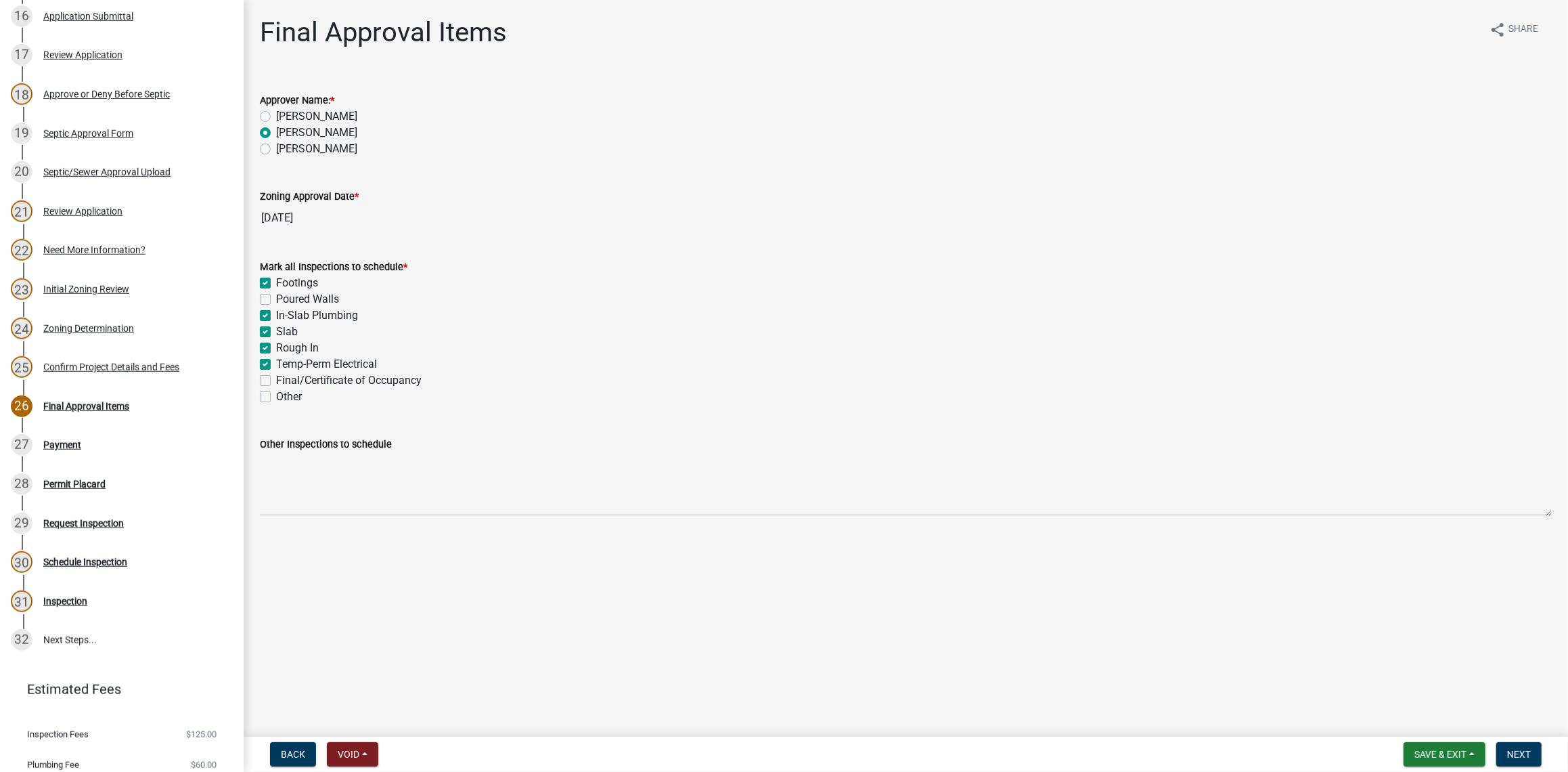
checkbox input "false"
click at [276, 382] on label "Final/Certificate of Occupancy" at bounding box center [349, 381] width 146 height 17
click at [276, 381] on input "Final/Certificate of Occupancy" at bounding box center [280, 376] width 9 height 9
checkbox input "true"
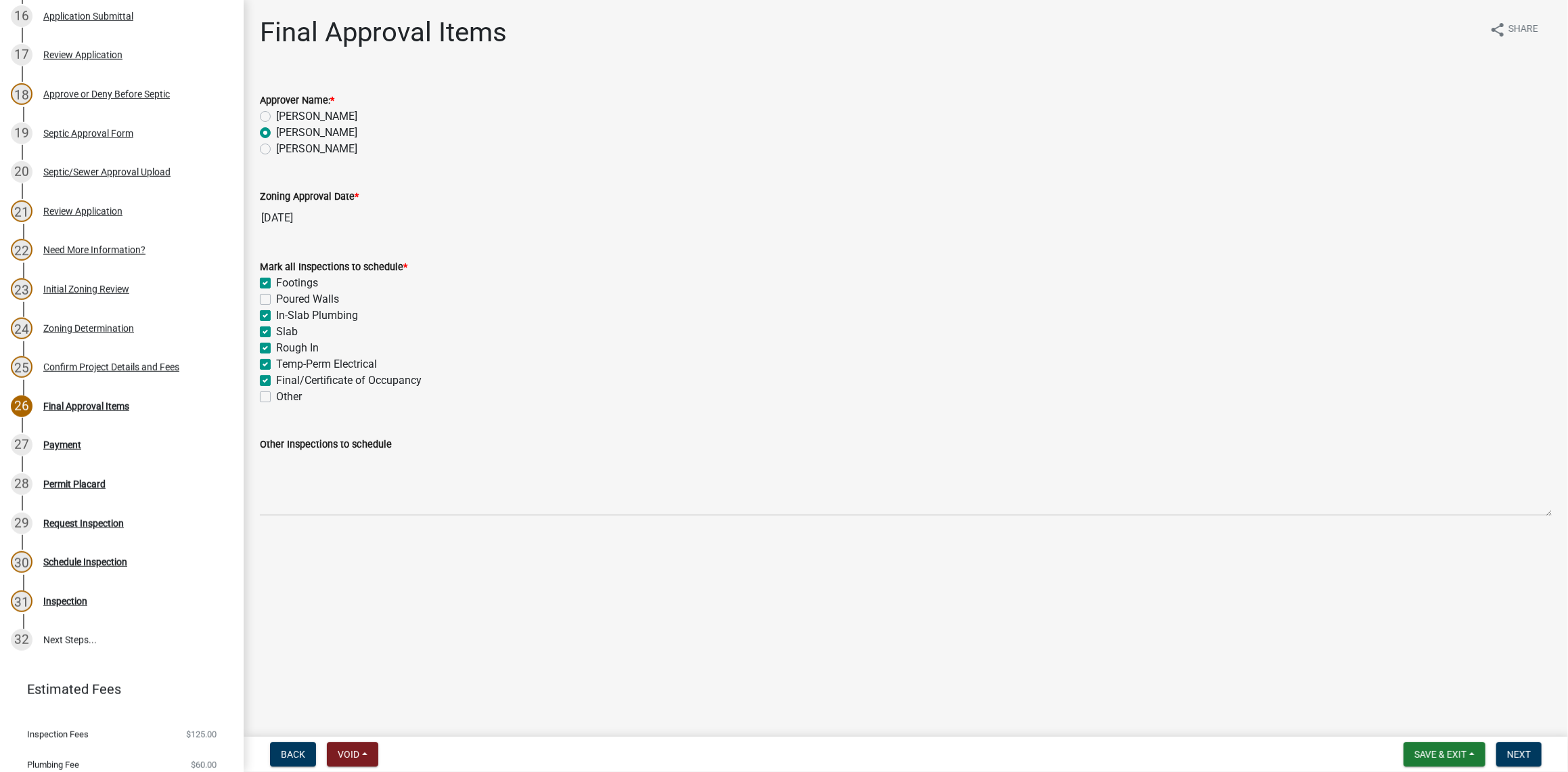
checkbox input "true"
checkbox input "false"
checkbox input "true"
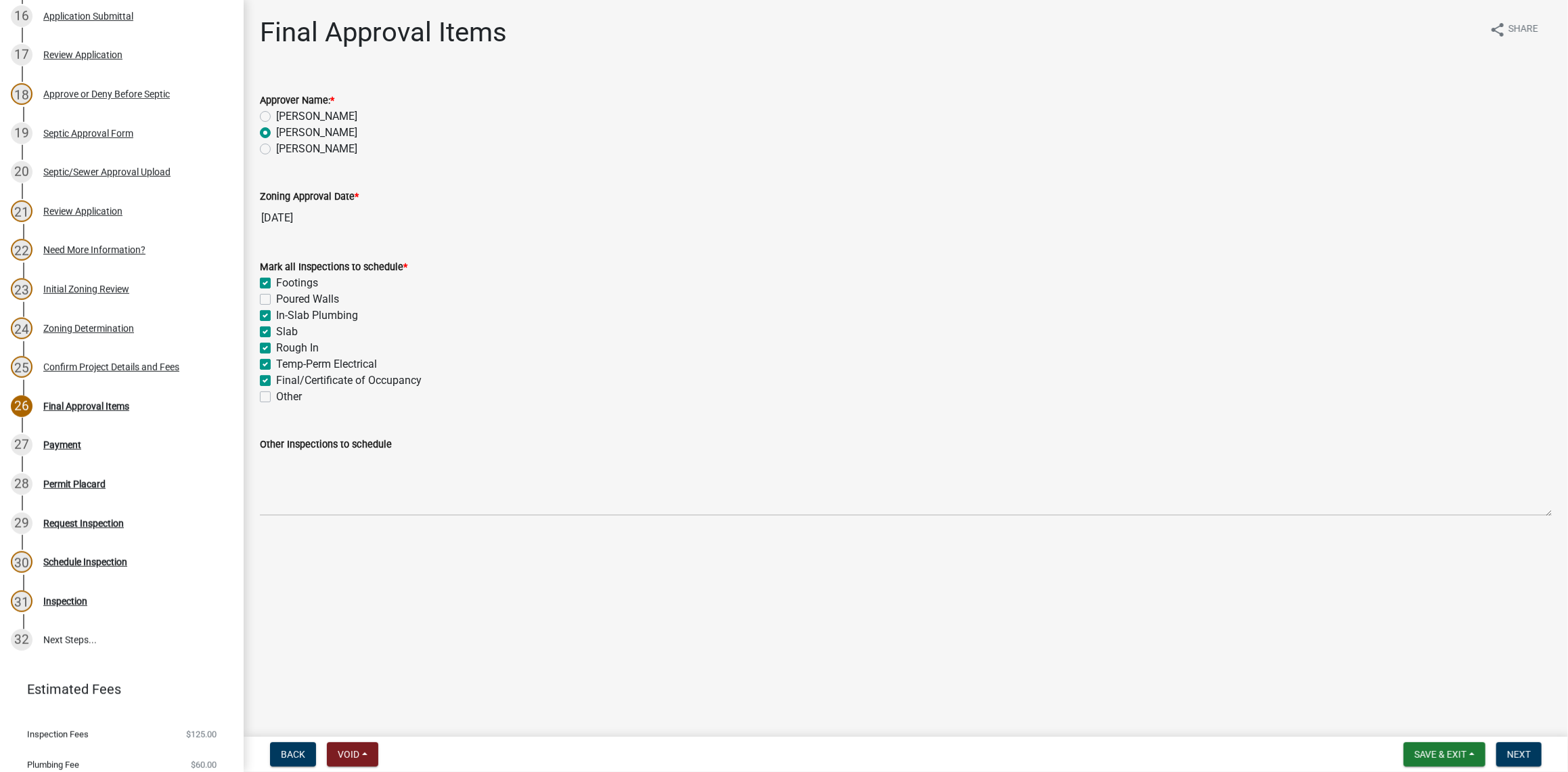
checkbox input "true"
checkbox input "false"
click at [1525, 756] on span "Next" at bounding box center [1518, 754] width 24 height 11
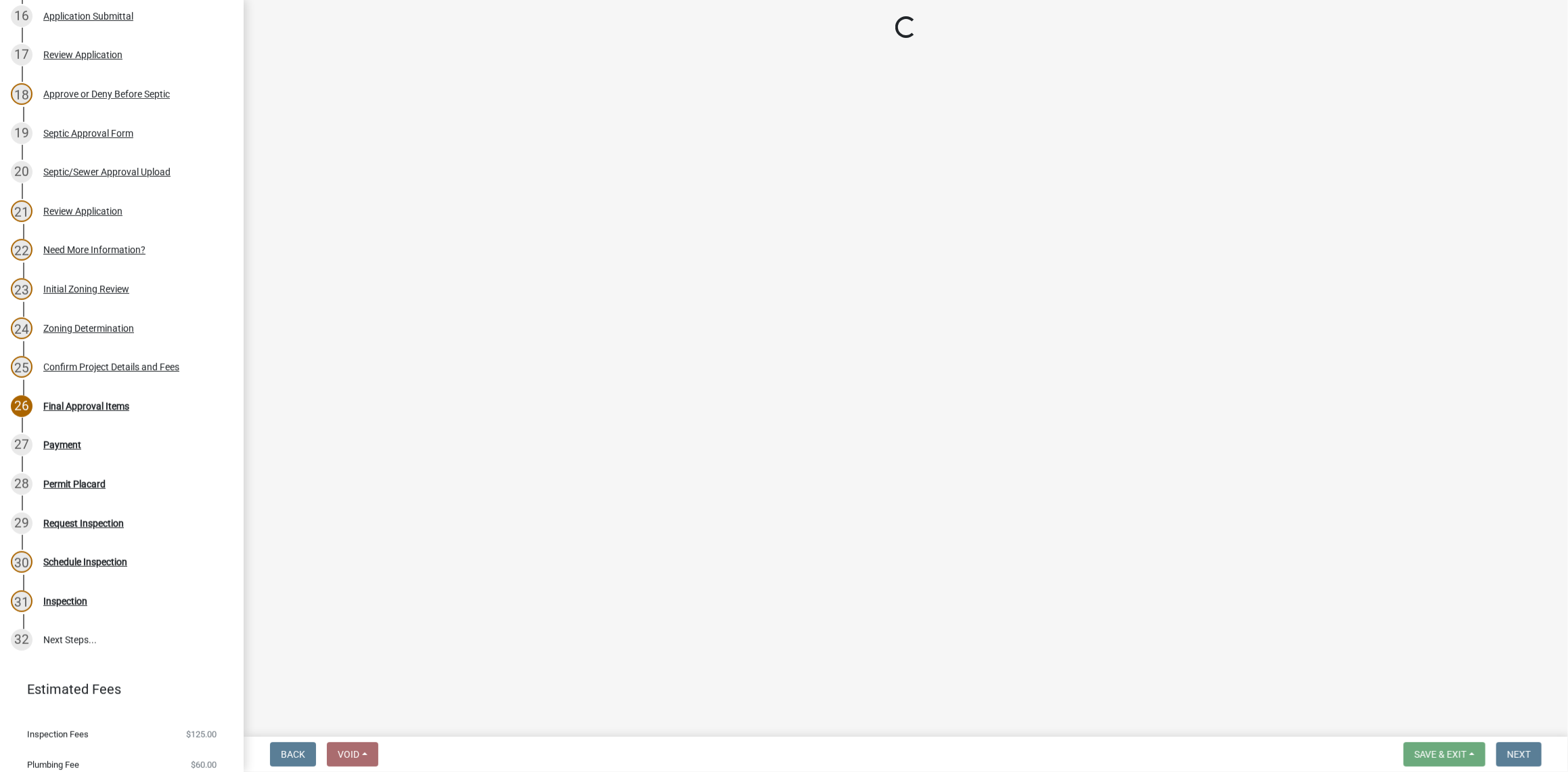
select select "3: 3"
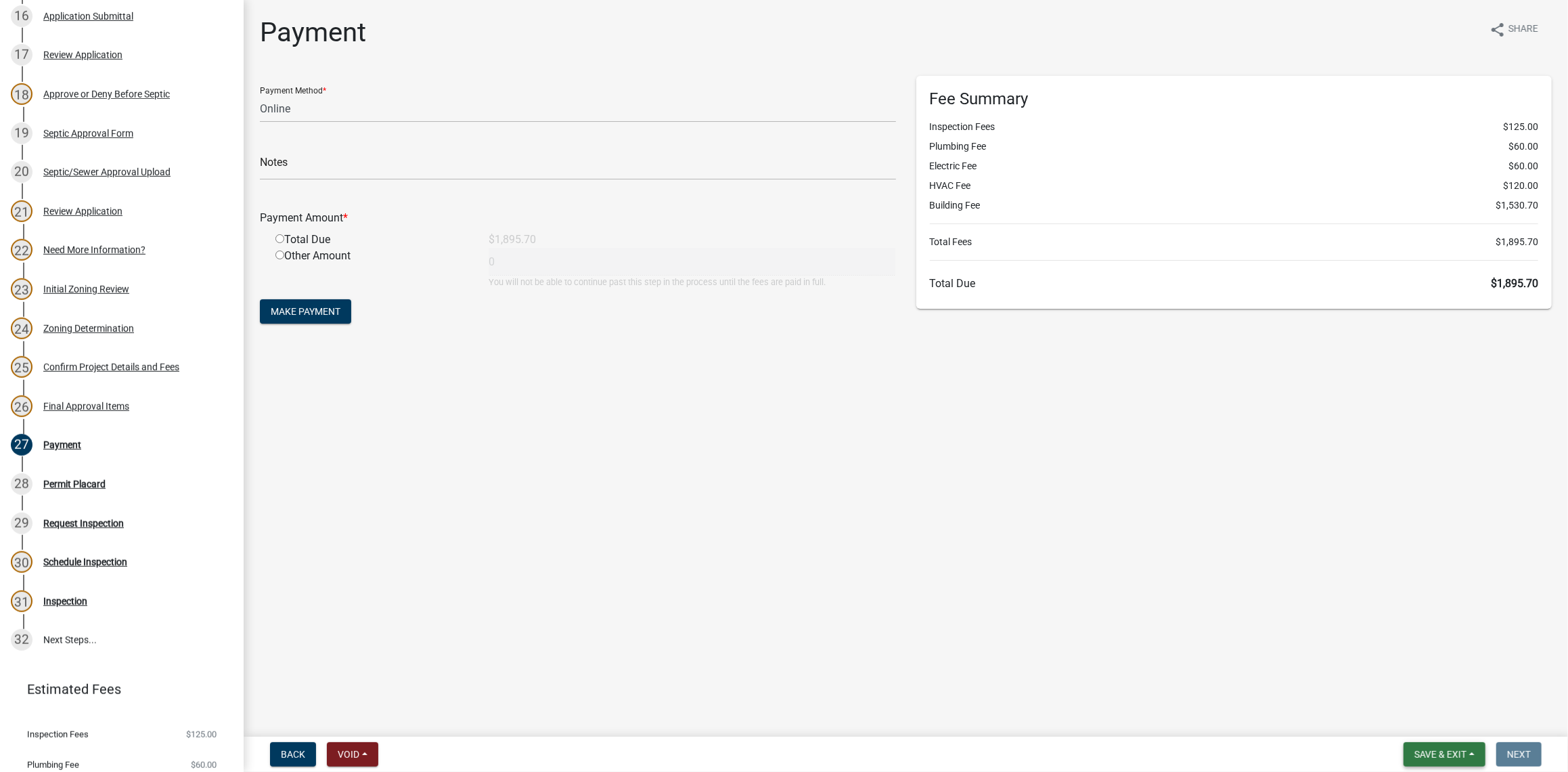
click at [1427, 754] on span "Save & Exit" at bounding box center [1440, 754] width 52 height 11
click at [1413, 722] on button "Save & Exit" at bounding box center [1431, 719] width 108 height 32
